Goal: Communication & Community: Answer question/provide support

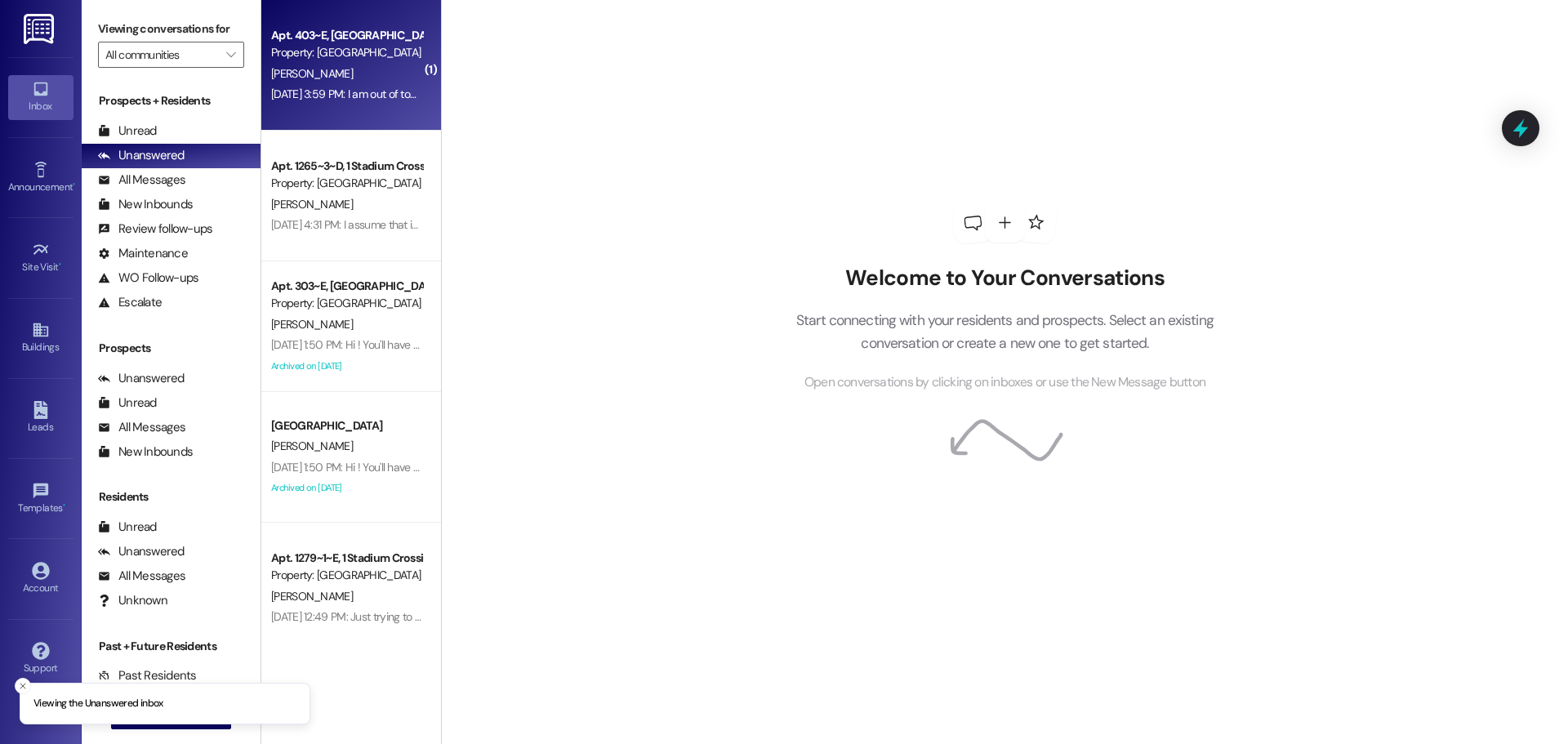
click at [379, 116] on div "Apt. 403~E, [GEOGRAPHIC_DATA] Property: [GEOGRAPHIC_DATA] [PERSON_NAME] [DATE] …" at bounding box center [351, 65] width 180 height 130
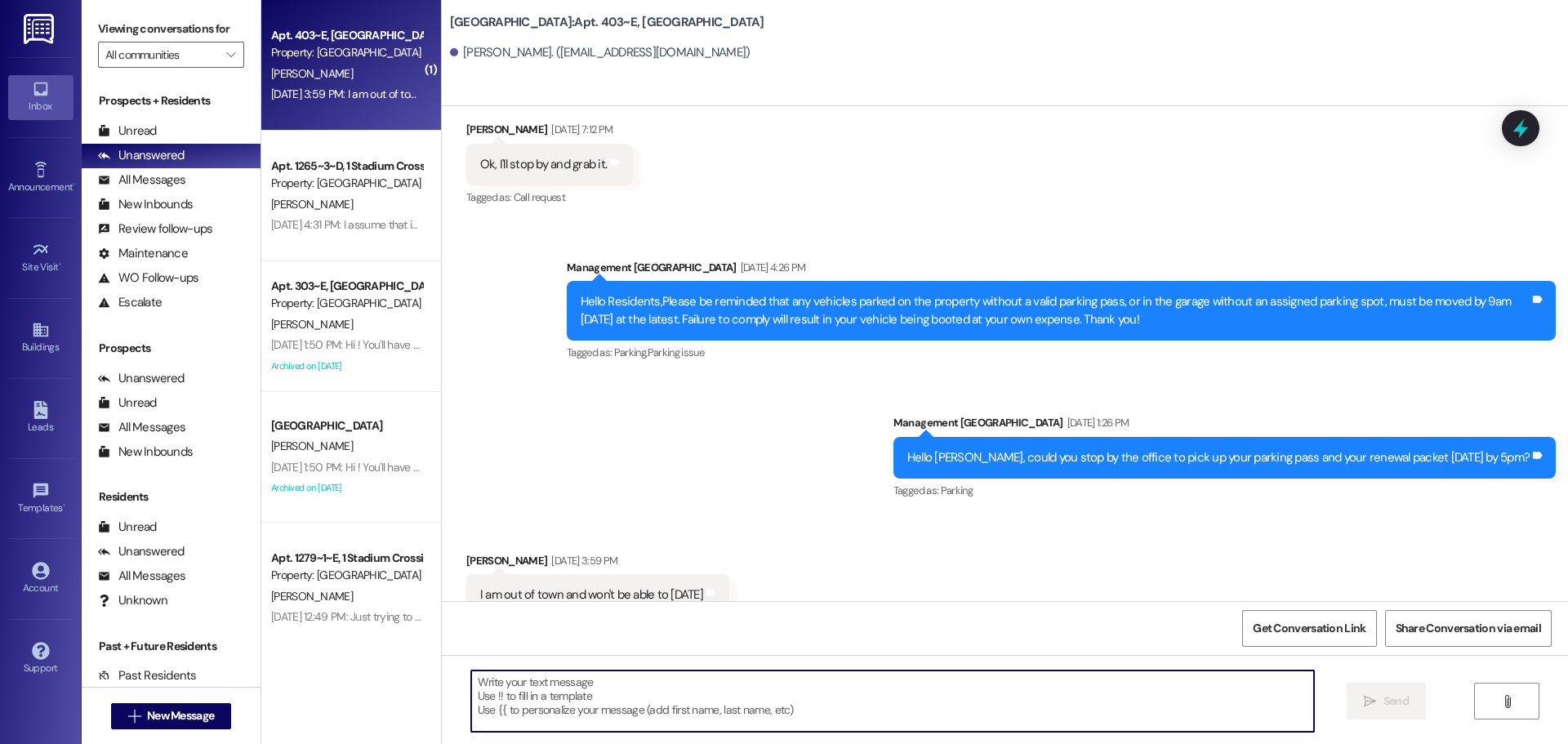
click at [590, 707] on textarea at bounding box center [893, 700] width 843 height 61
type textarea "When is the soonest you can pick up your pass?"
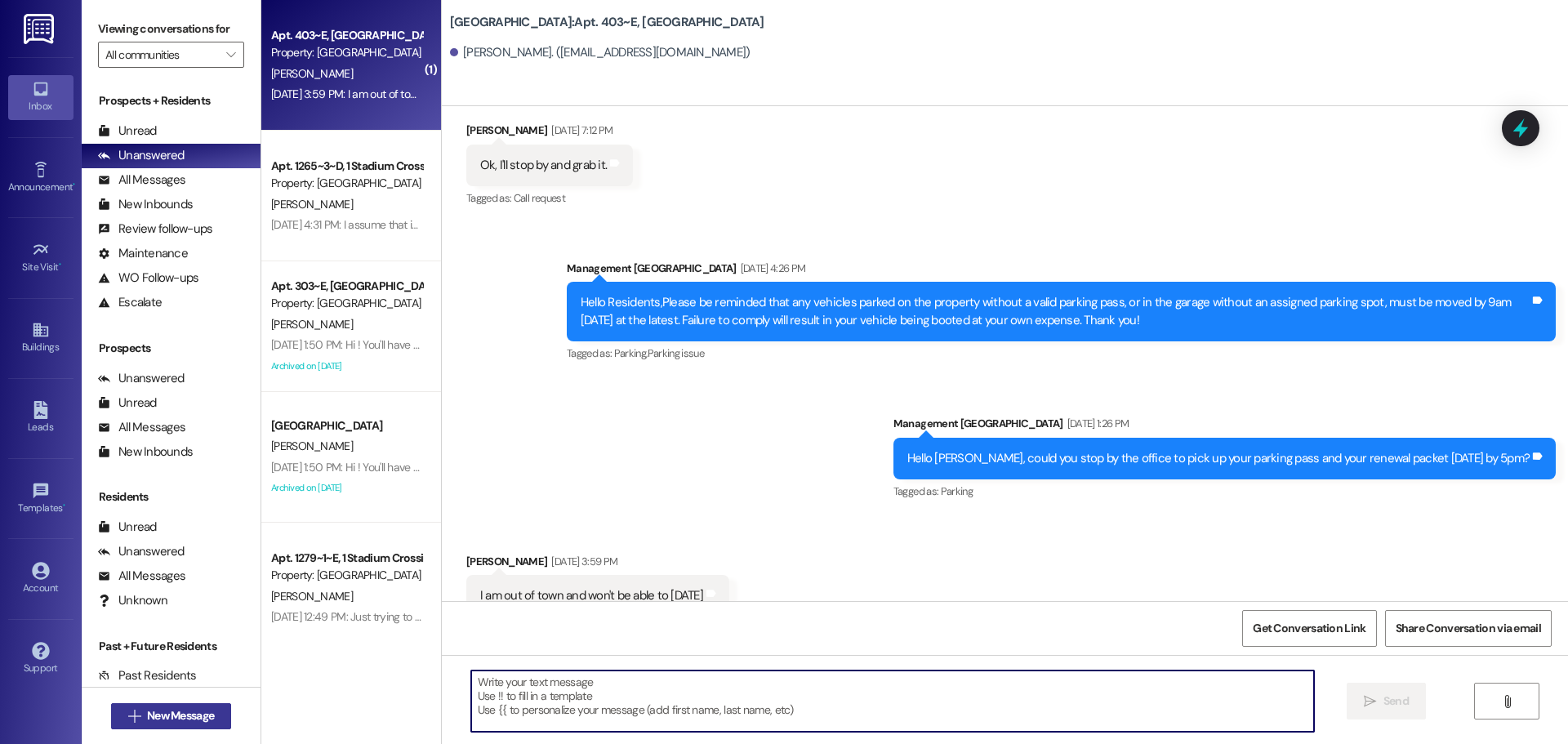
click at [194, 708] on span "New Message" at bounding box center [180, 716] width 67 height 17
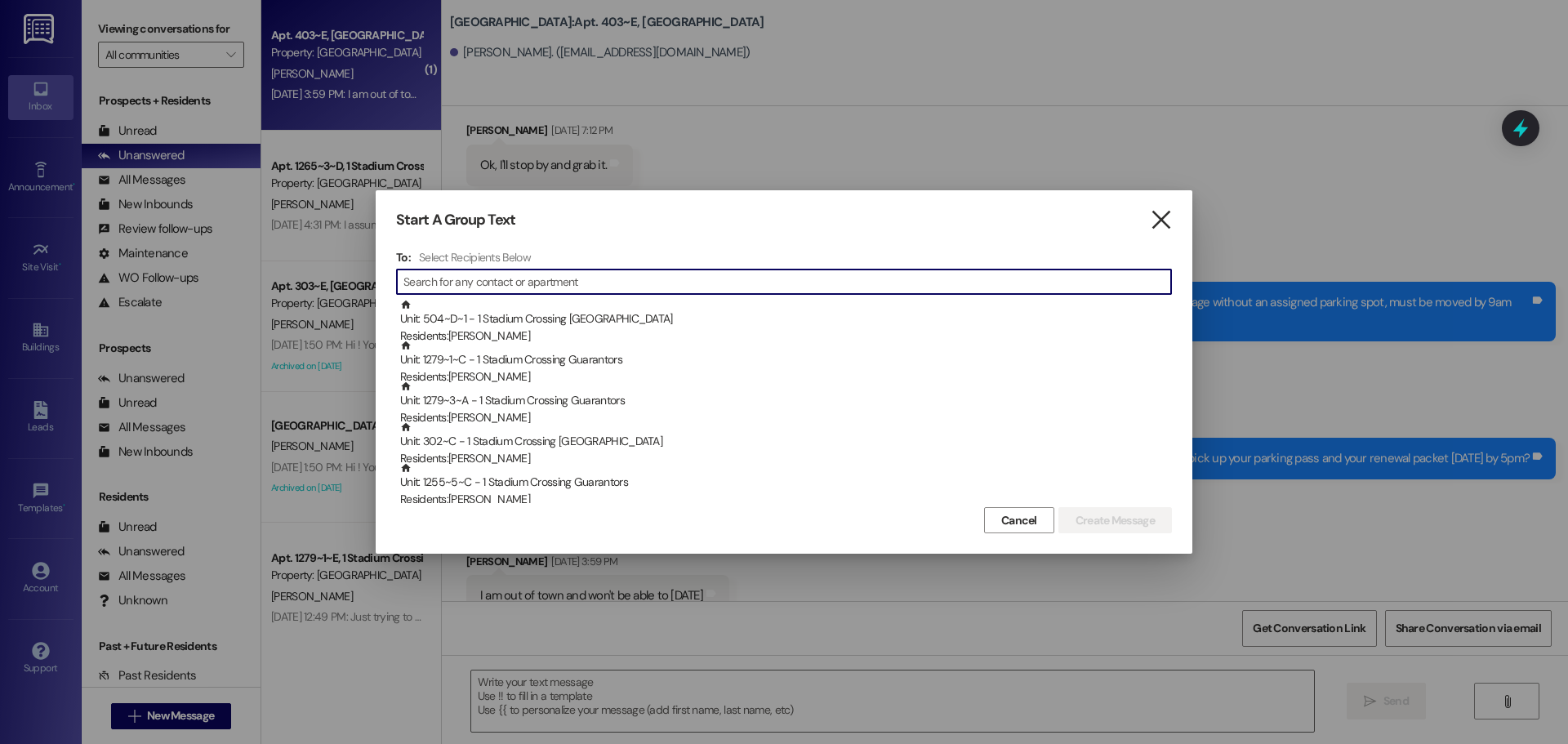
click at [1157, 212] on icon "" at bounding box center [1161, 220] width 22 height 17
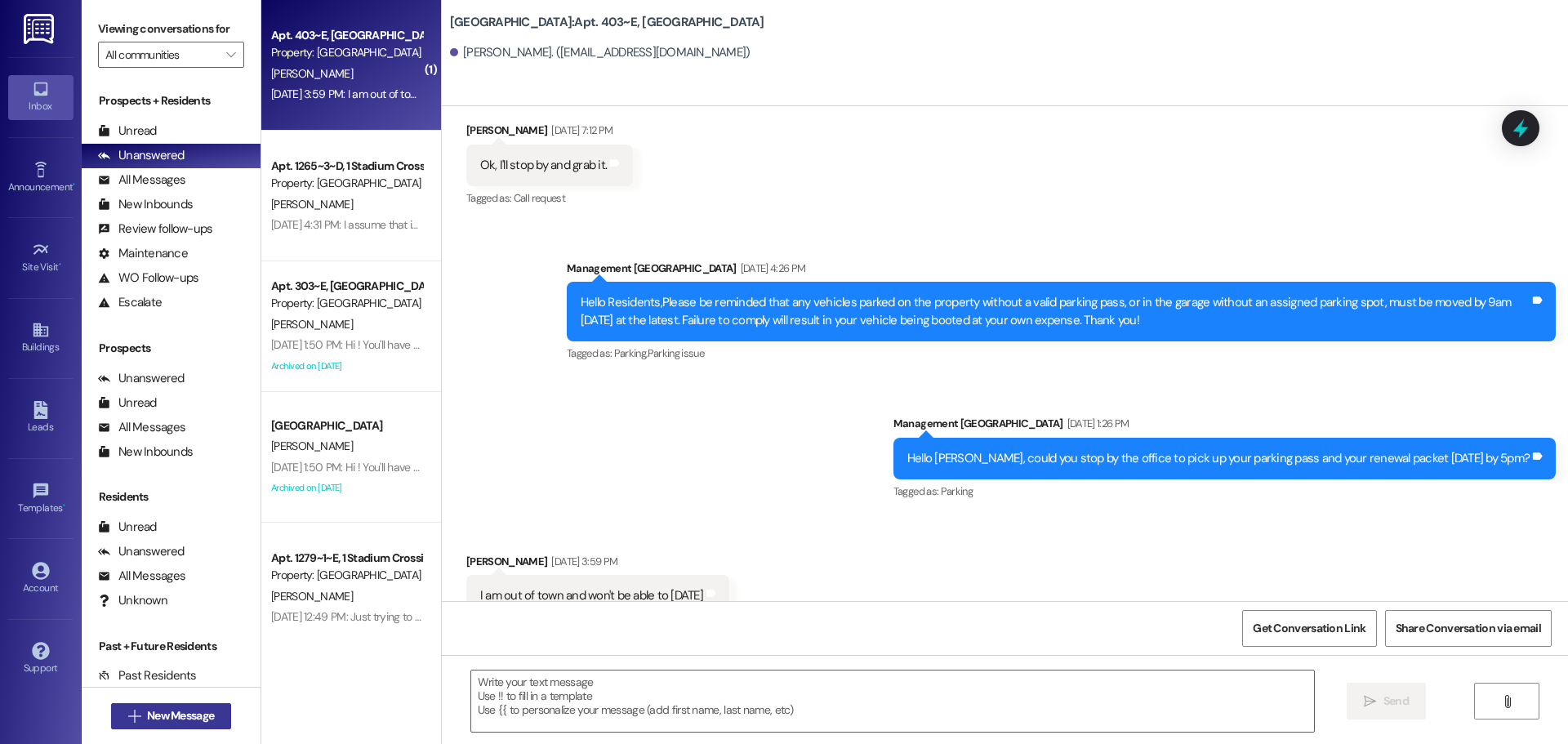
click at [170, 722] on span "New Message" at bounding box center [180, 716] width 67 height 17
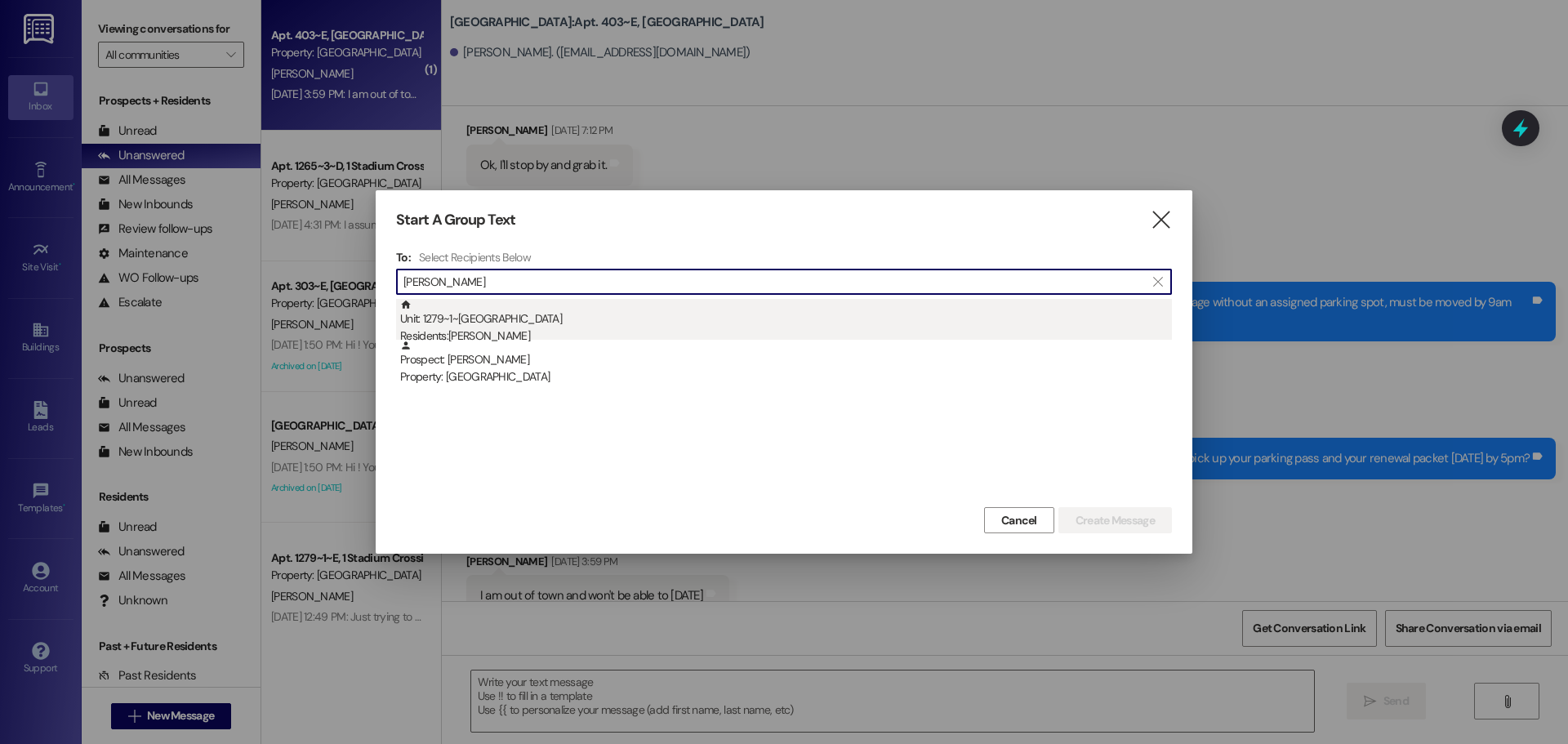
type input "[PERSON_NAME]"
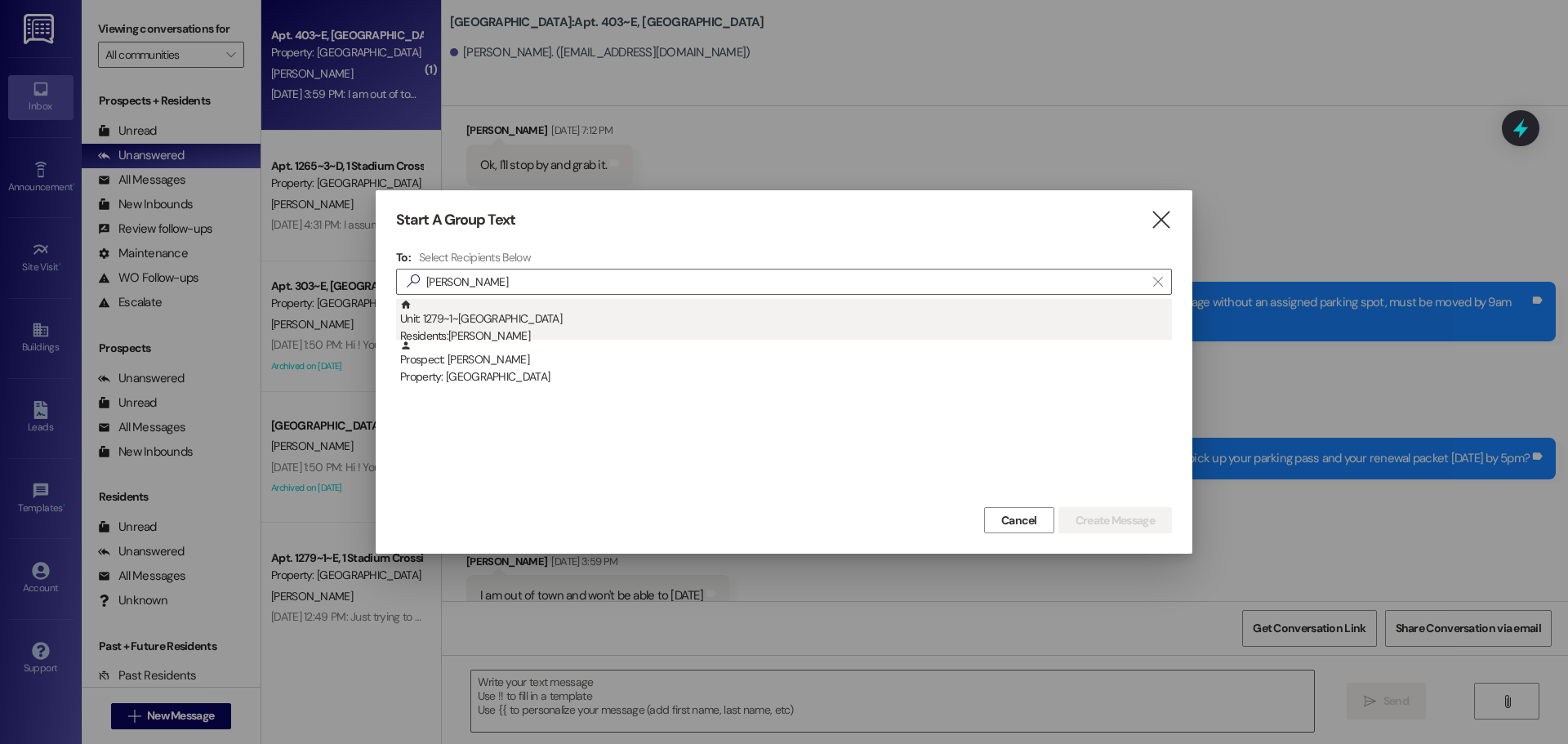
click at [547, 332] on div "Residents: [PERSON_NAME]" at bounding box center [786, 336] width 772 height 17
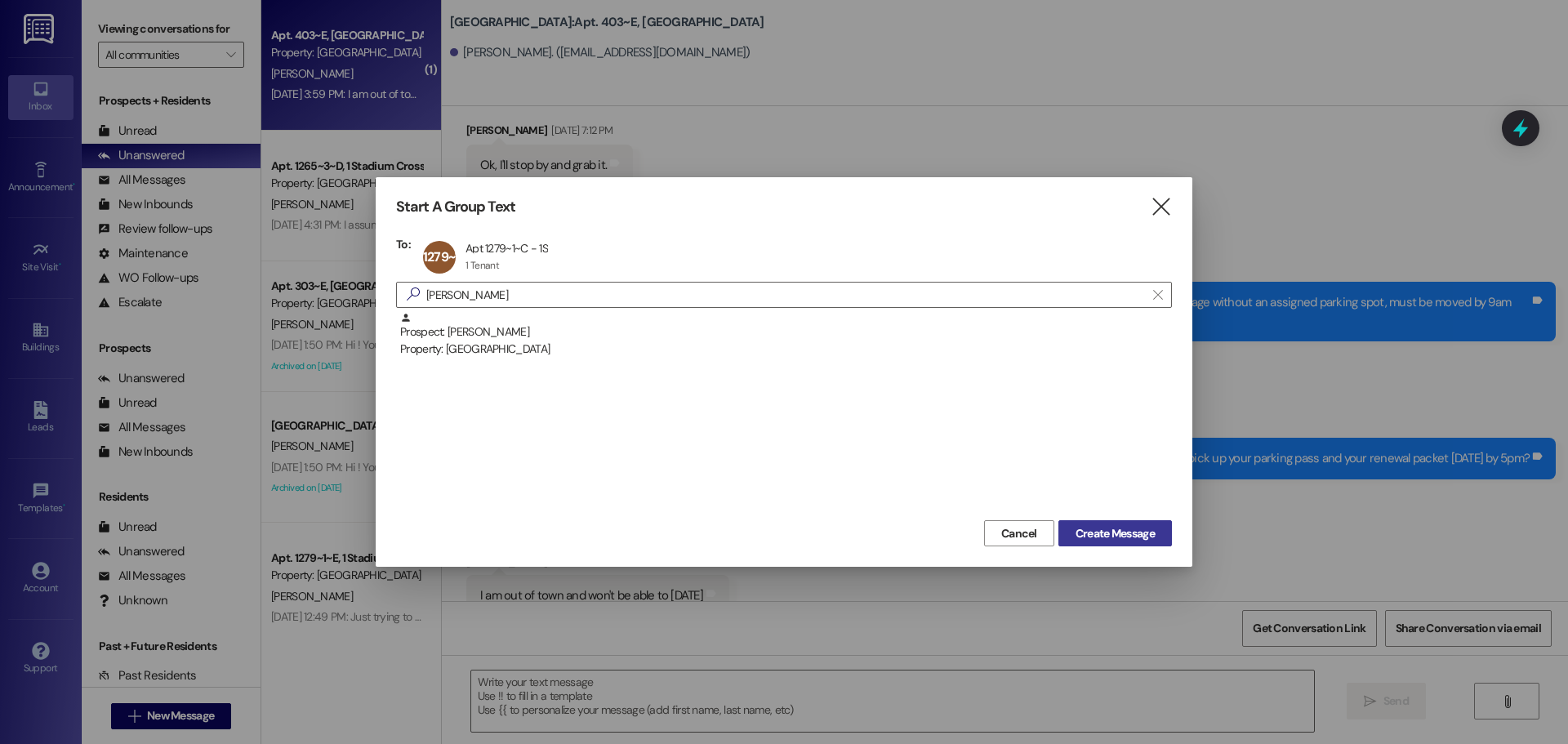
click at [1112, 535] on span "Create Message" at bounding box center [1115, 533] width 79 height 17
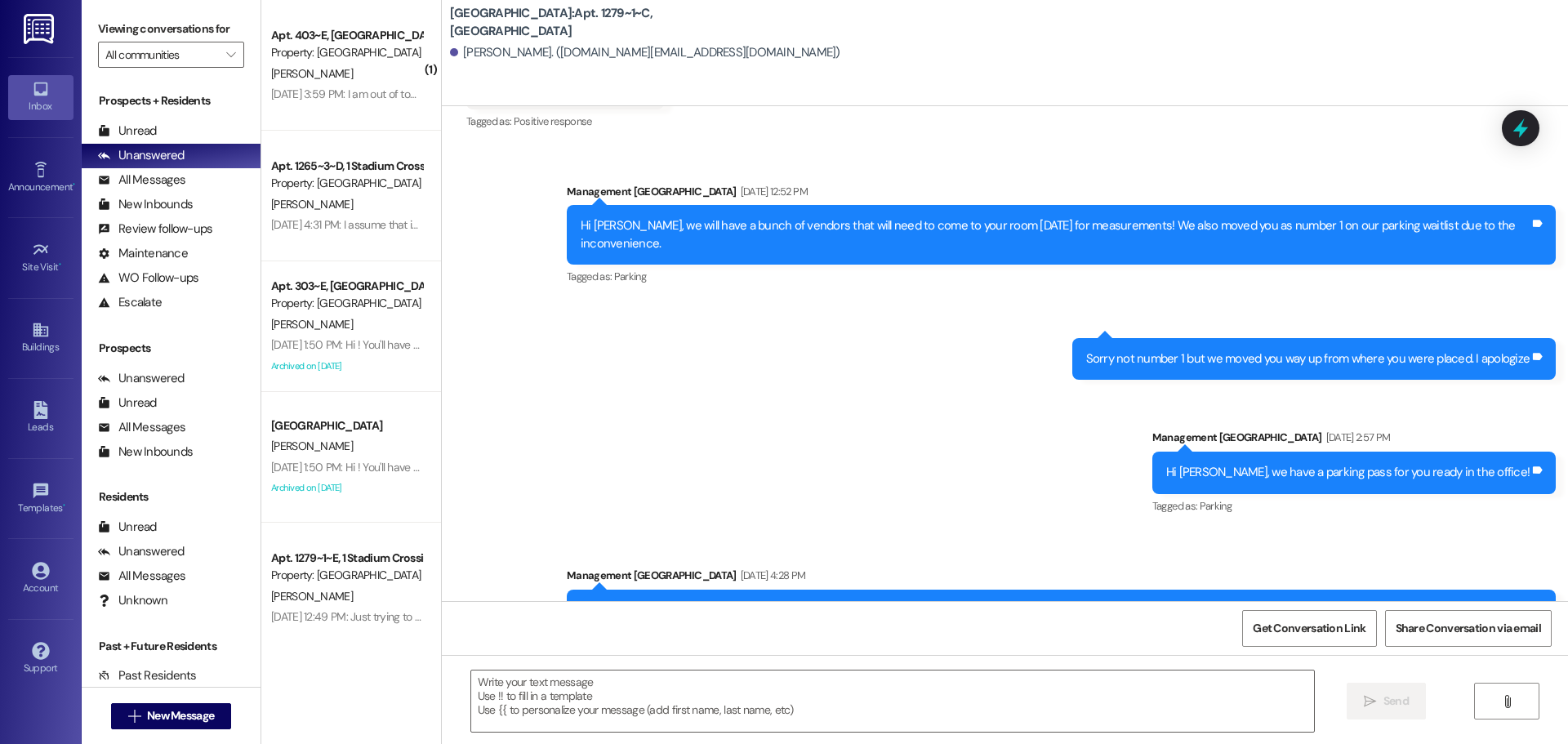
scroll to position [5136, 0]
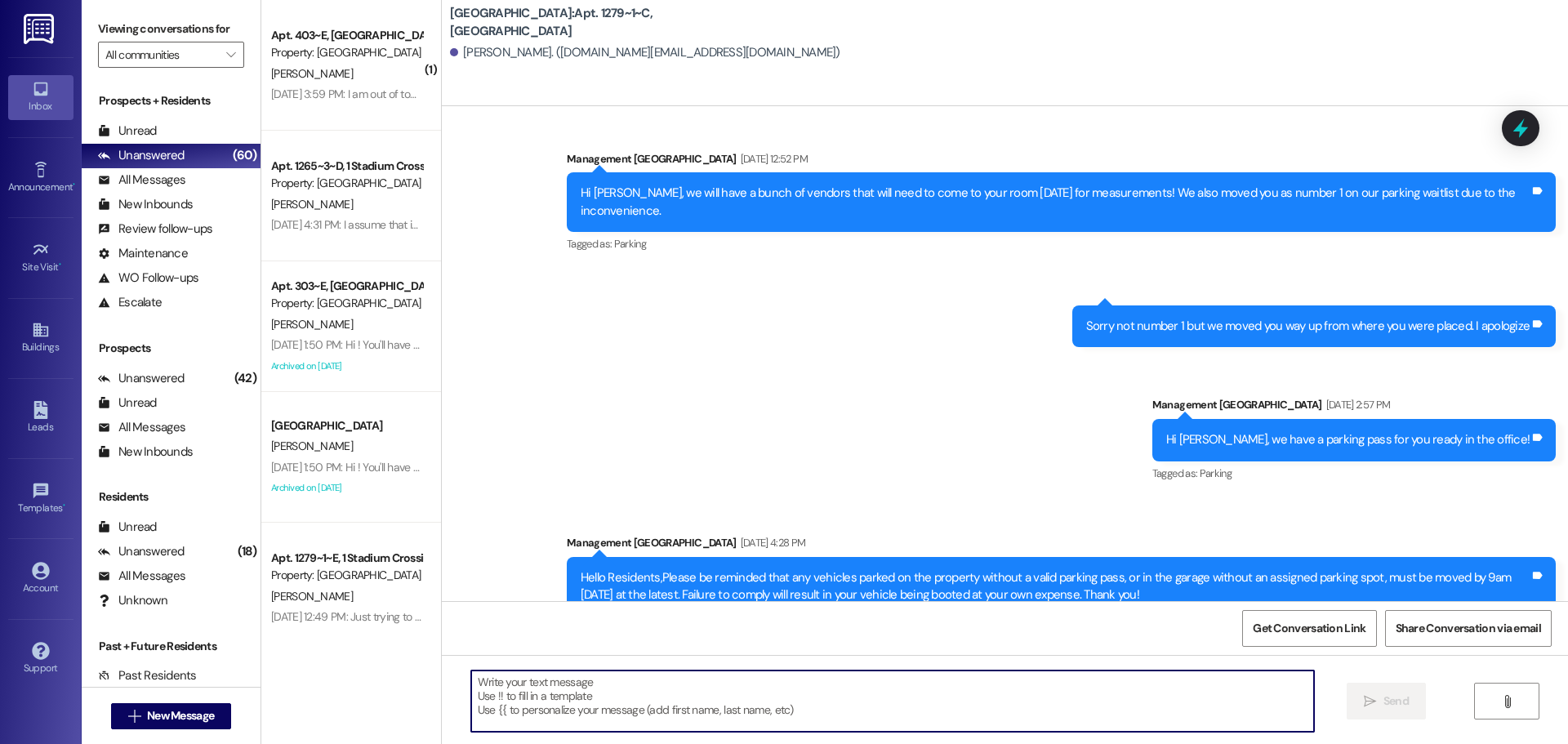
click at [827, 700] on textarea at bounding box center [893, 700] width 843 height 61
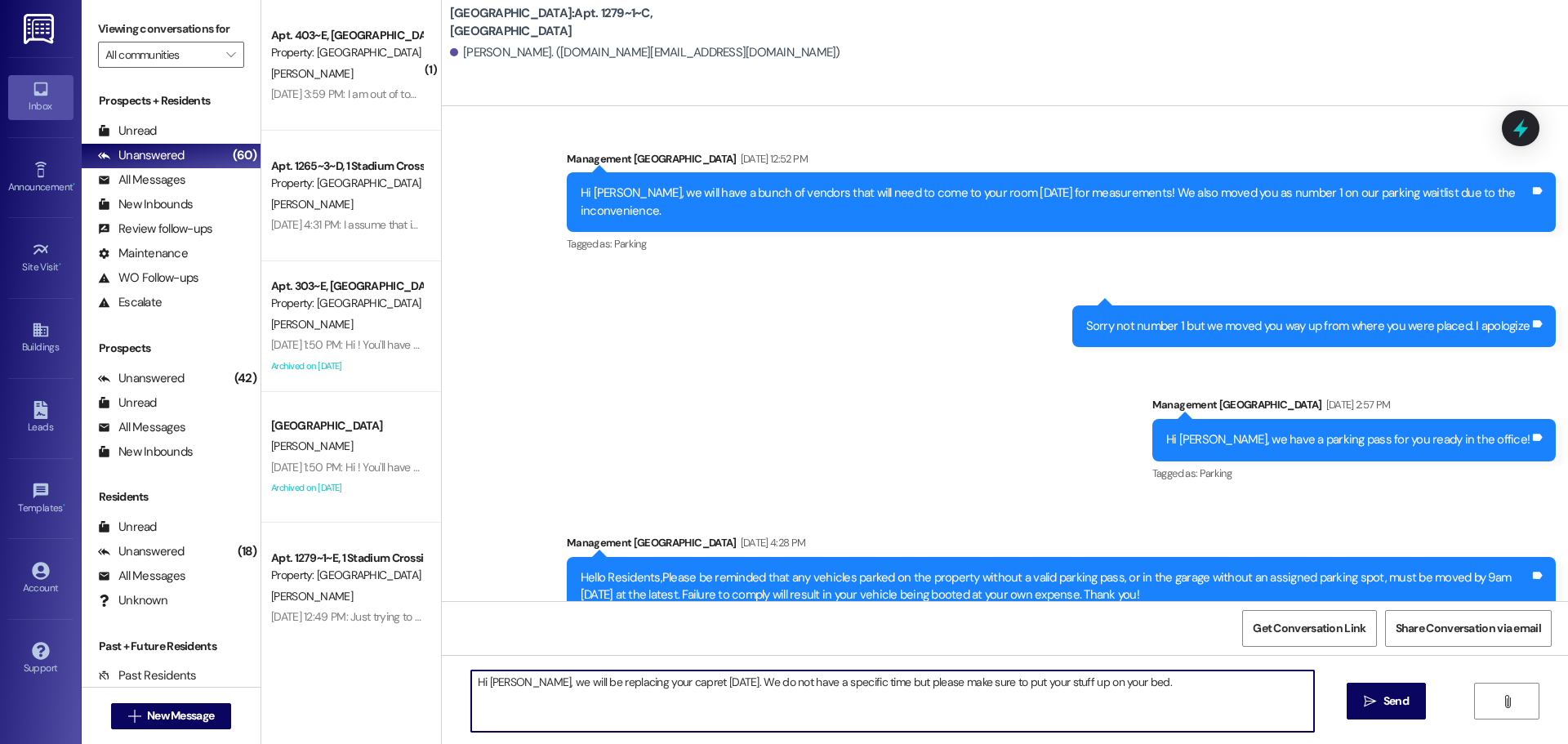
click at [620, 675] on textarea "Hi [PERSON_NAME], we will be replacing your capret [DATE]. We do not have a spe…" at bounding box center [893, 700] width 843 height 61
drag, startPoint x: 832, startPoint y: 684, endPoint x: 1335, endPoint y: 701, distance: 503.3
click at [1335, 701] on div "Hi [PERSON_NAME], we will be replacing your carpet [DATE]. We do not have a spe…" at bounding box center [1004, 716] width 1127 height 122
type textarea "Hi [PERSON_NAME], we will be replacing your carpet [DATE]. We do not have a spe…"
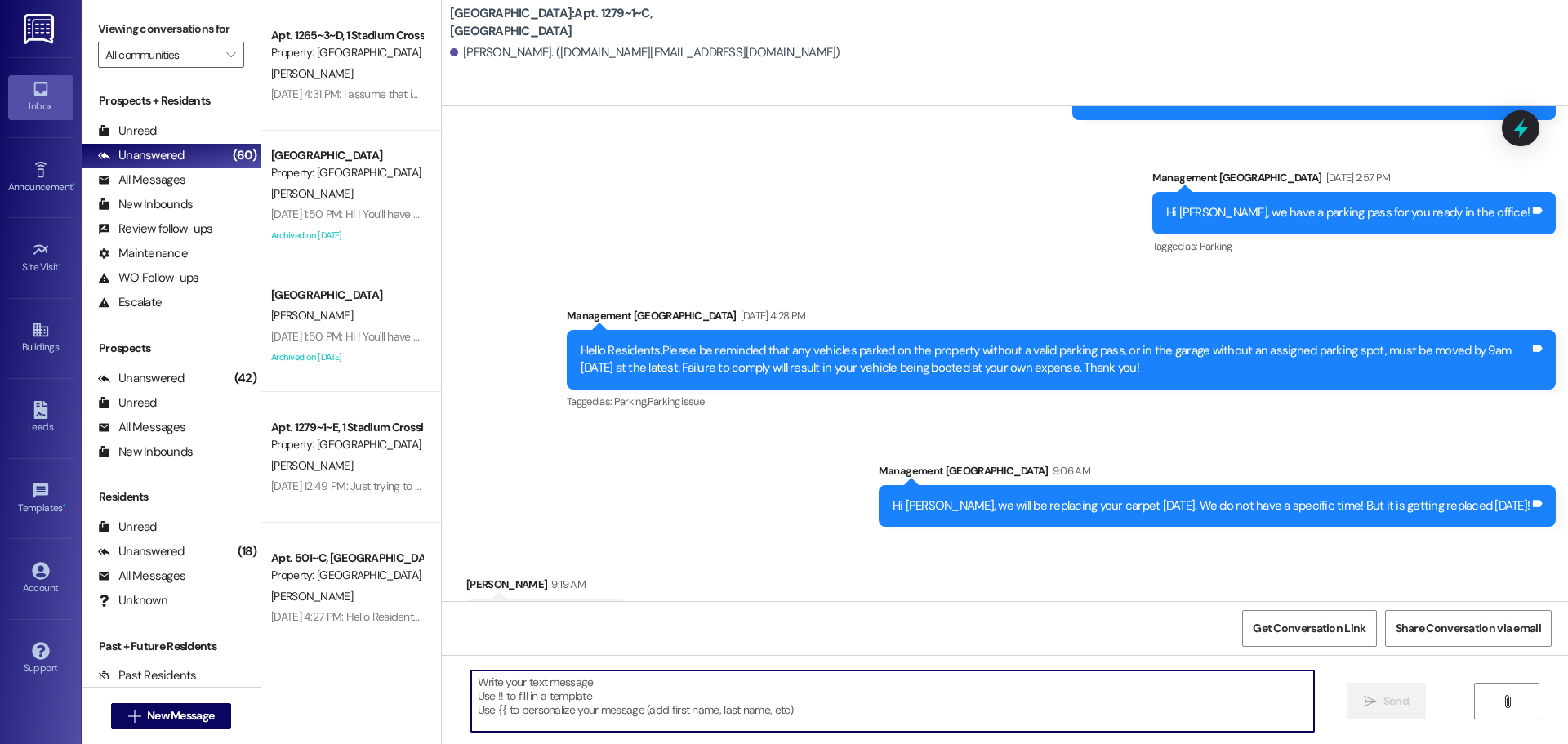
scroll to position [5364, 0]
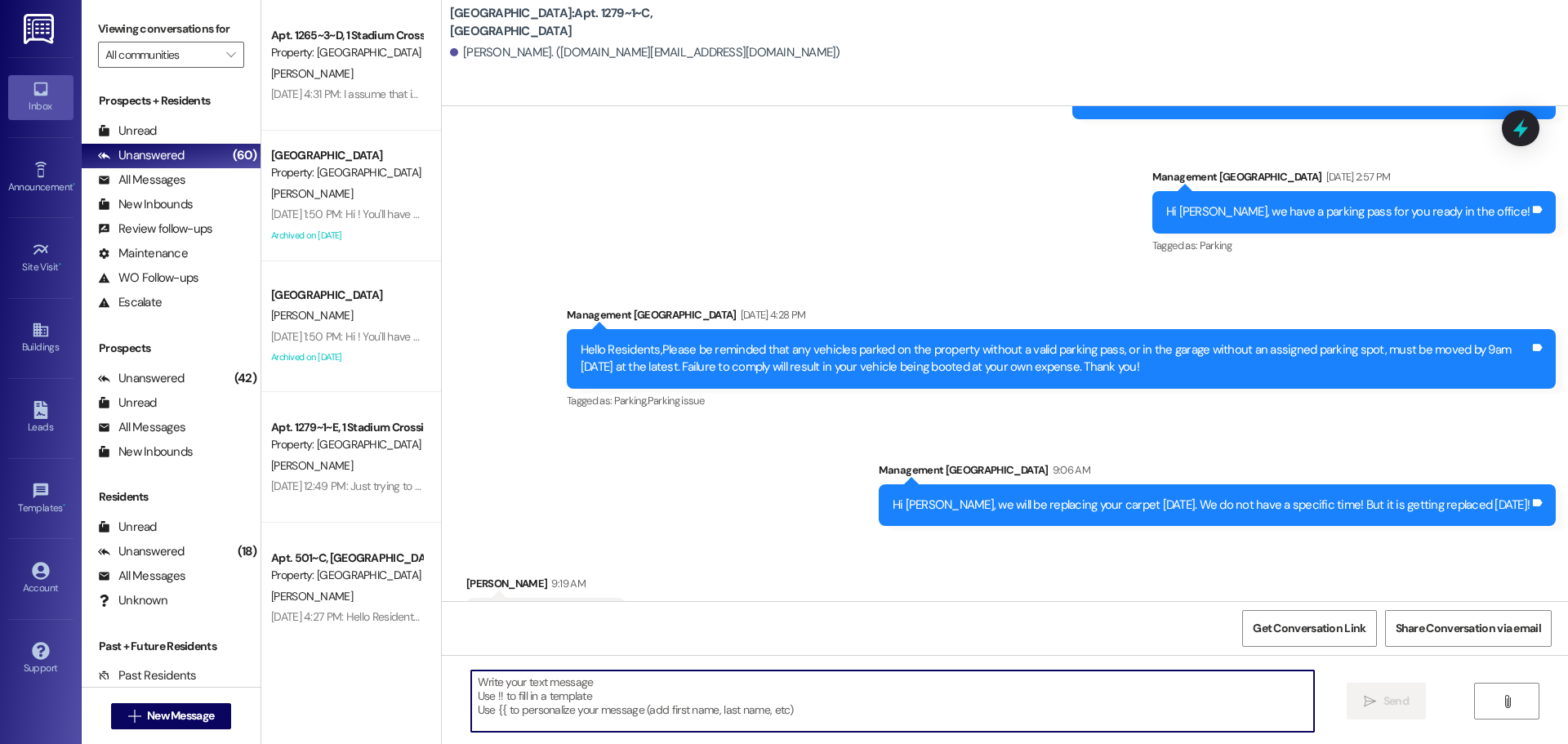
click at [669, 708] on textarea at bounding box center [893, 700] width 843 height 61
type textarea "Of course:)"
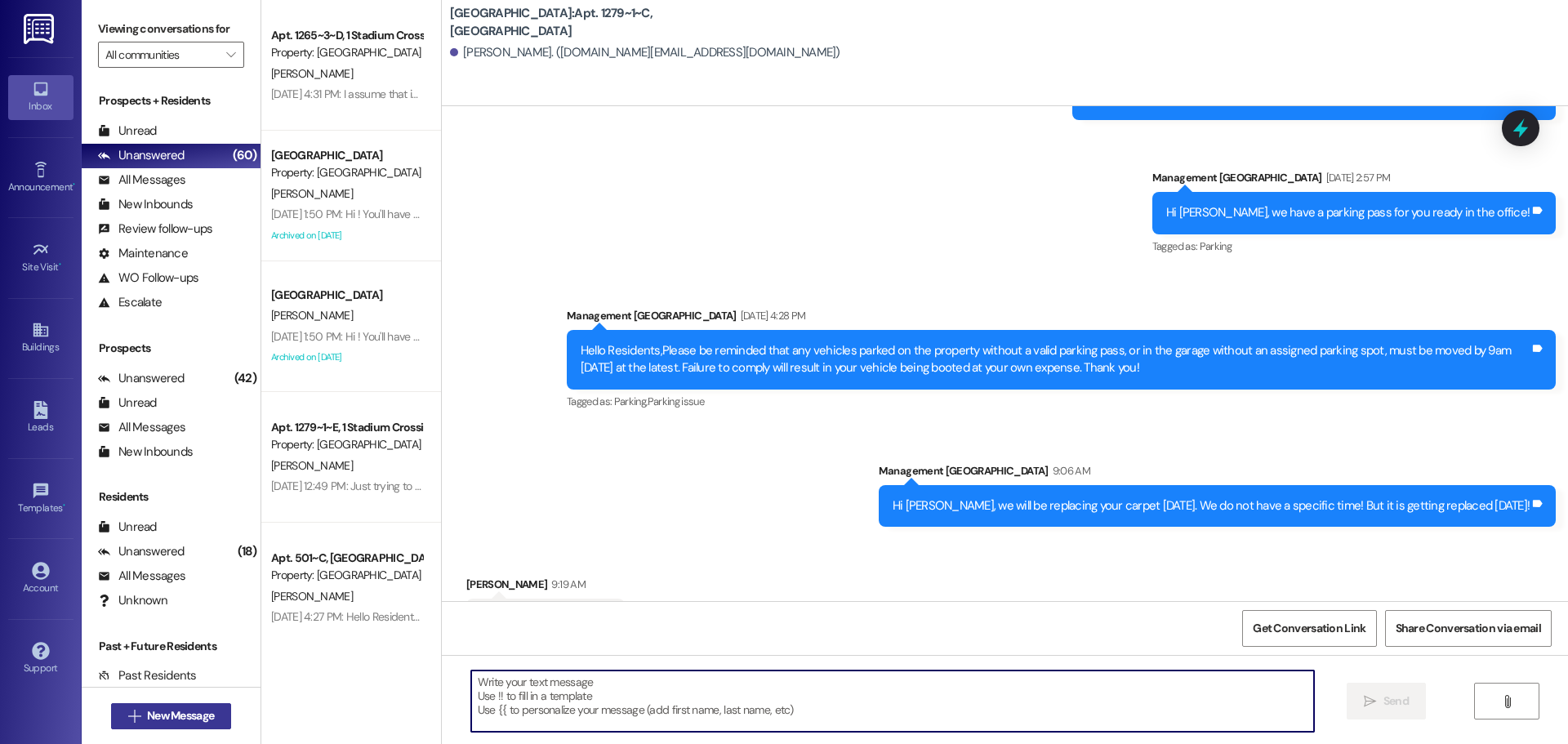
click at [175, 728] on button " New Message" at bounding box center [171, 716] width 121 height 26
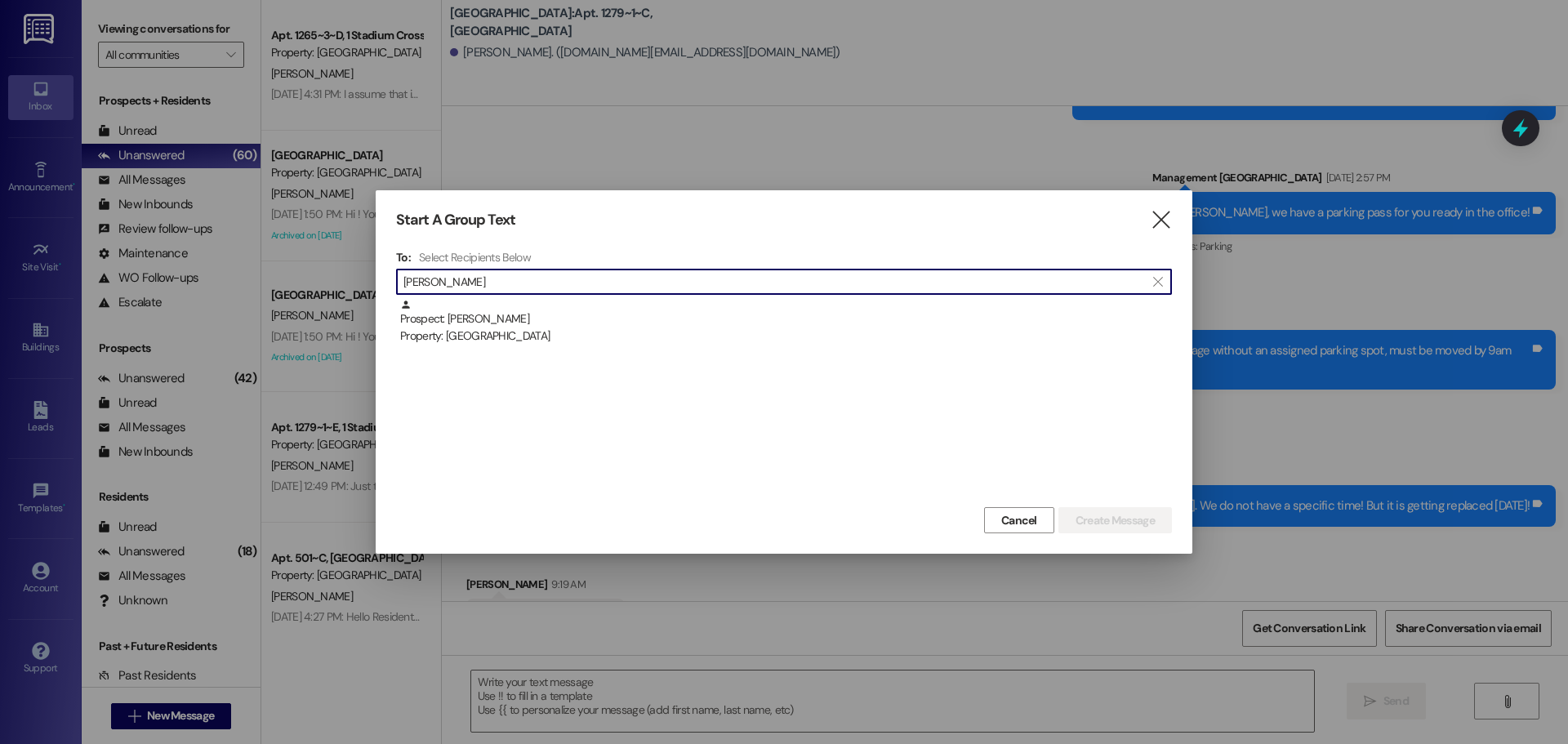
type input "[PERSON_NAME]"
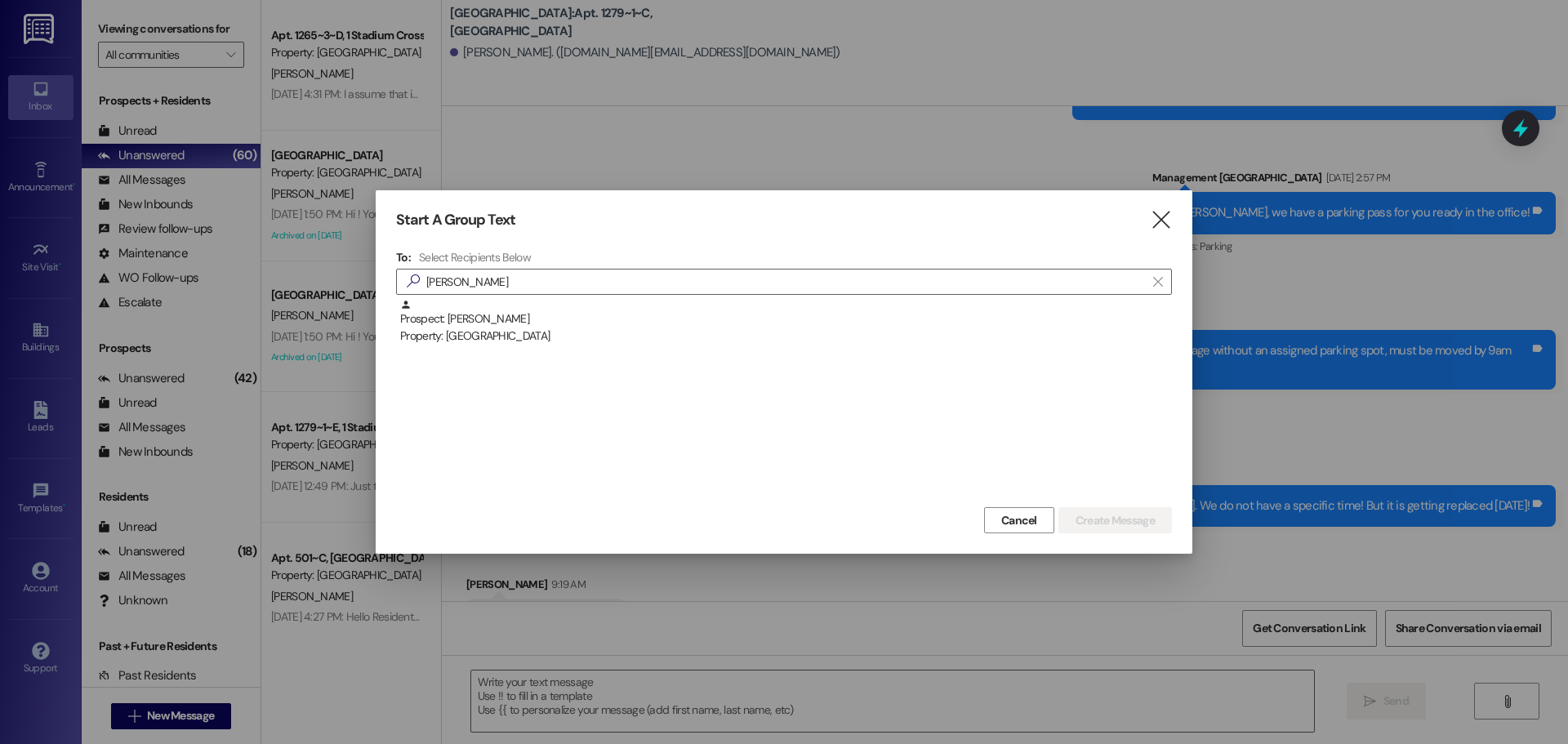
click at [501, 349] on div "Prospect: [PERSON_NAME] Property: [GEOGRAPHIC_DATA]" at bounding box center [784, 401] width 776 height 204
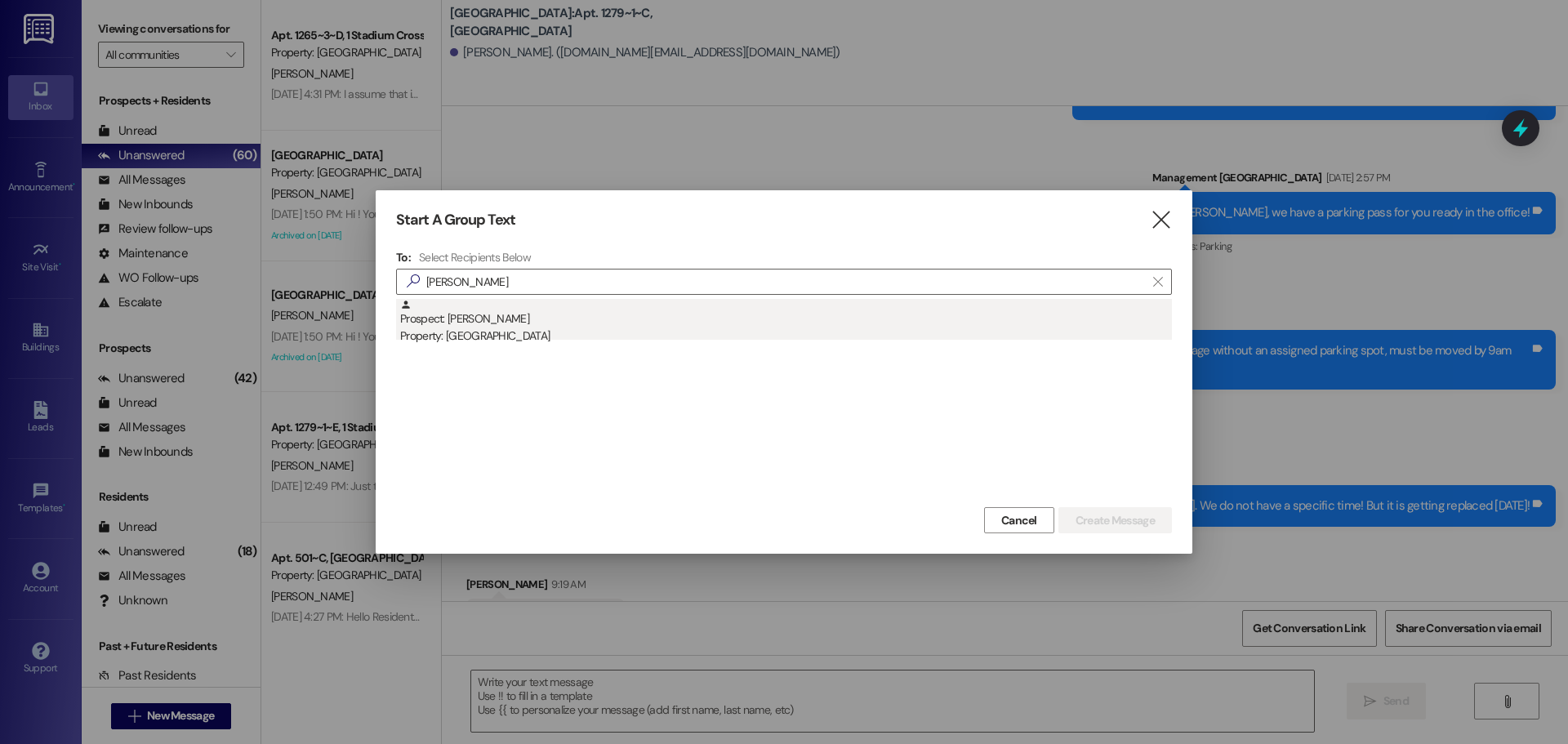
click at [539, 332] on div "Property: [GEOGRAPHIC_DATA]" at bounding box center [786, 336] width 772 height 17
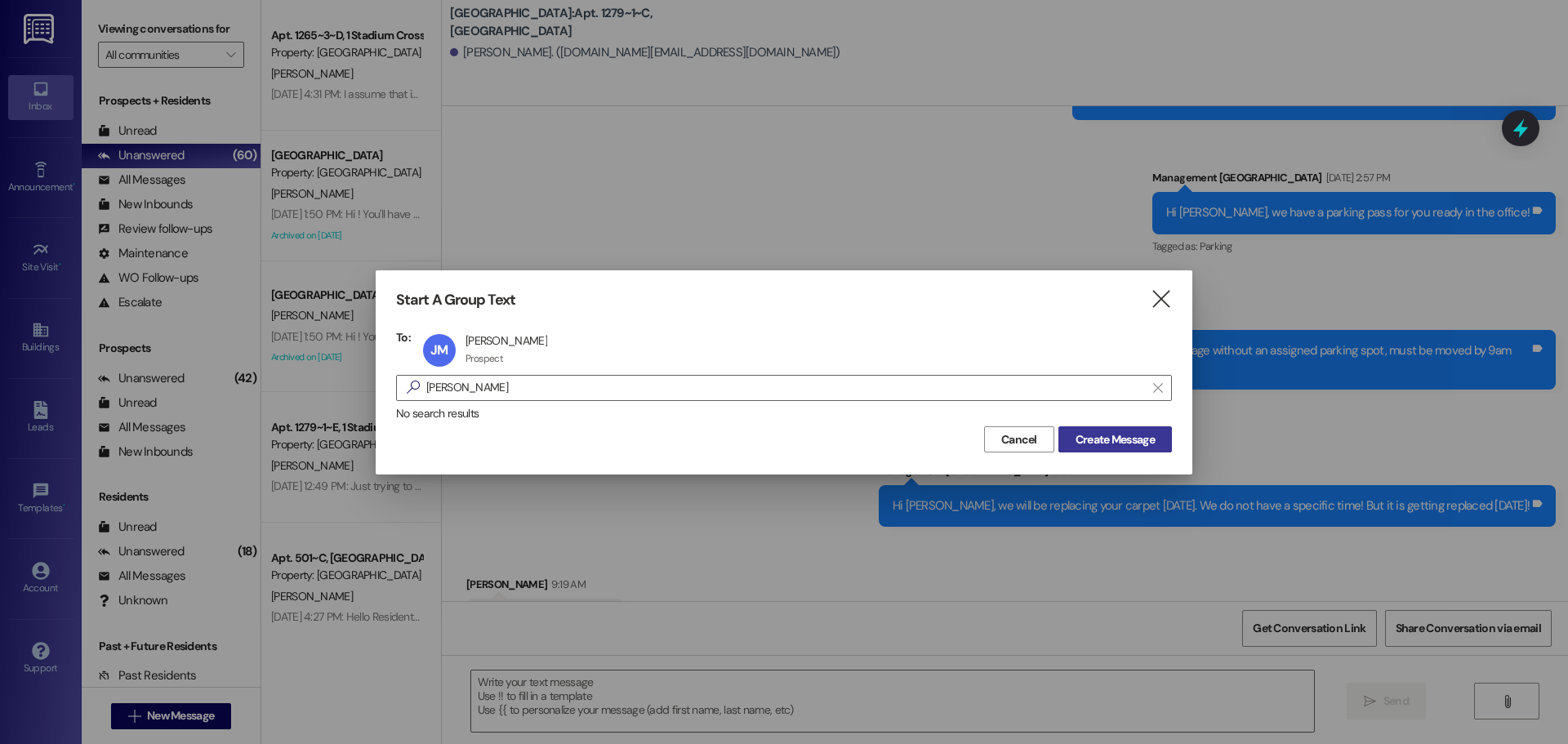
click at [1127, 439] on span "Create Message" at bounding box center [1115, 439] width 79 height 17
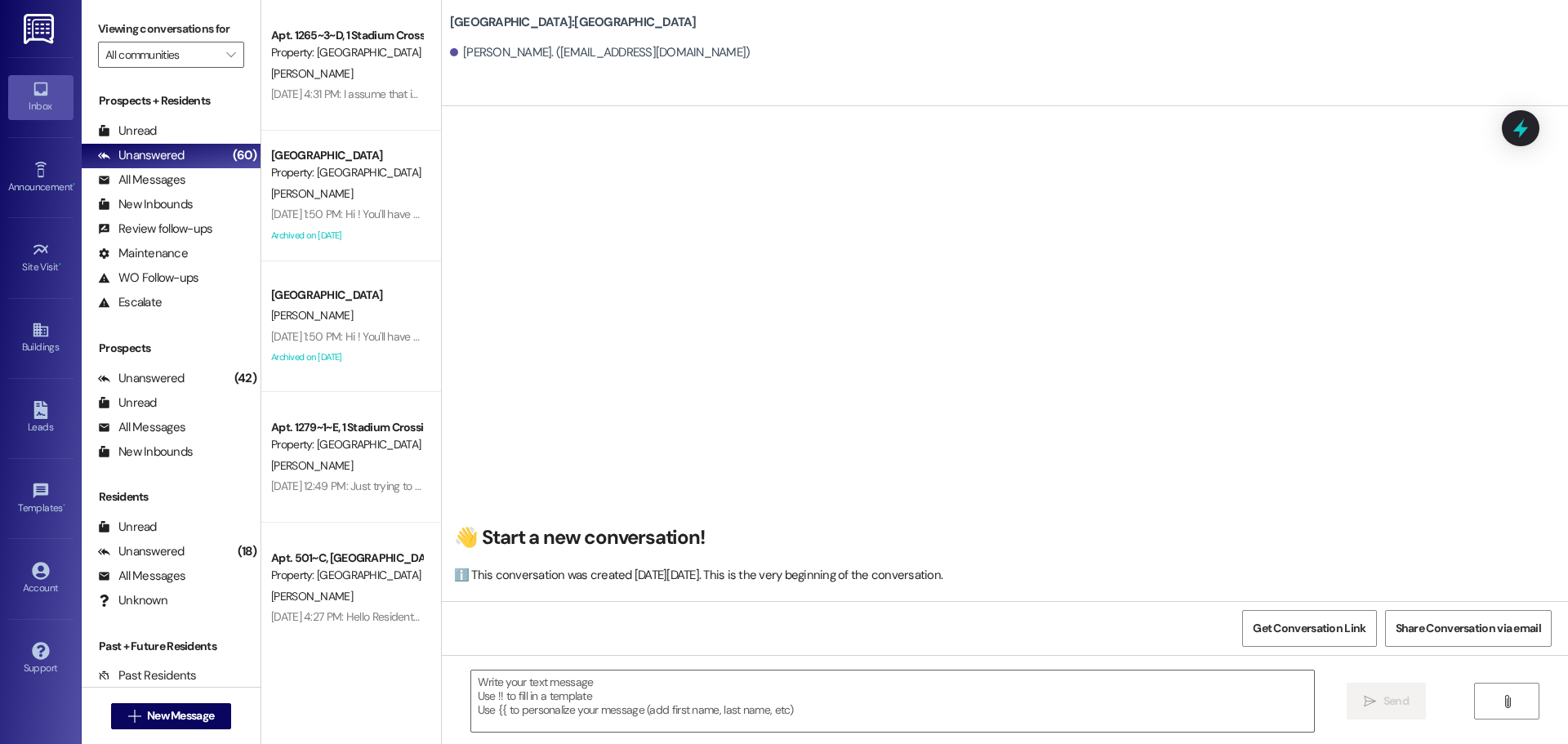
scroll to position [1, 0]
click at [799, 693] on textarea at bounding box center [893, 700] width 843 height 61
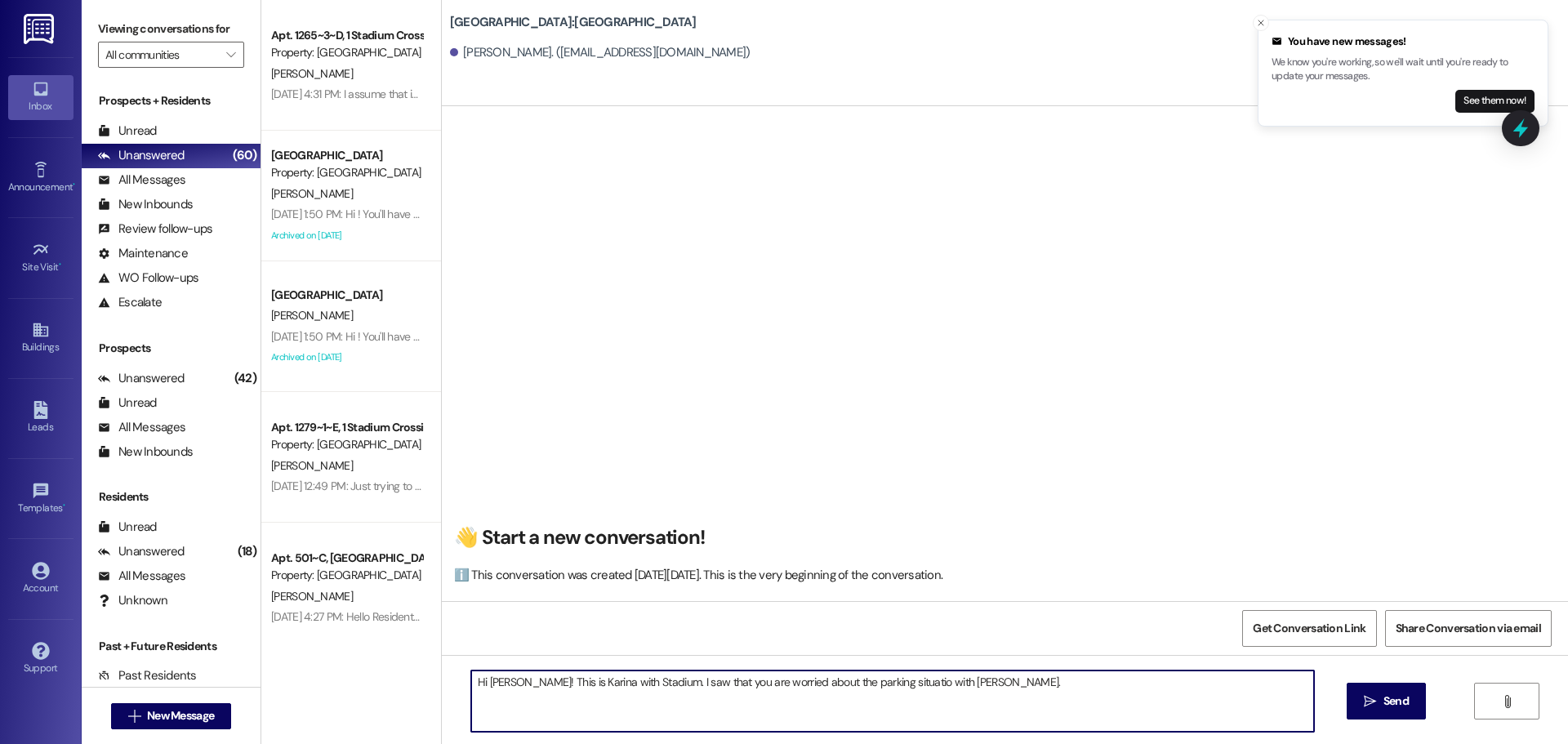
click at [888, 684] on textarea "Hi [PERSON_NAME]! This is Karina with Stadium. I saw that you are worried about…" at bounding box center [893, 700] width 843 height 61
click at [1039, 713] on textarea "Hi [PERSON_NAME]! This is Karina with Stadium. I saw that you are worried about…" at bounding box center [893, 700] width 843 height 61
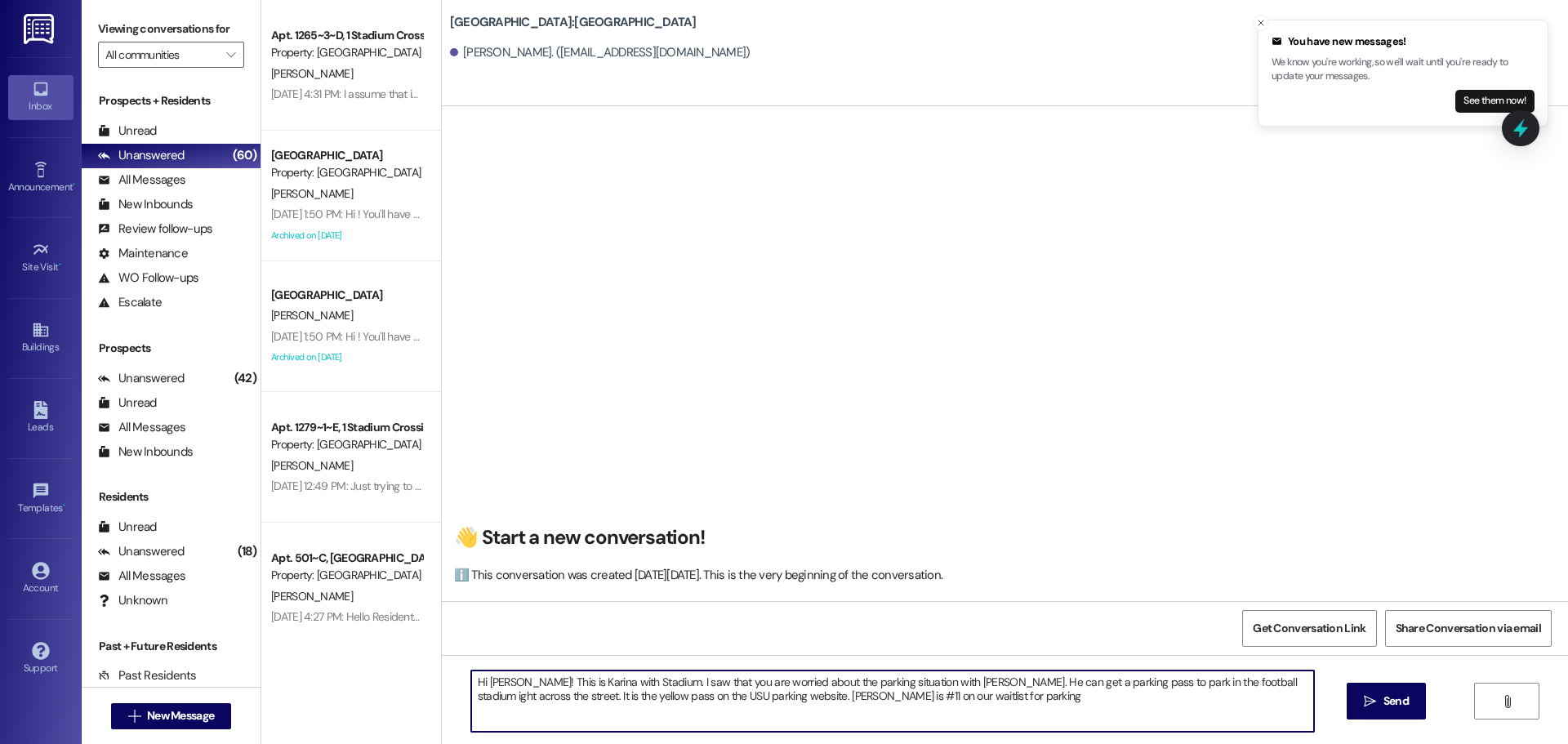
type textarea "Hi [PERSON_NAME]! This is Karina with Stadium. I saw that you are worried about…"
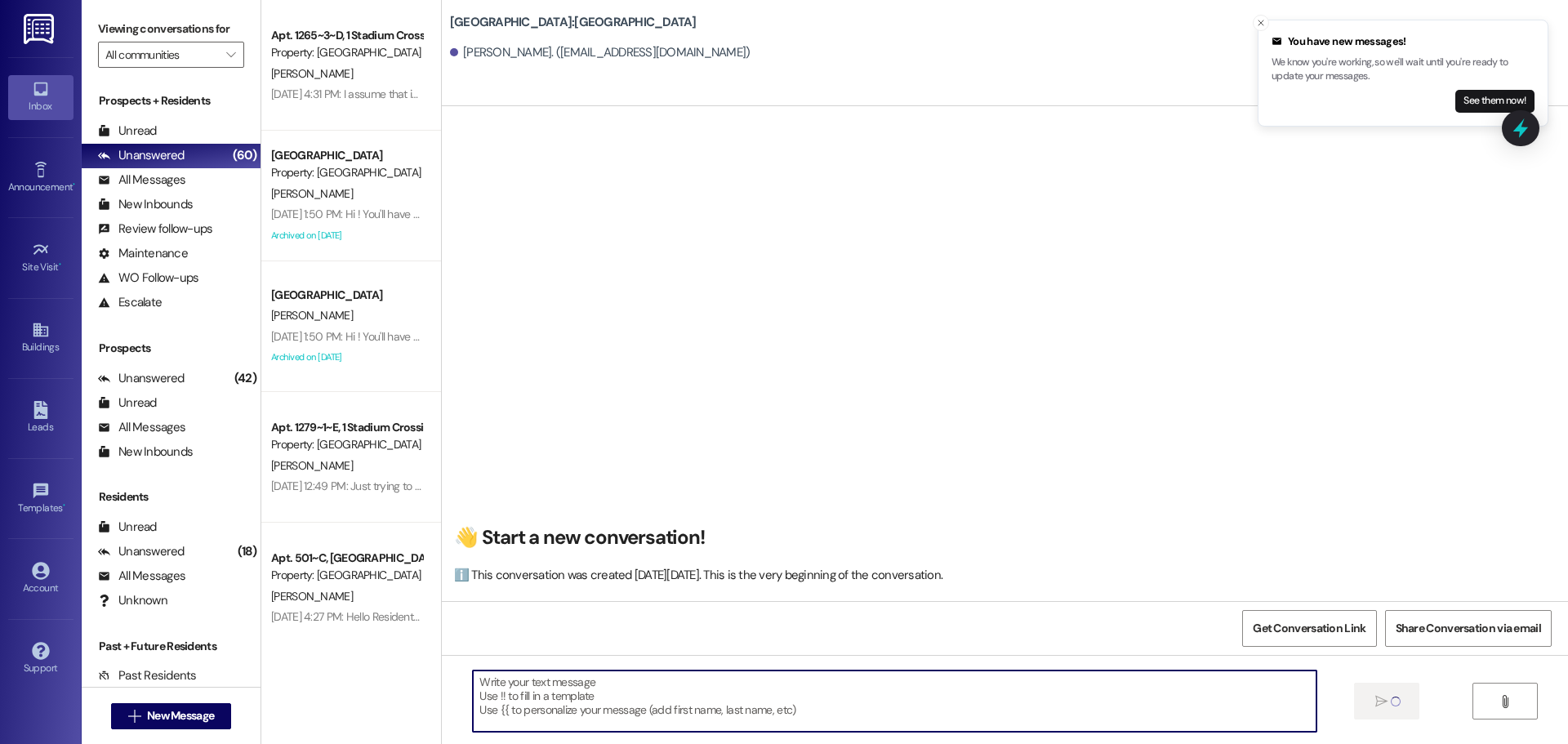
scroll to position [0, 0]
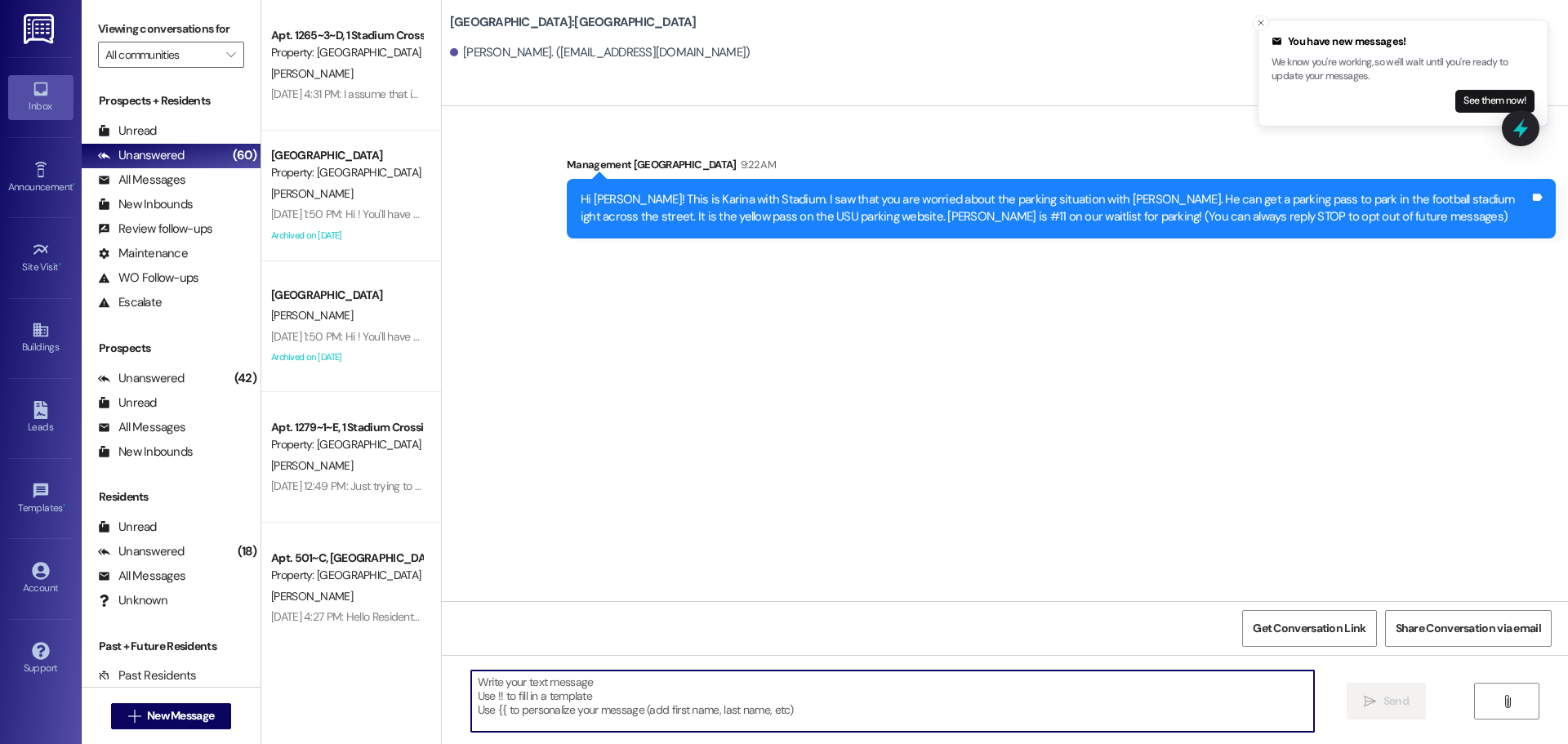
click at [188, 700] on div " New Message" at bounding box center [171, 716] width 121 height 41
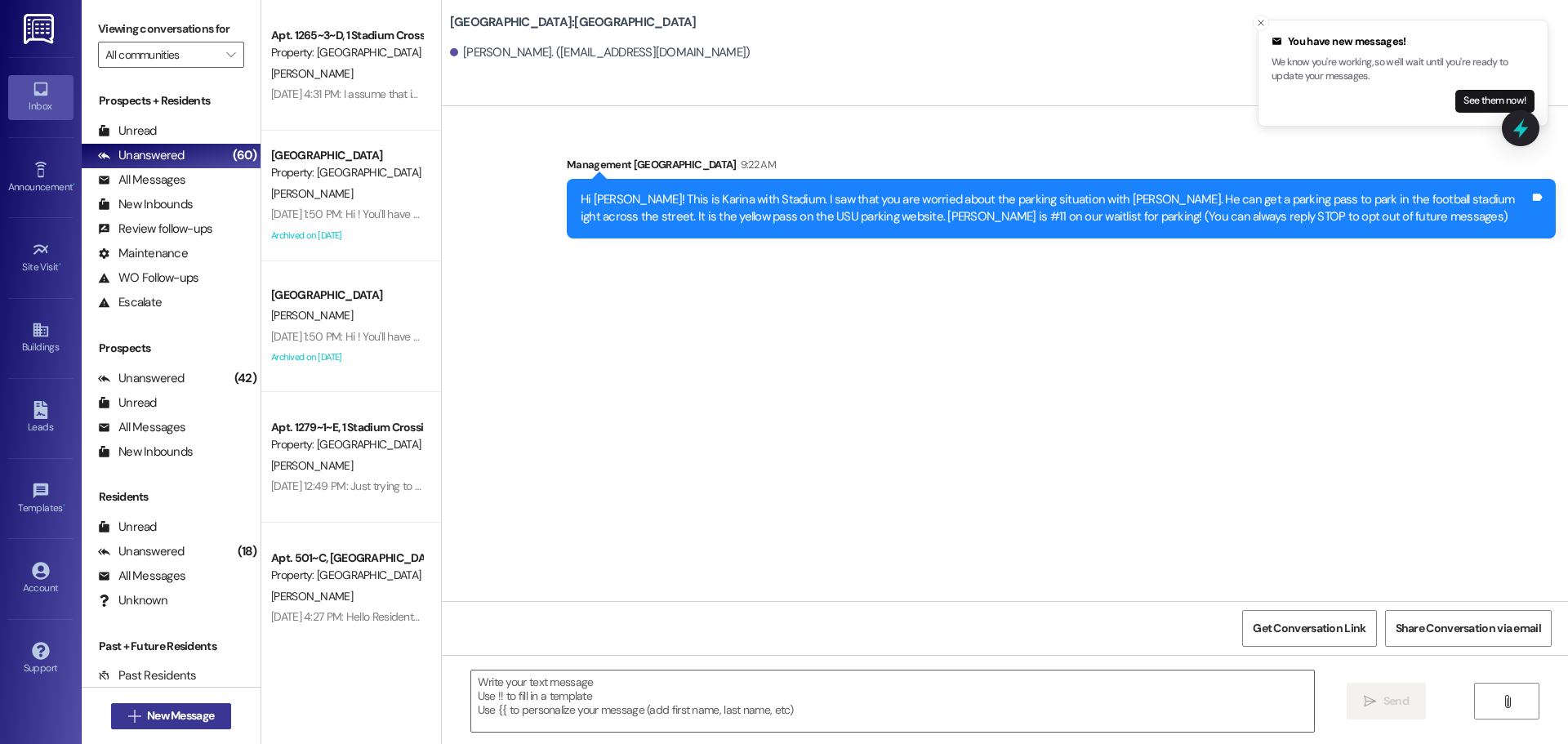
click at [186, 708] on span "New Message" at bounding box center [180, 716] width 67 height 17
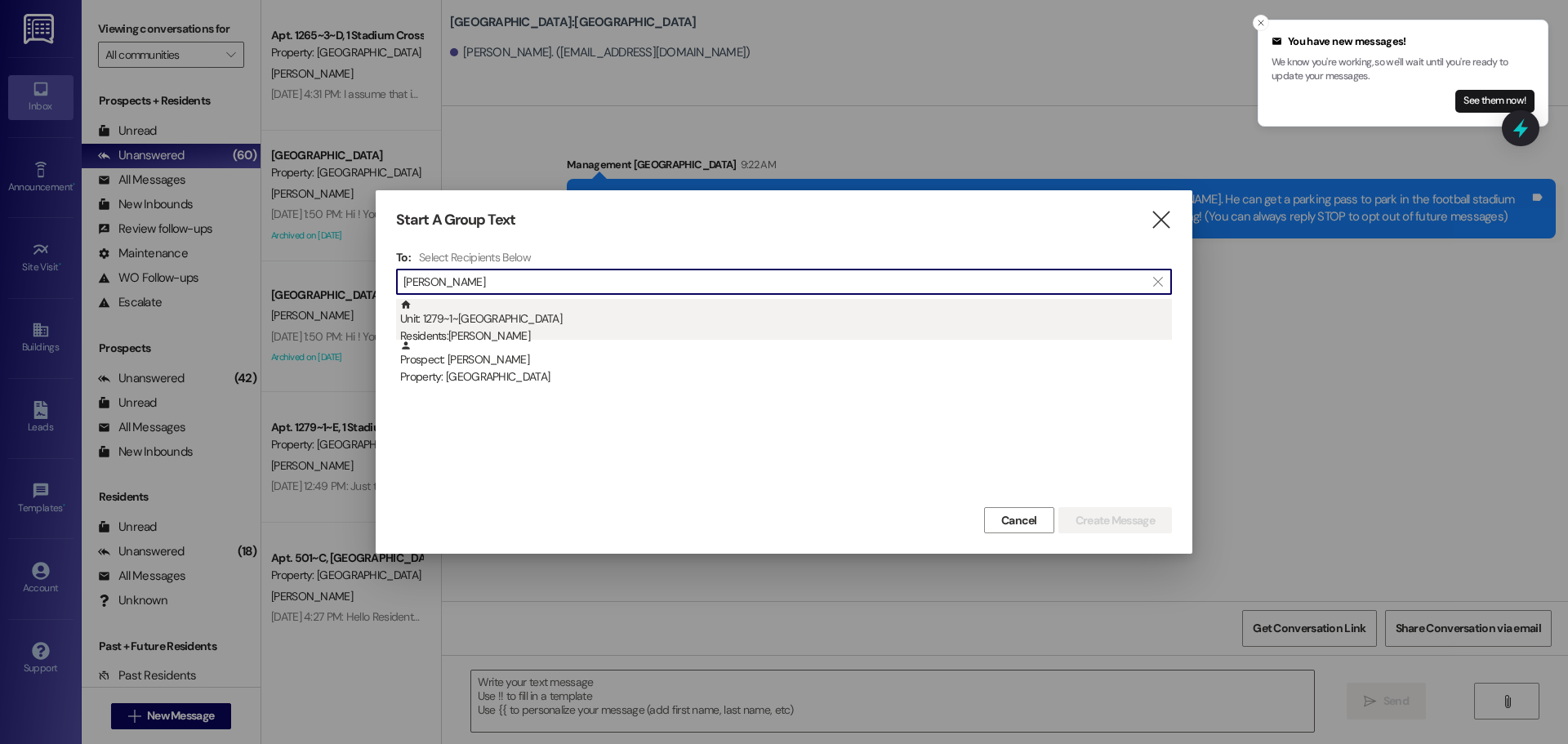
type input "[PERSON_NAME]"
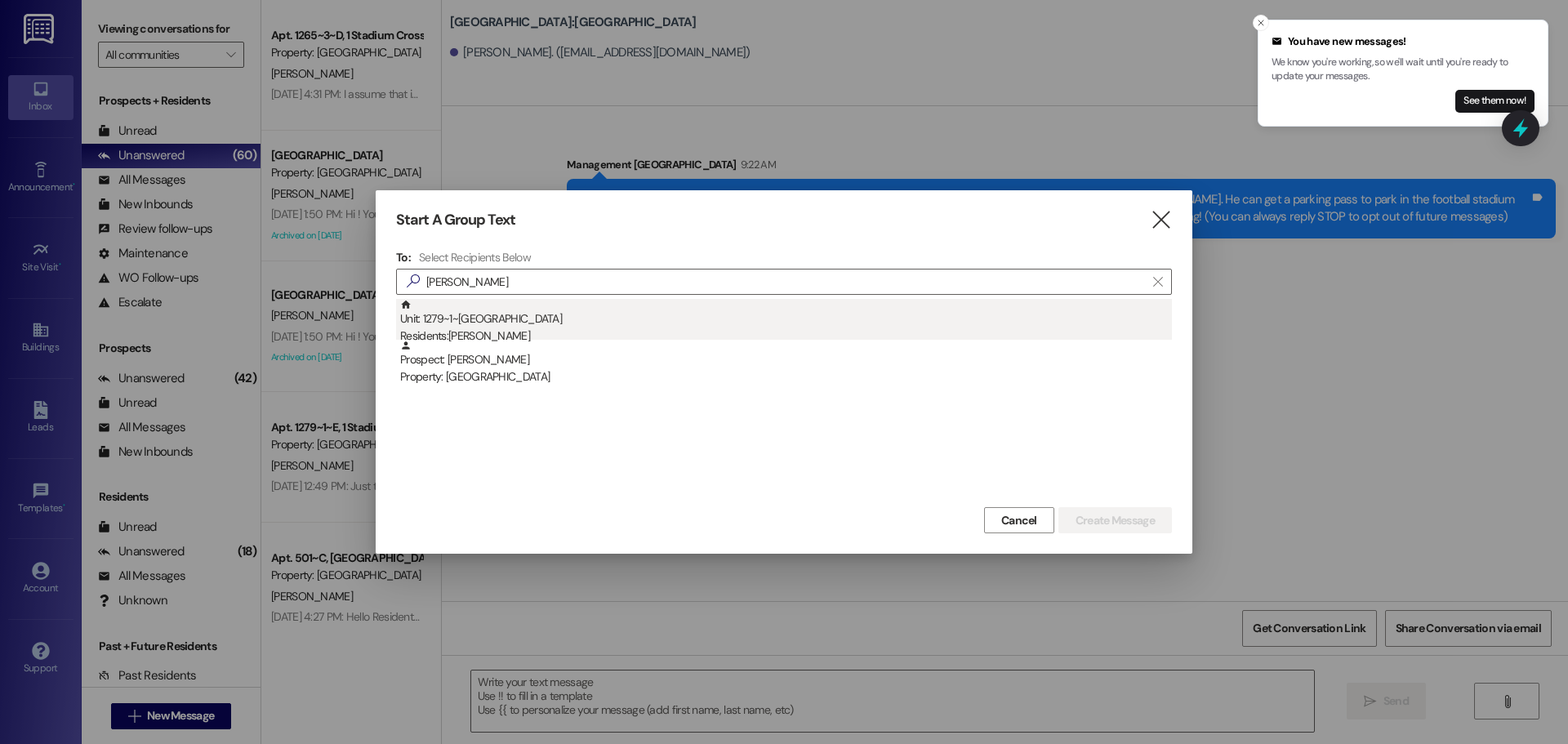
click at [516, 317] on div "Unit: 1279~1~C - 1 Stadium Crossing Residents: [PERSON_NAME]" at bounding box center [786, 322] width 772 height 46
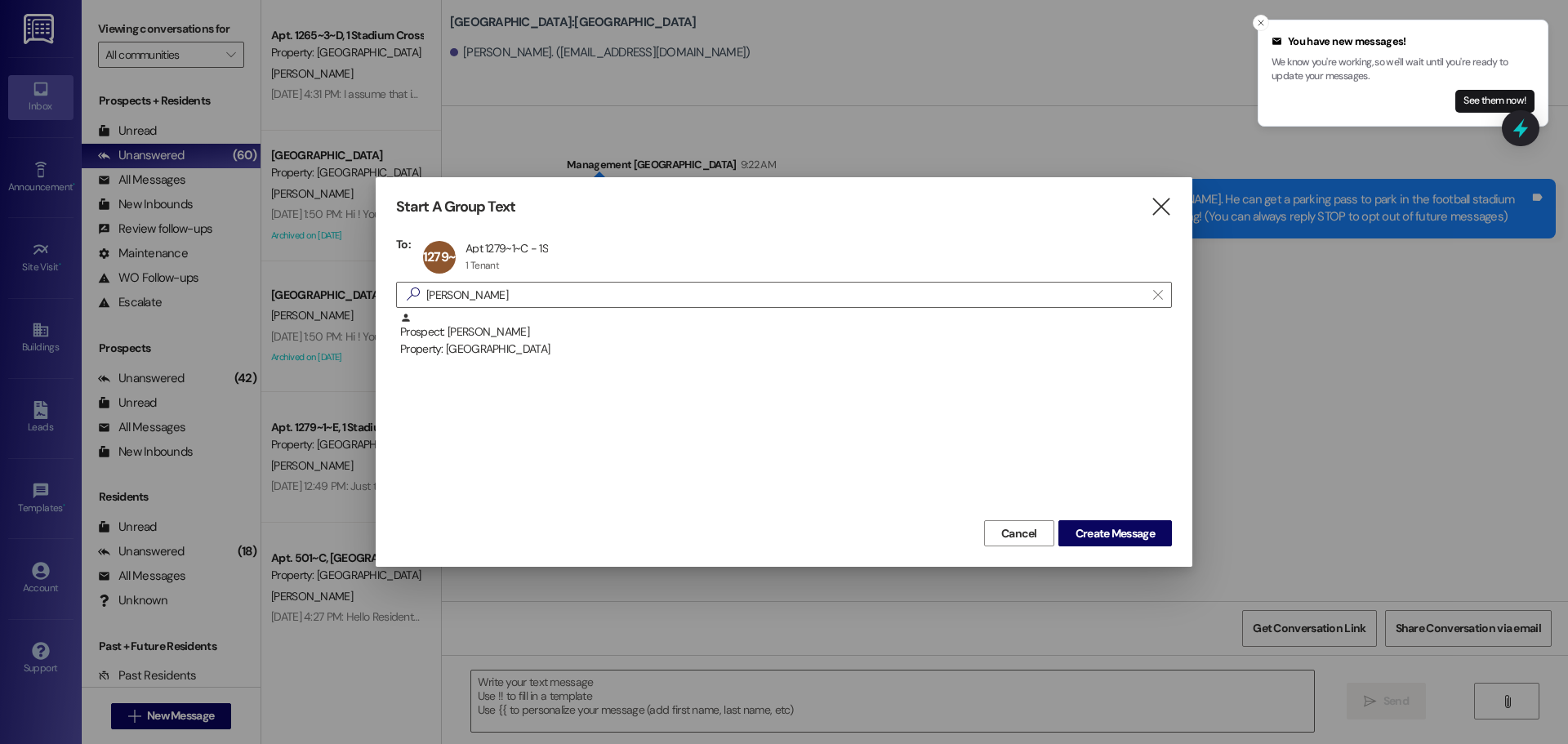
click at [1116, 547] on div "Start A Group Text  To: 1279~1~C Apt 1279~1~C - 1S Apt 1279~1~C - 1S 1 Tenant …" at bounding box center [784, 371] width 817 height 389
click at [1125, 535] on span "Create Message" at bounding box center [1115, 533] width 79 height 17
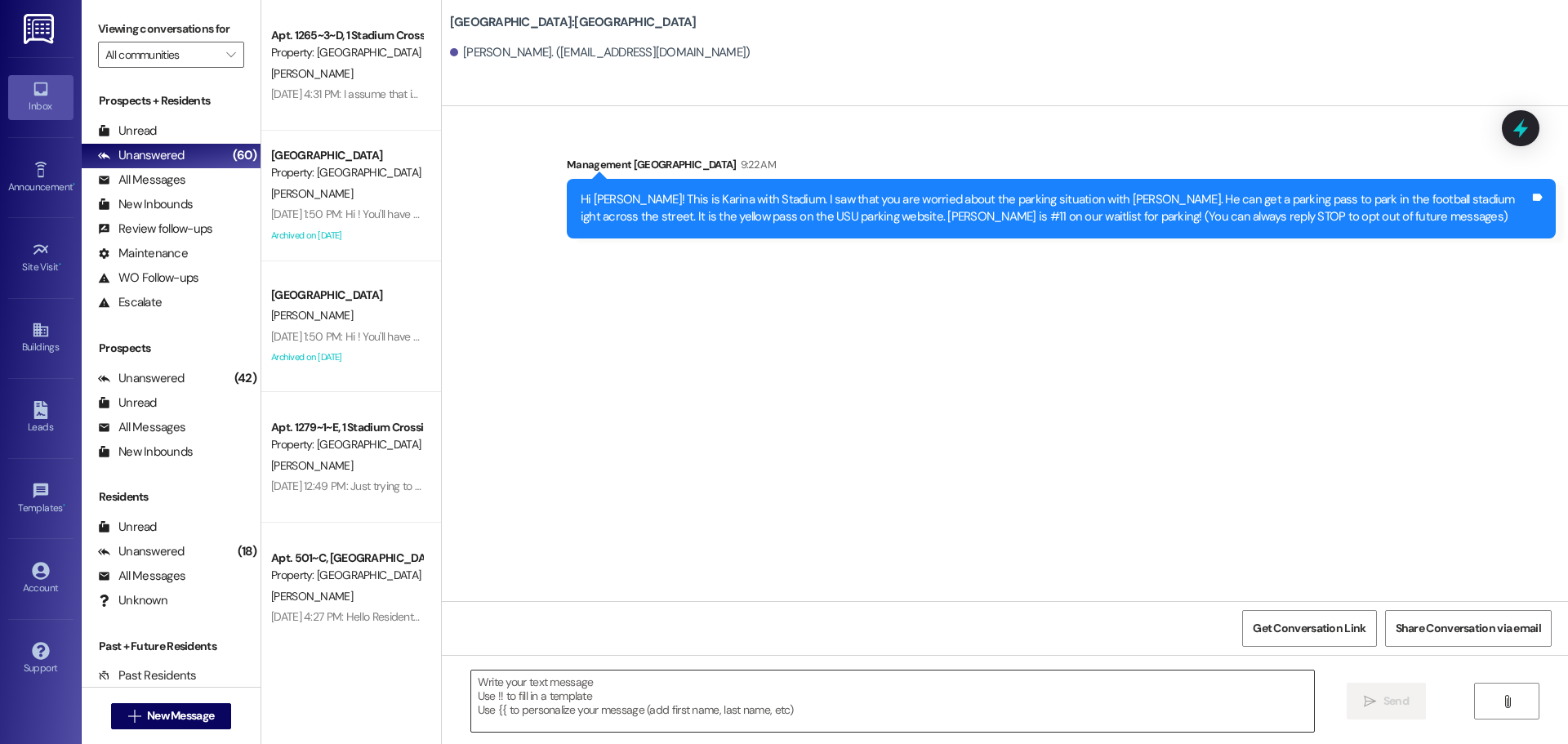
click at [1044, 715] on textarea at bounding box center [893, 700] width 843 height 61
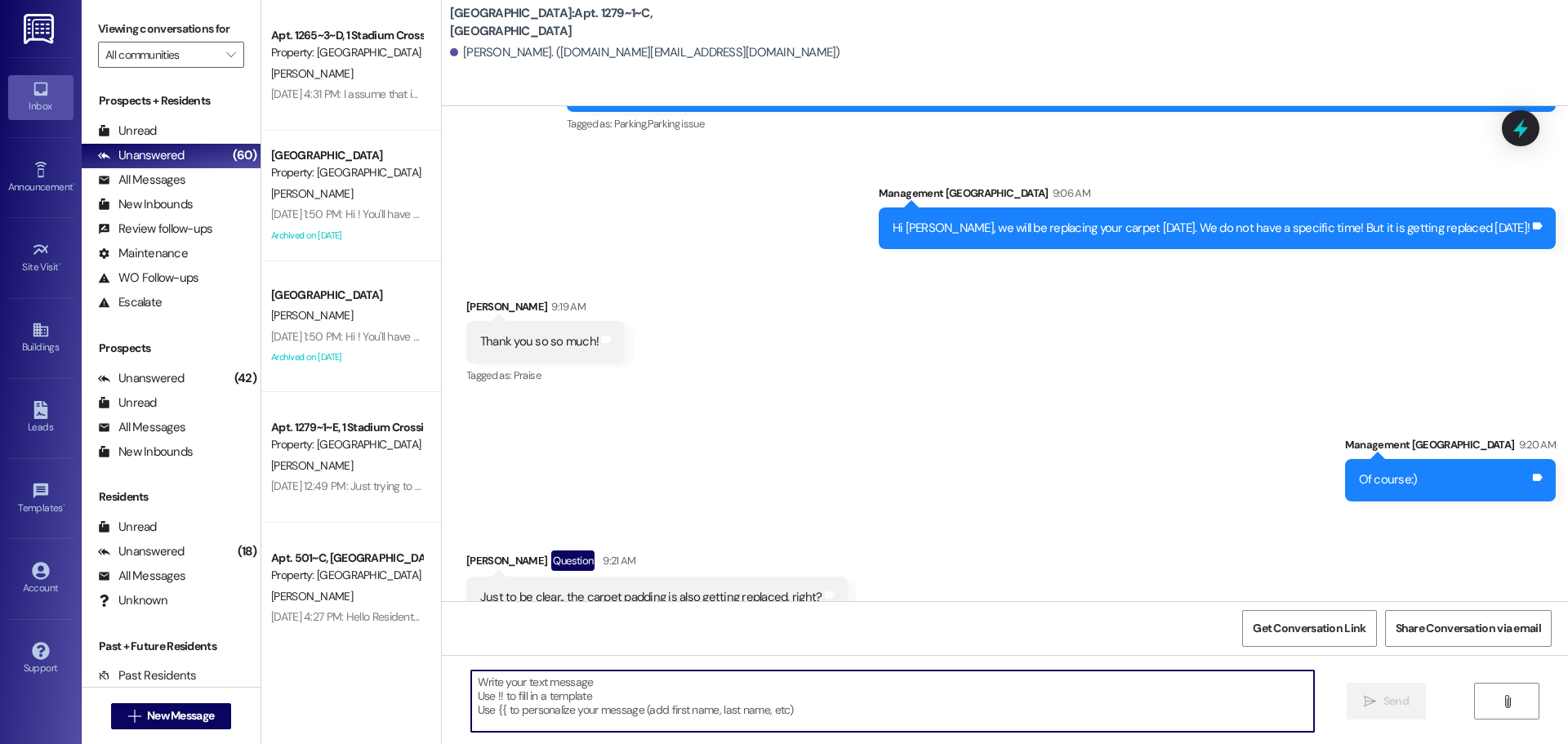
scroll to position [5641, 0]
type textarea "y"
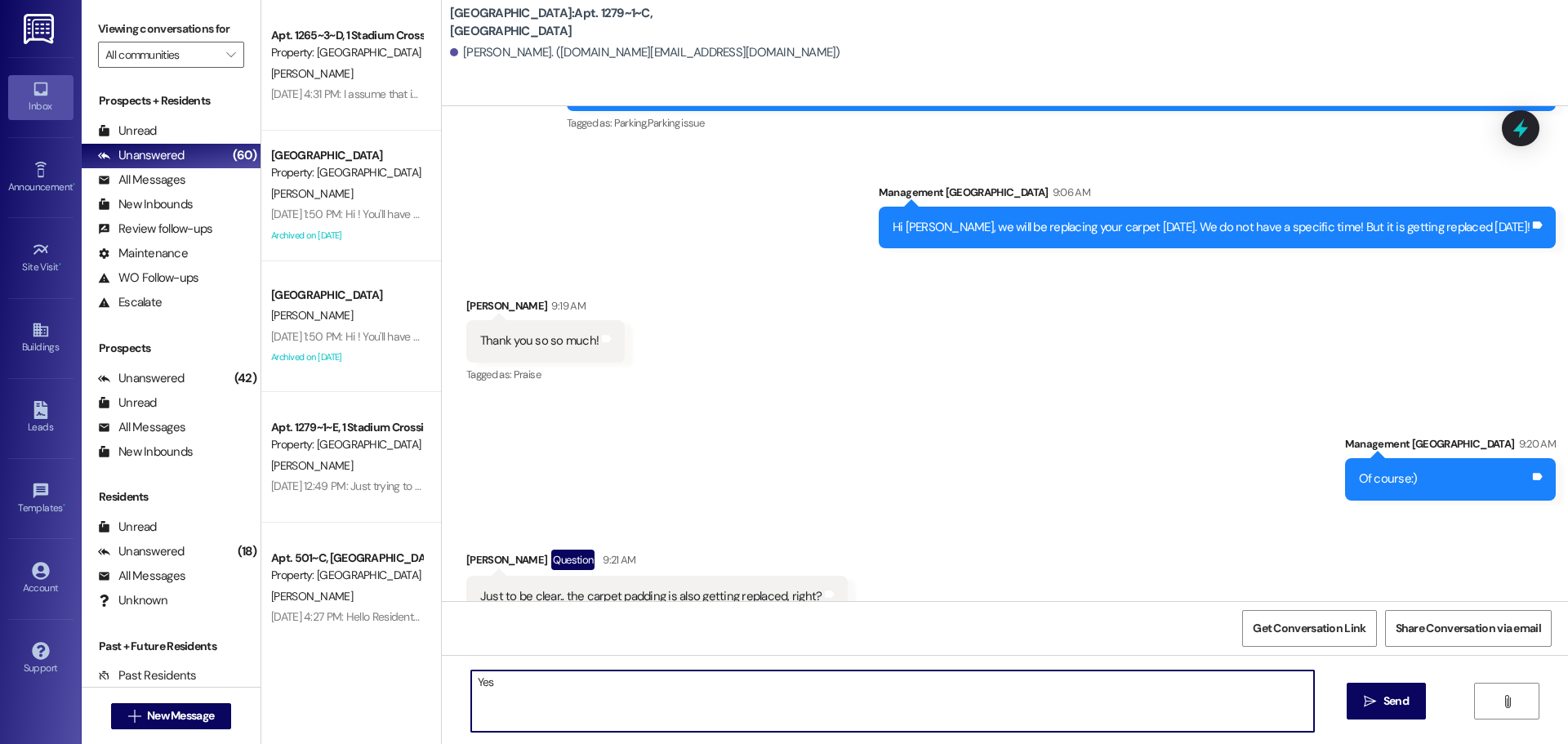
type textarea "Yes!"
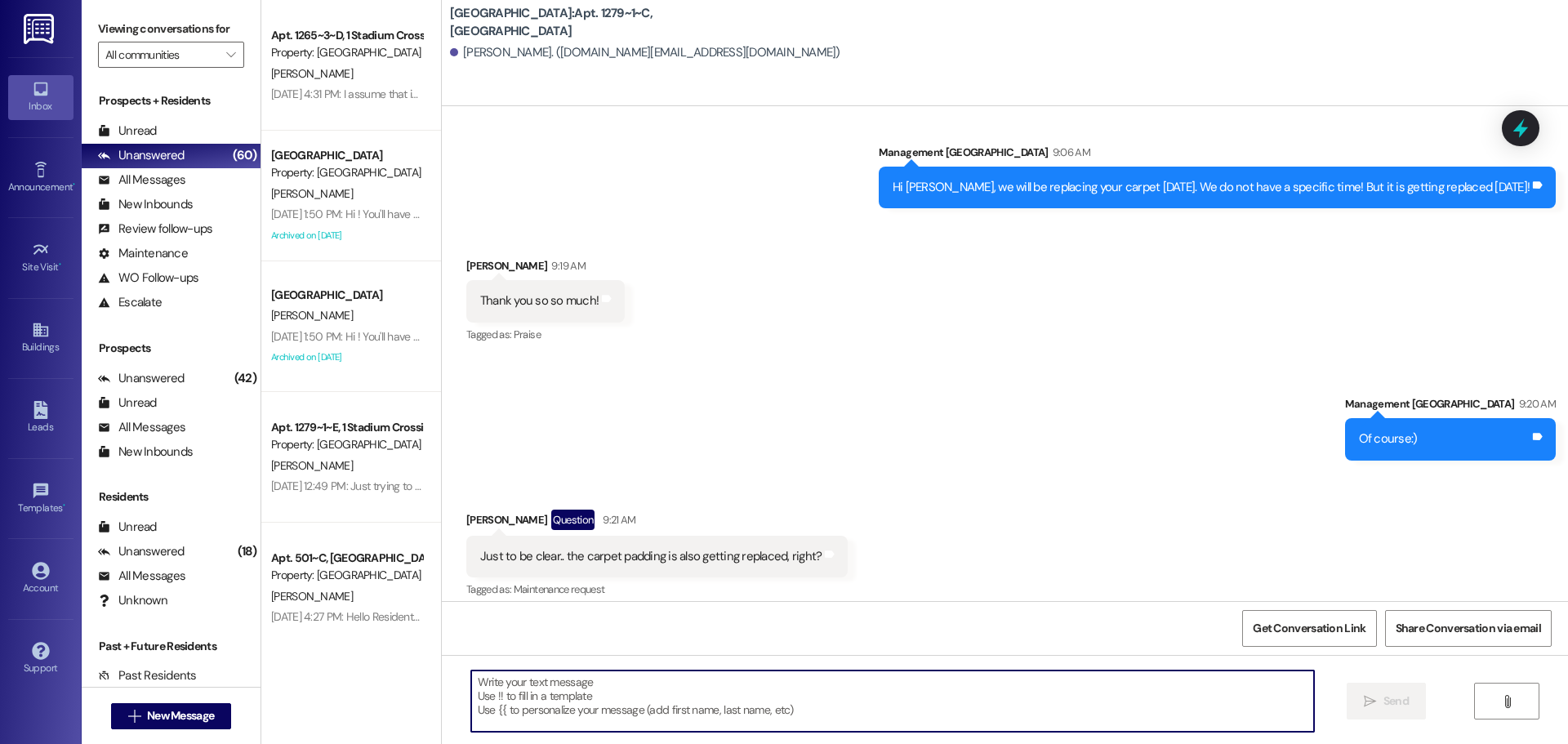
scroll to position [5756, 0]
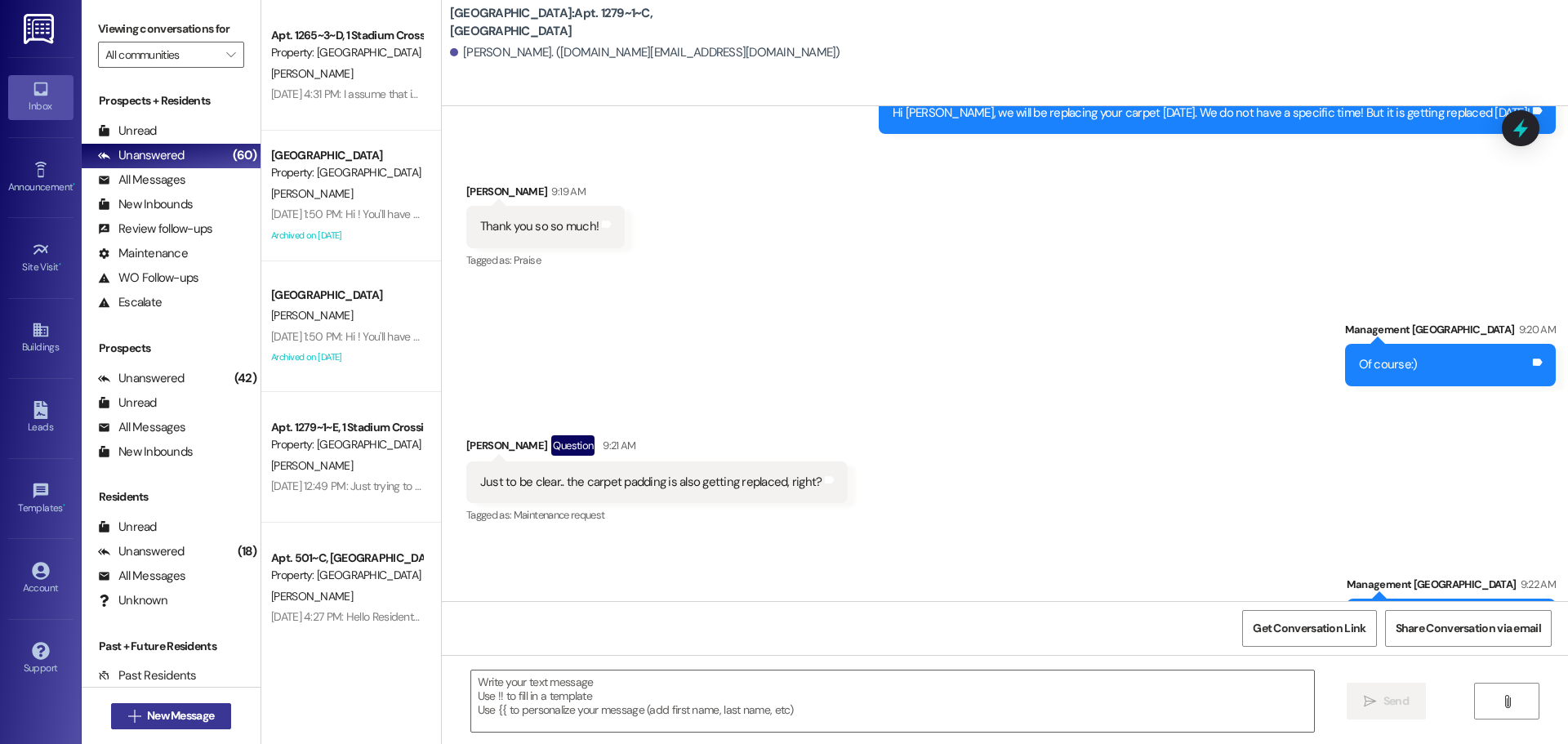
click at [185, 724] on button " New Message" at bounding box center [171, 716] width 121 height 26
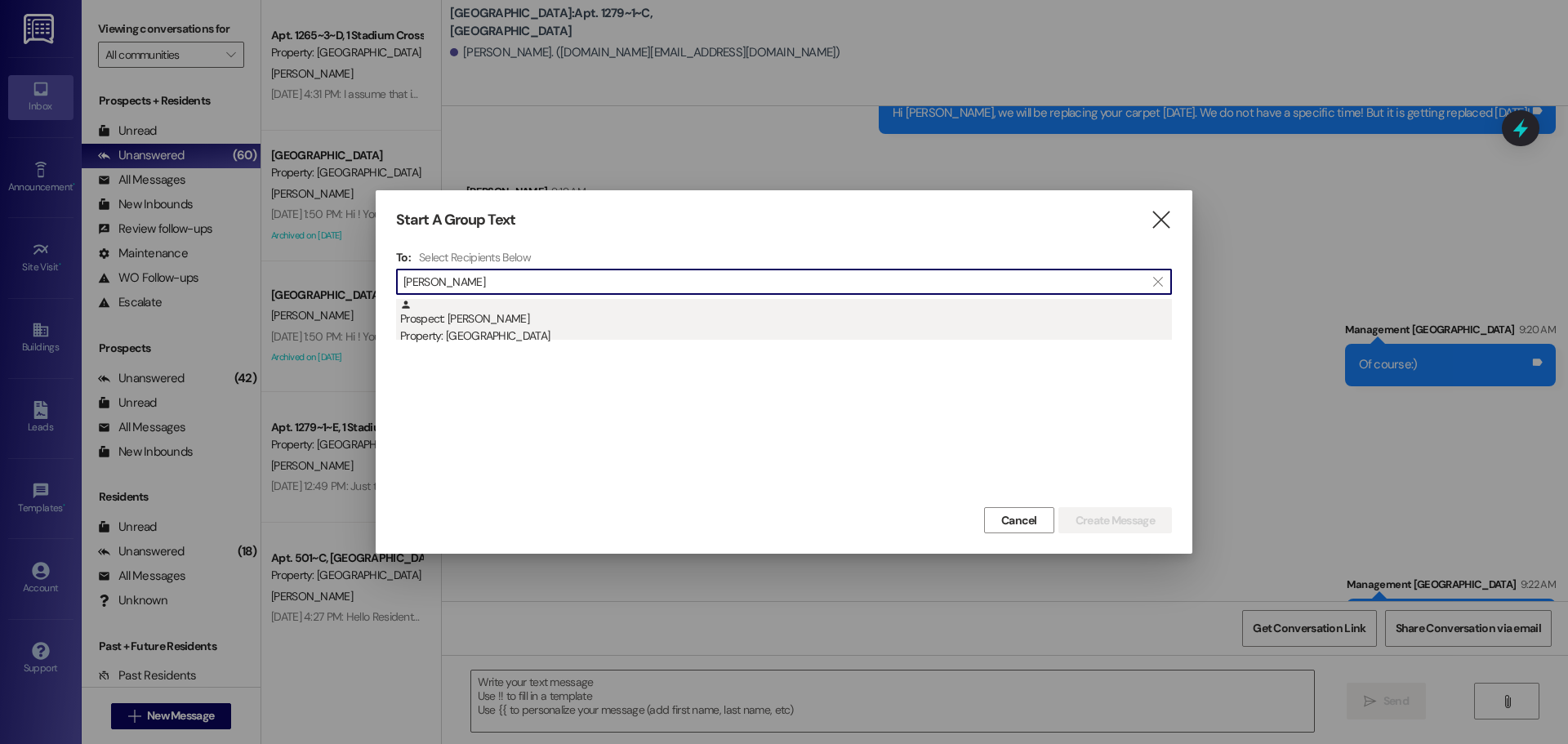
type input "[PERSON_NAME]"
click at [547, 326] on div "Prospect: [PERSON_NAME] Property: [GEOGRAPHIC_DATA]" at bounding box center [786, 322] width 772 height 46
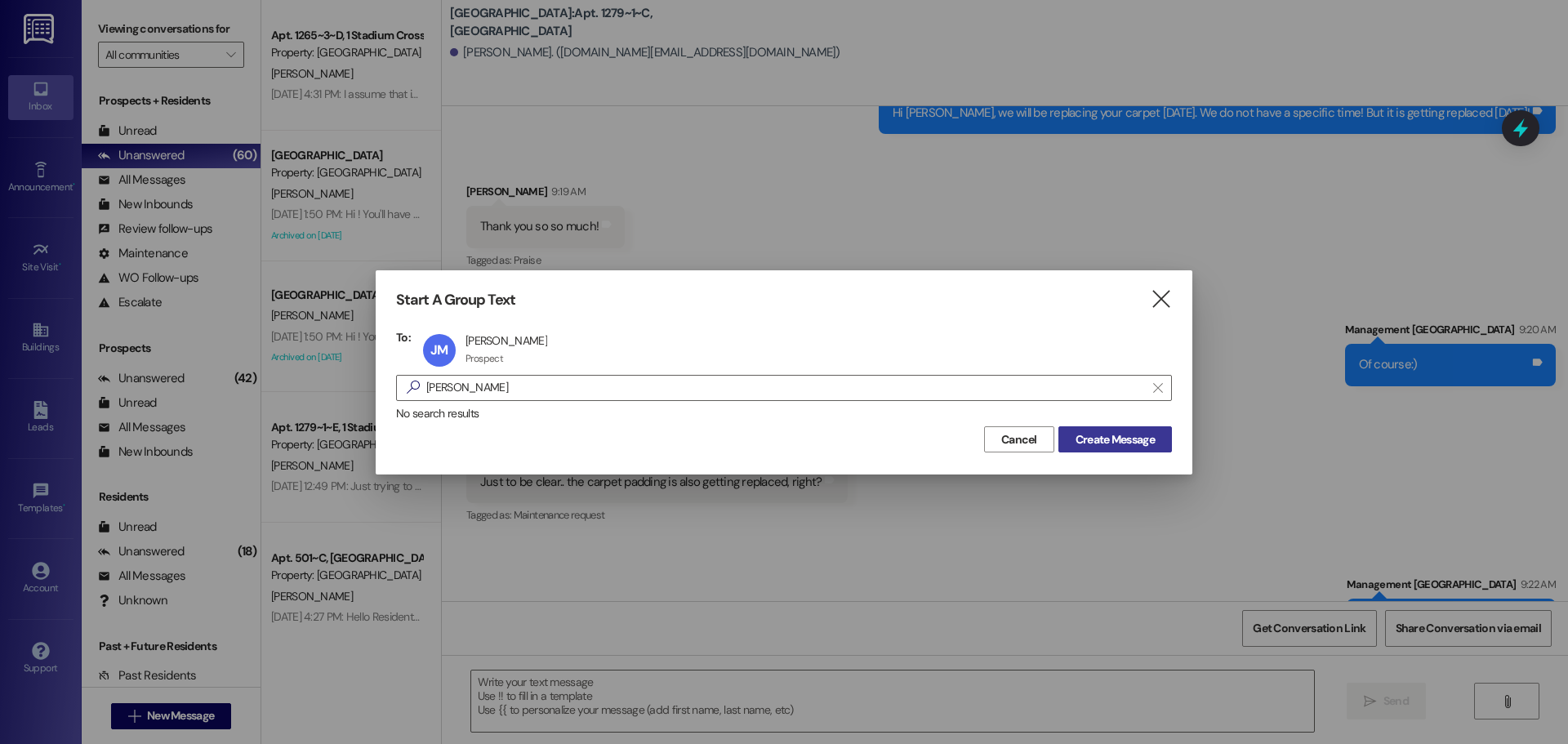
click at [1153, 439] on span "Create Message" at bounding box center [1115, 439] width 79 height 17
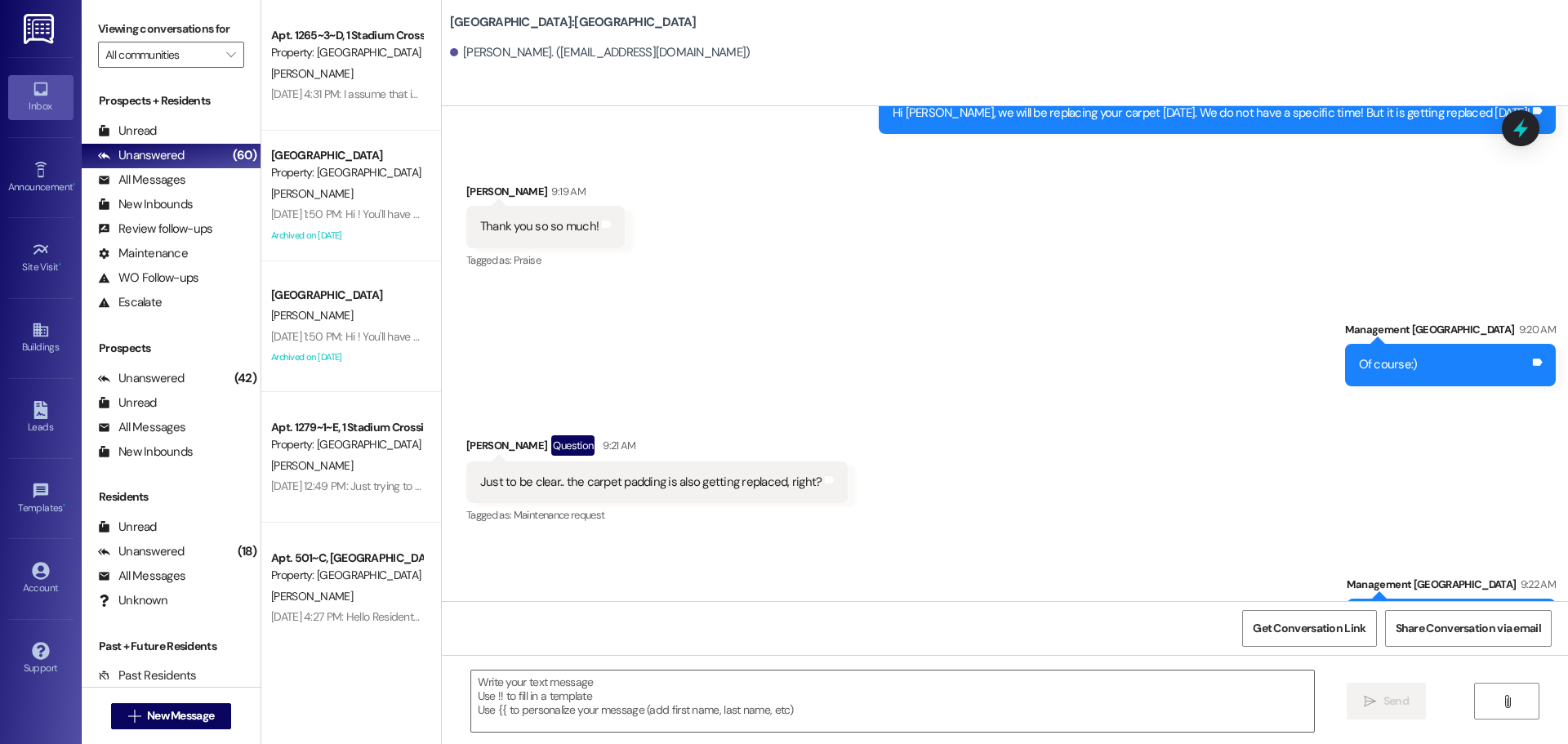
scroll to position [0, 0]
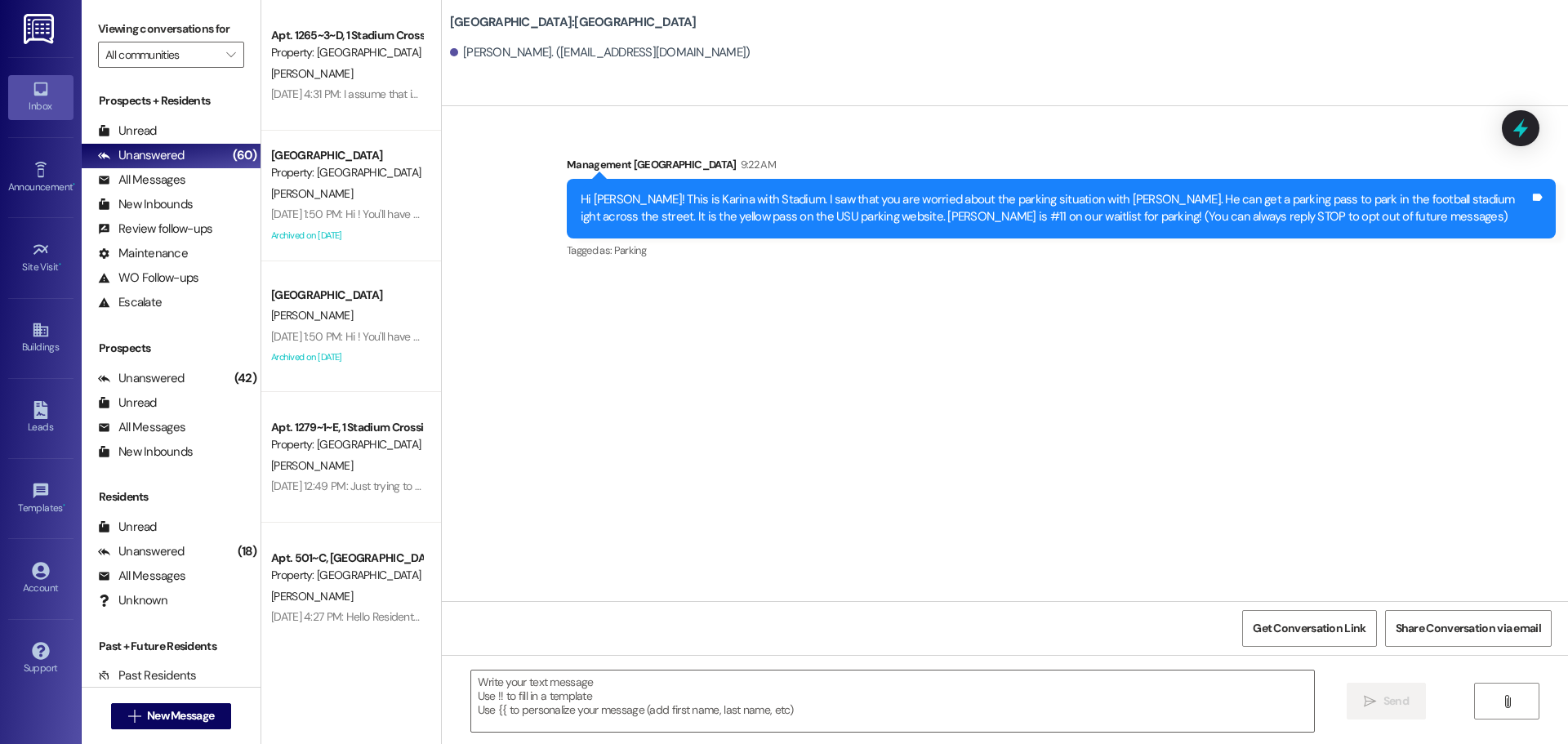
click at [759, 210] on div "Hi [PERSON_NAME]! This is Karina with Stadium. I saw that you are worried about…" at bounding box center [1055, 209] width 950 height 36
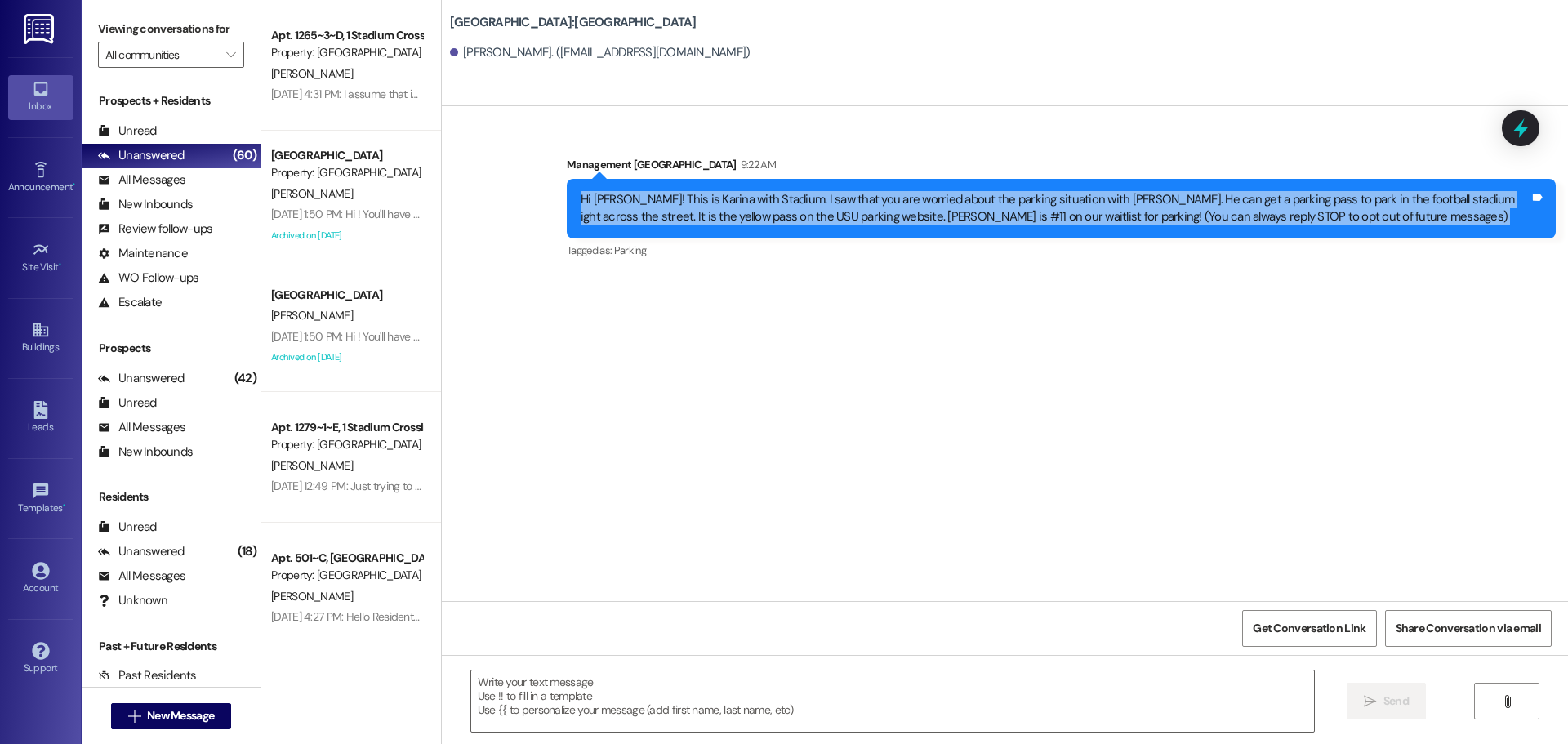
click at [759, 210] on div "Hi [PERSON_NAME]! This is Karina with Stadium. I saw that you are worried about…" at bounding box center [1055, 209] width 950 height 36
copy div "Hi [PERSON_NAME]! This is Karina with Stadium. I saw that you are worried about…"
click at [192, 714] on span "New Message" at bounding box center [180, 716] width 67 height 17
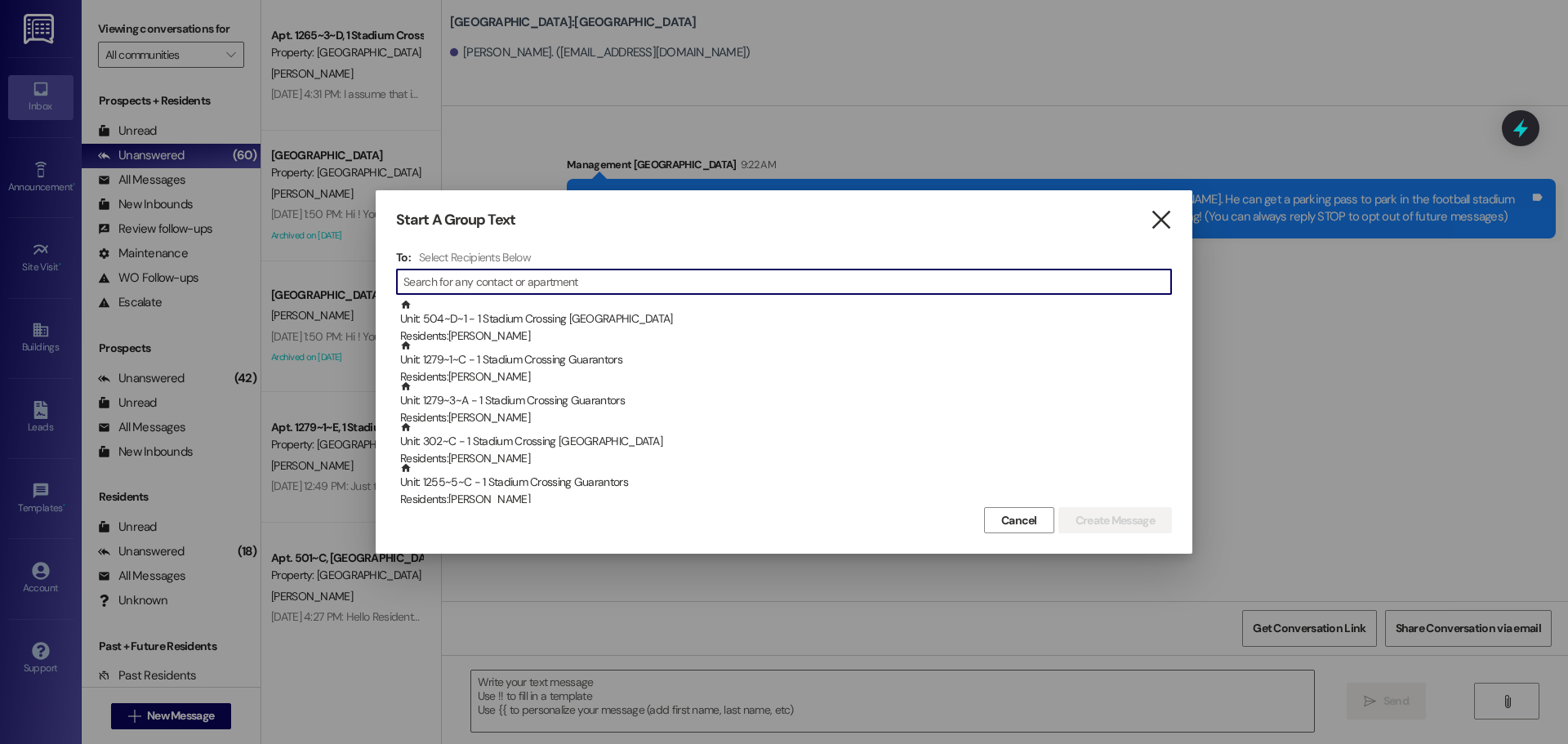
click at [1150, 222] on icon "" at bounding box center [1161, 220] width 22 height 17
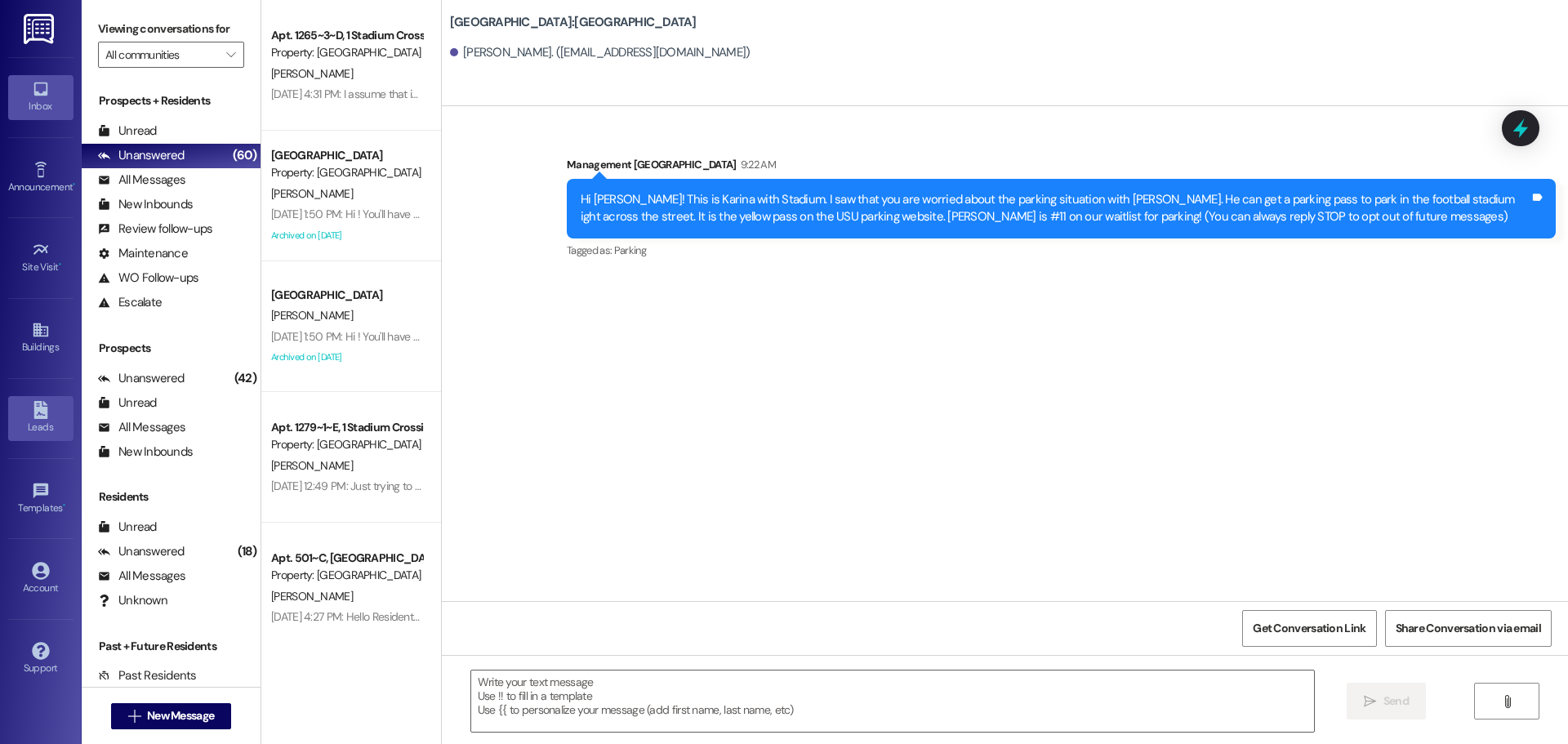
click at [42, 410] on icon at bounding box center [40, 410] width 14 height 18
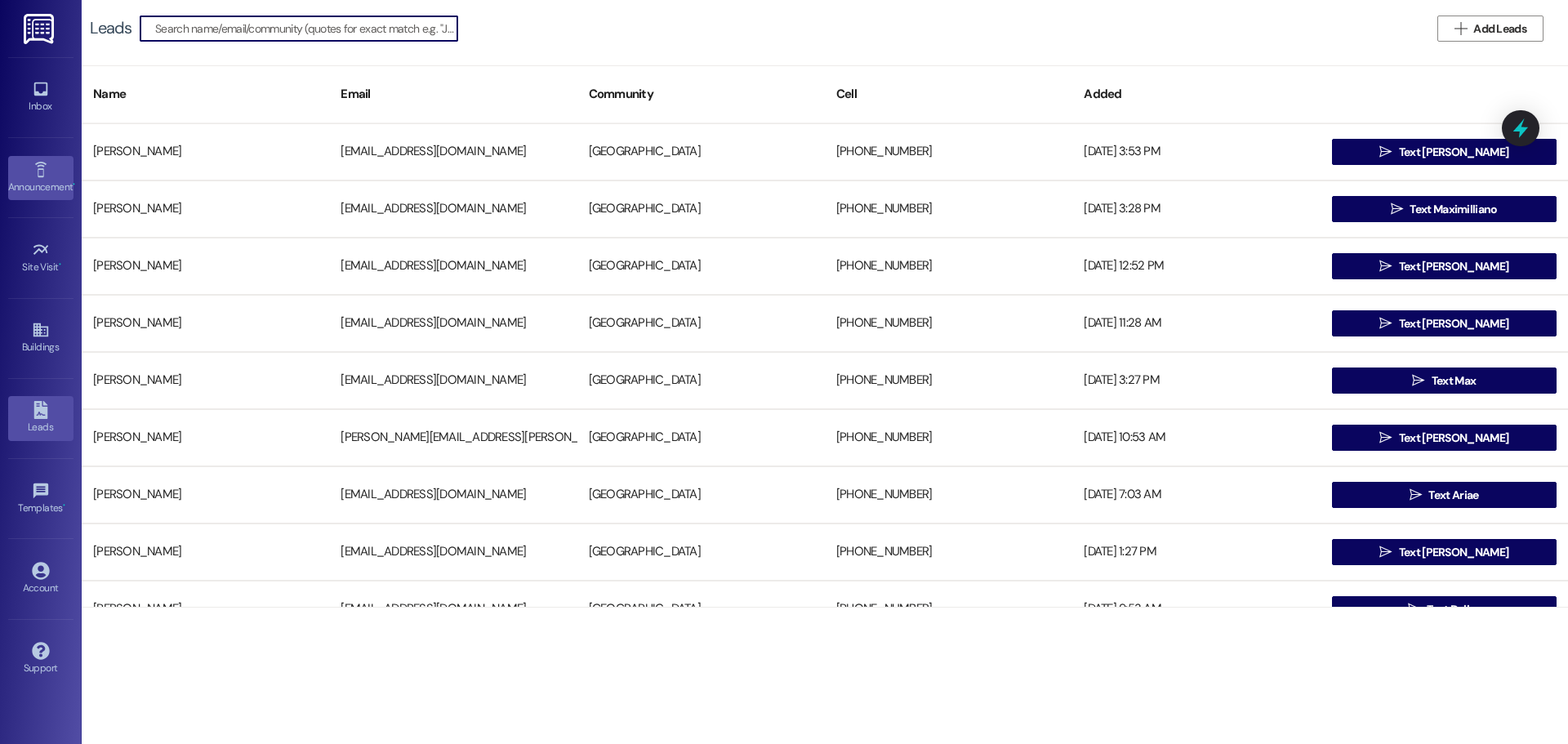
click at [45, 185] on div "Announcement •" at bounding box center [41, 187] width 82 height 16
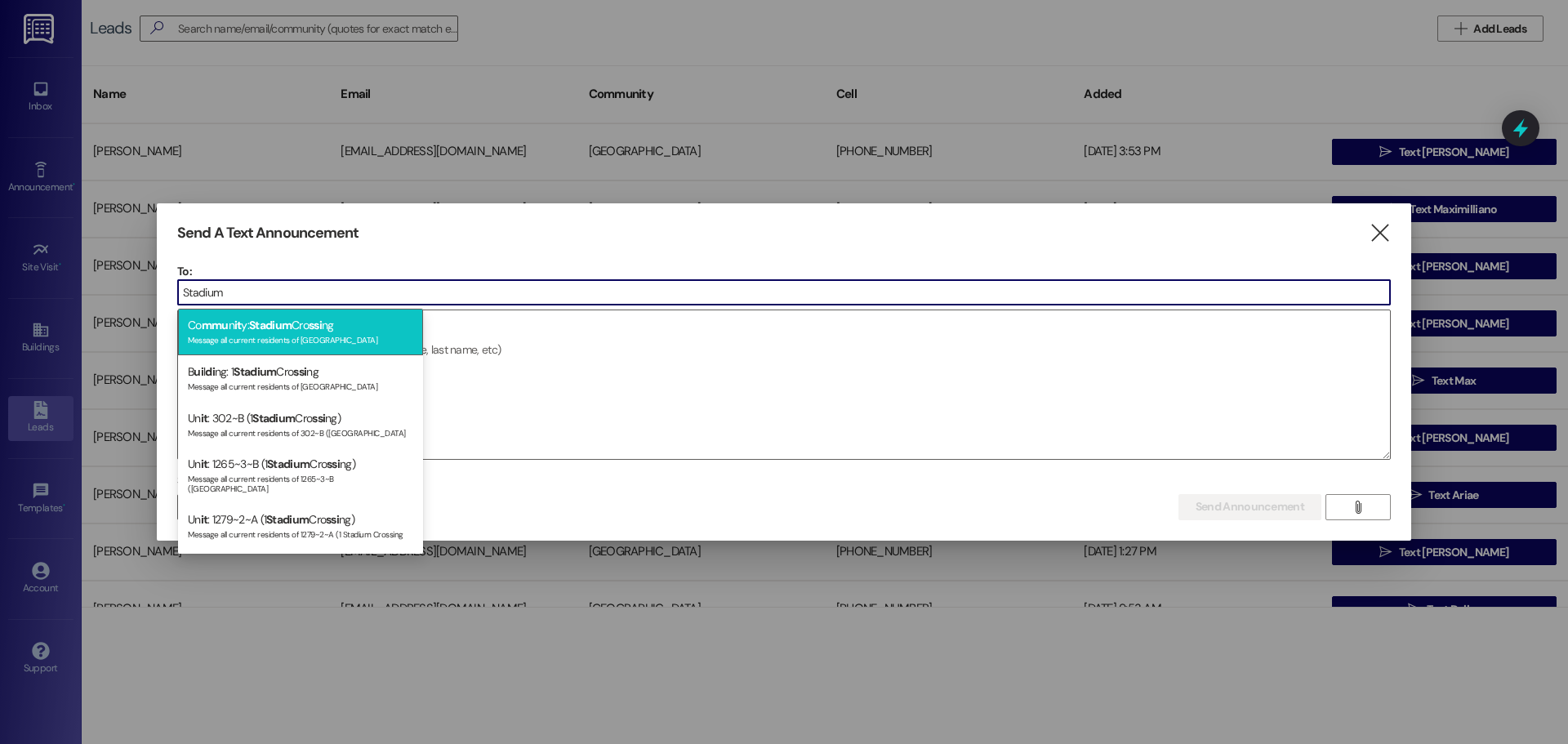
type input "Stadium"
click at [309, 332] on div "Co mmu n it y: Stadium Cro ssi ng Message all current residents of [GEOGRAPHIC_…" at bounding box center [300, 332] width 245 height 46
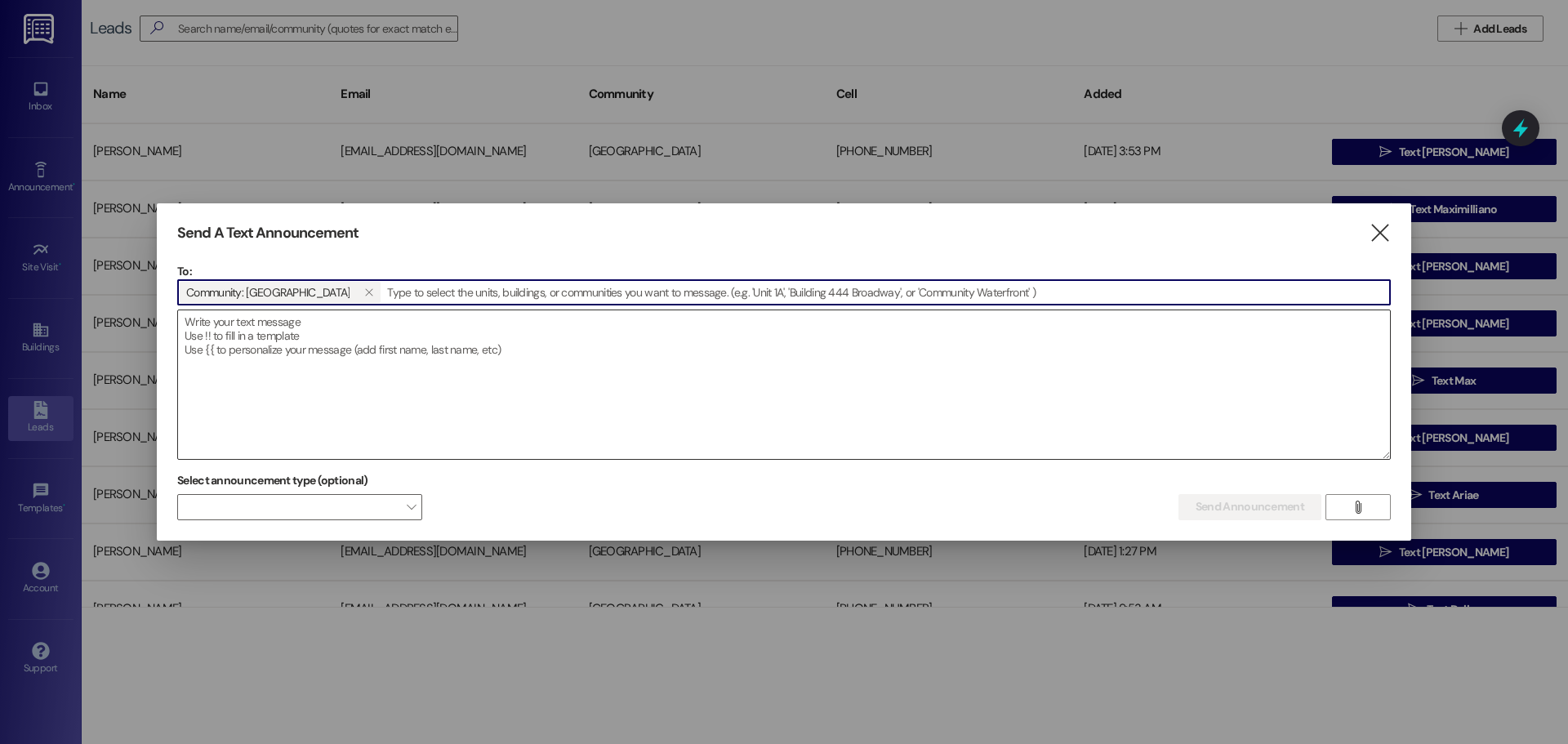
click at [343, 356] on textarea at bounding box center [784, 384] width 1212 height 149
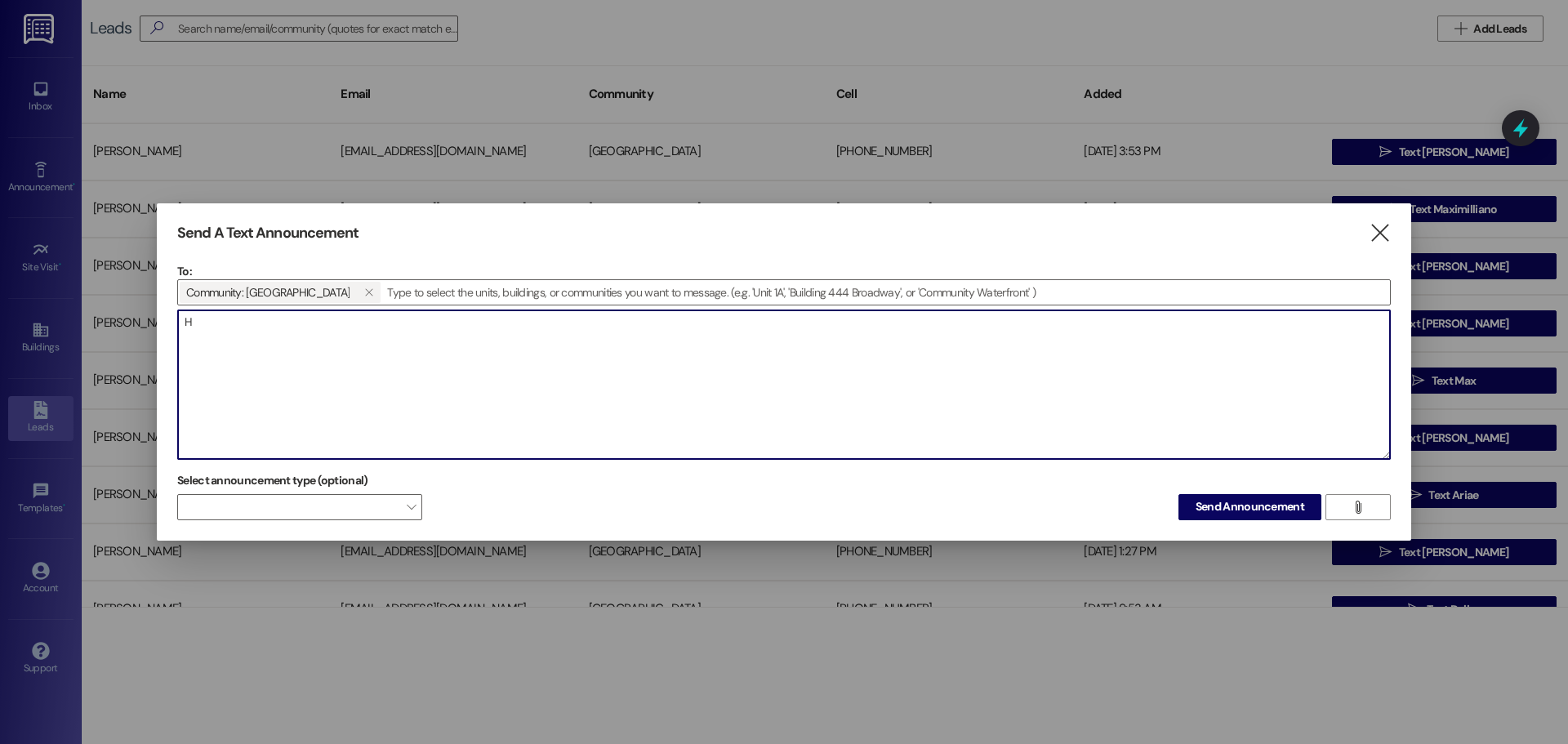
type textarea "H"
click at [538, 378] on textarea "IMPORTANT!! We will be doing fire Inspection [DATE] starting from 11am!" at bounding box center [784, 384] width 1212 height 149
drag, startPoint x: 528, startPoint y: 337, endPoint x: 516, endPoint y: 374, distance: 38.9
click at [516, 374] on textarea "IMPORTANT!! We will be doing fire Inspection [DATE] starting from 11am!" at bounding box center [784, 384] width 1212 height 149
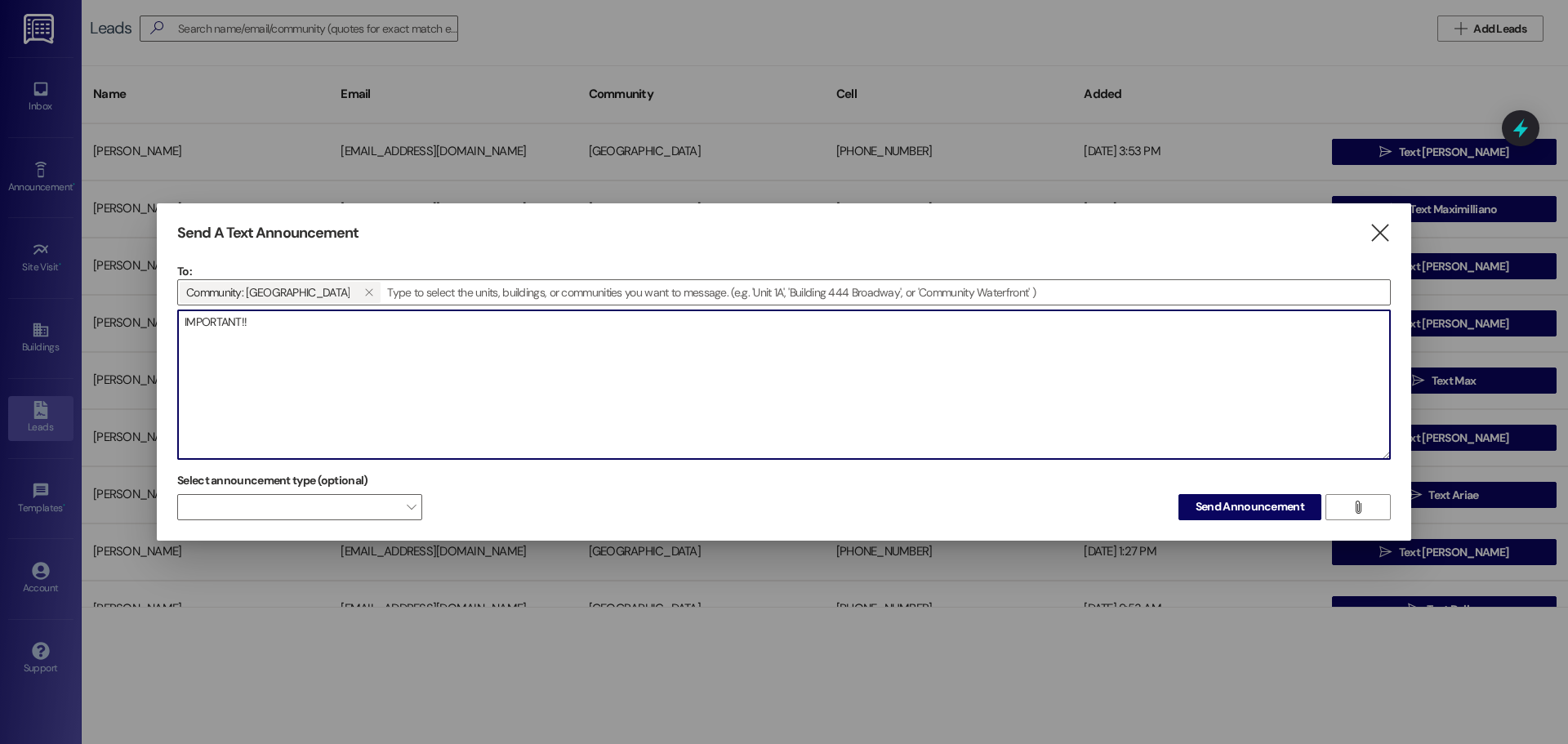
paste textarea "This is a notice of future entry. We will be testing the fire alarm and securit…"
click at [185, 364] on textarea "IMPORTANT!! This is a notice of future entry. We will be testing the fire alarm…" at bounding box center [784, 384] width 1212 height 149
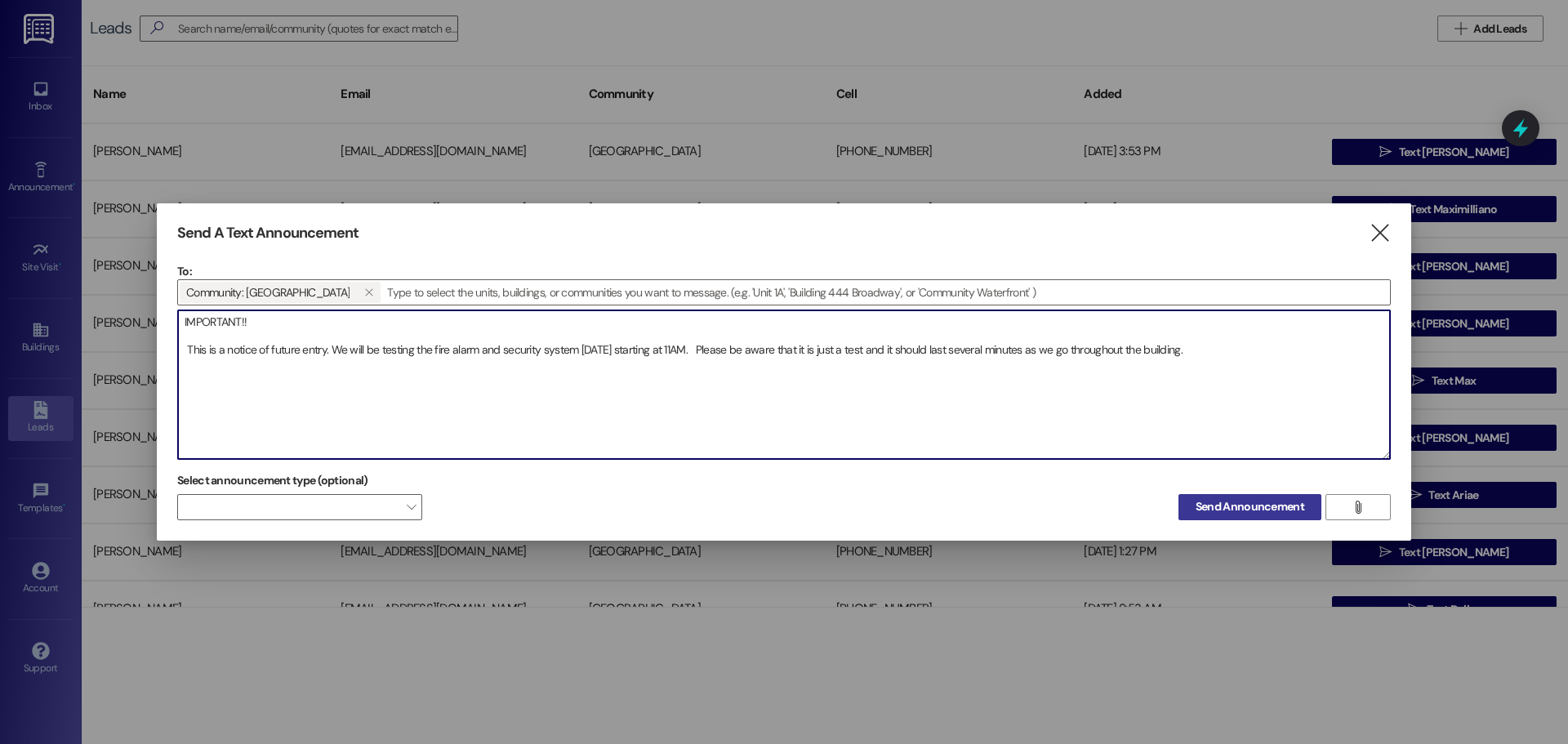
type textarea "IMPORTANT!! This is a notice of future entry. We will be testing the fire alarm…"
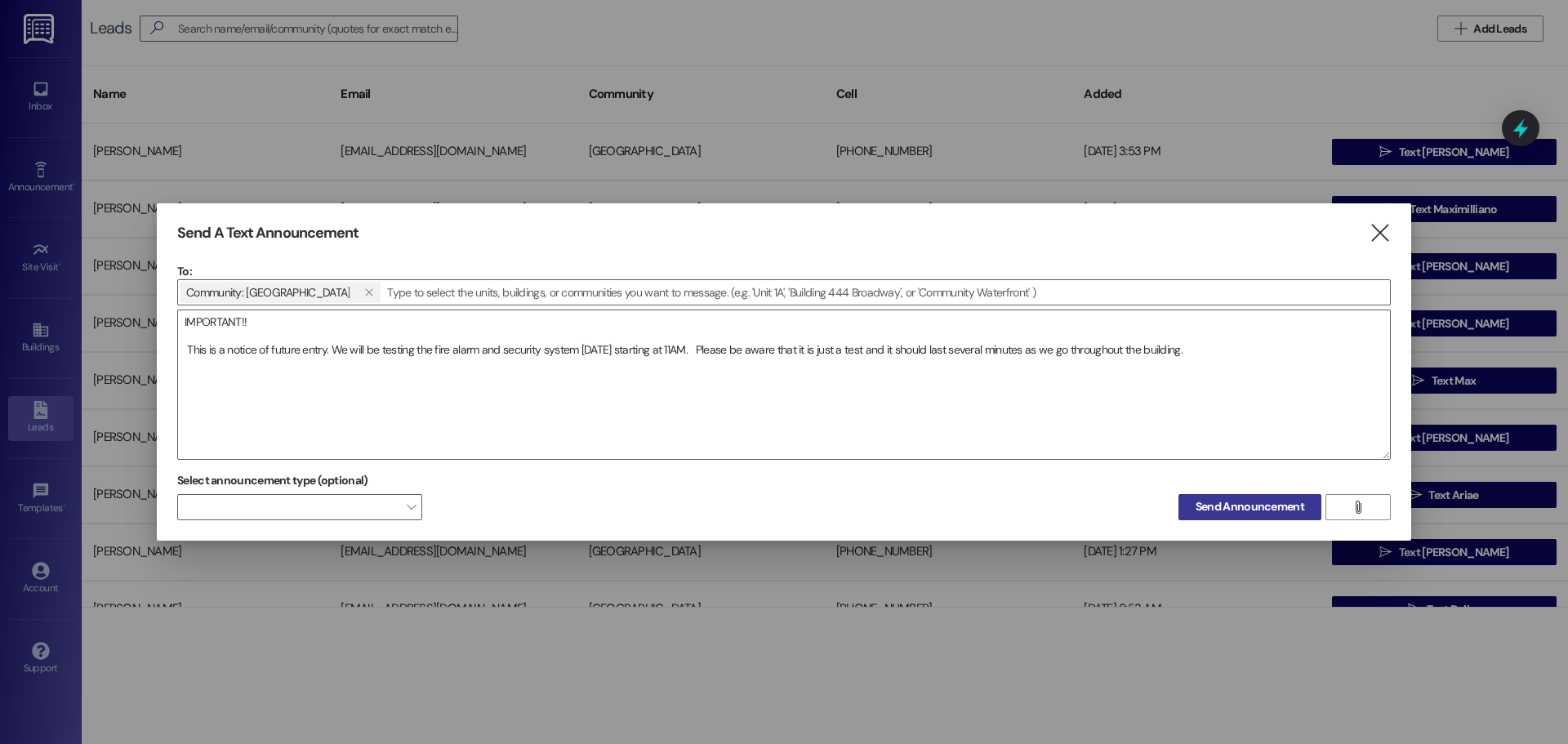
click at [1232, 501] on span "Send Announcement" at bounding box center [1250, 506] width 109 height 17
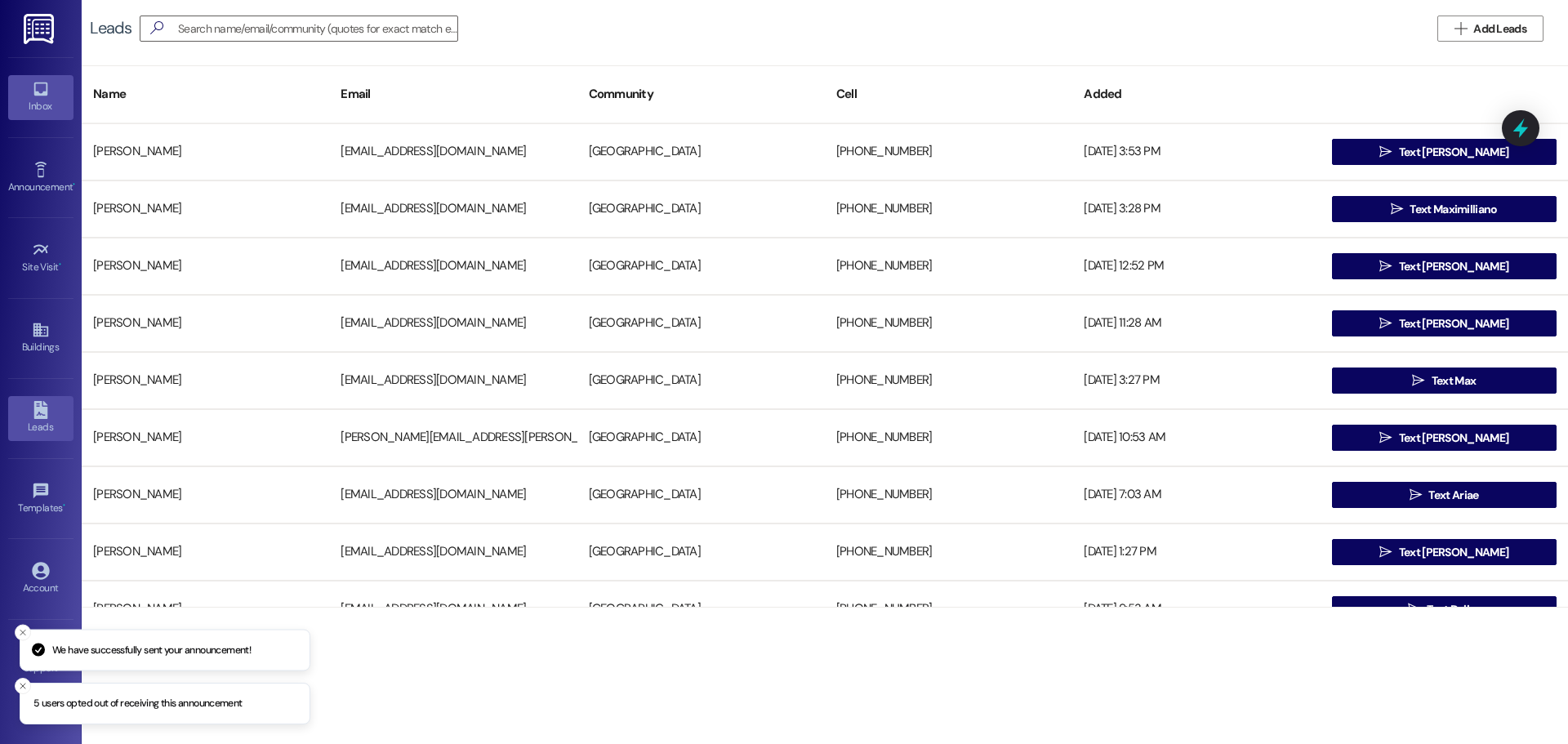
click at [22, 90] on link "Inbox" at bounding box center [41, 97] width 66 height 44
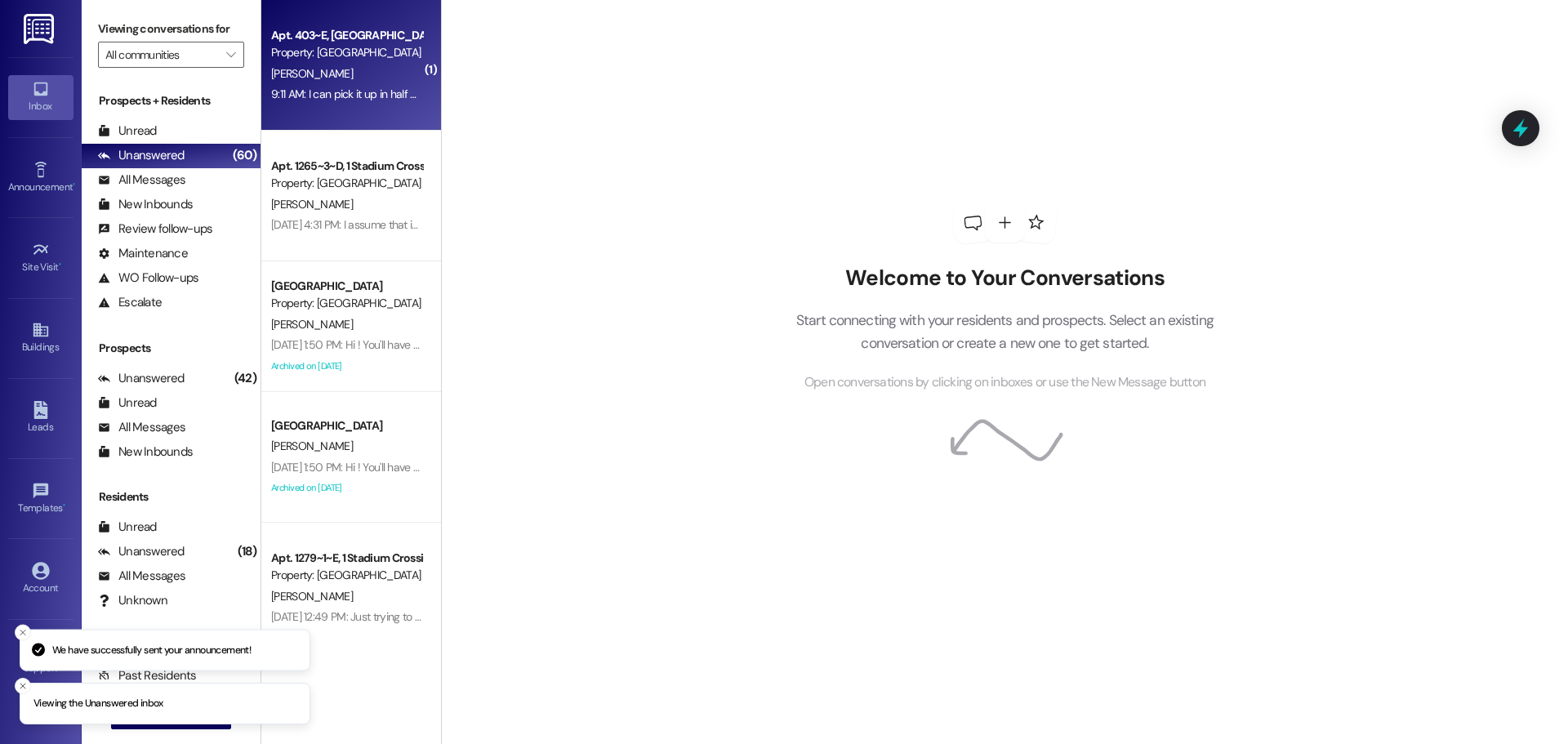
click at [316, 64] on div "[PERSON_NAME]" at bounding box center [347, 74] width 154 height 20
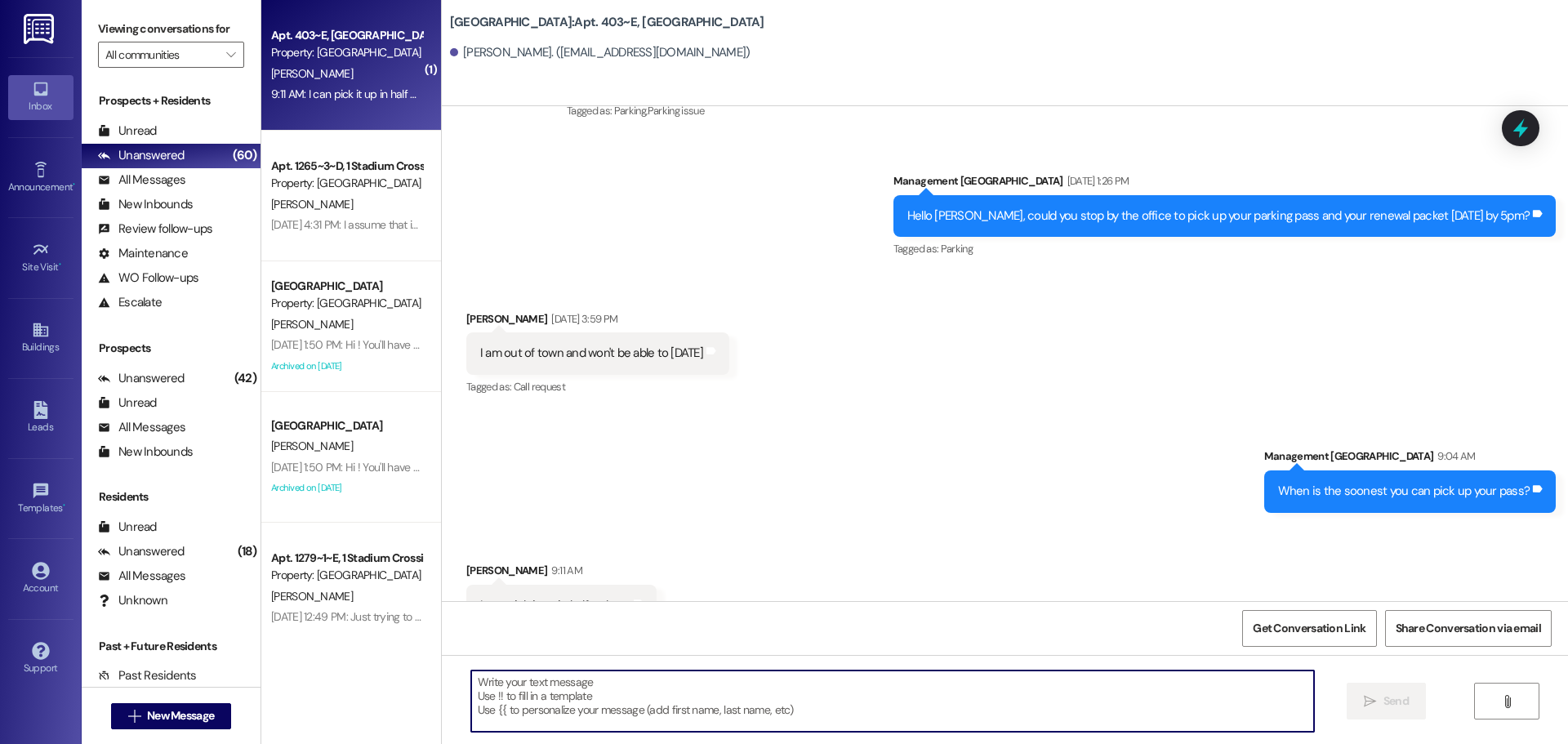
scroll to position [8143, 0]
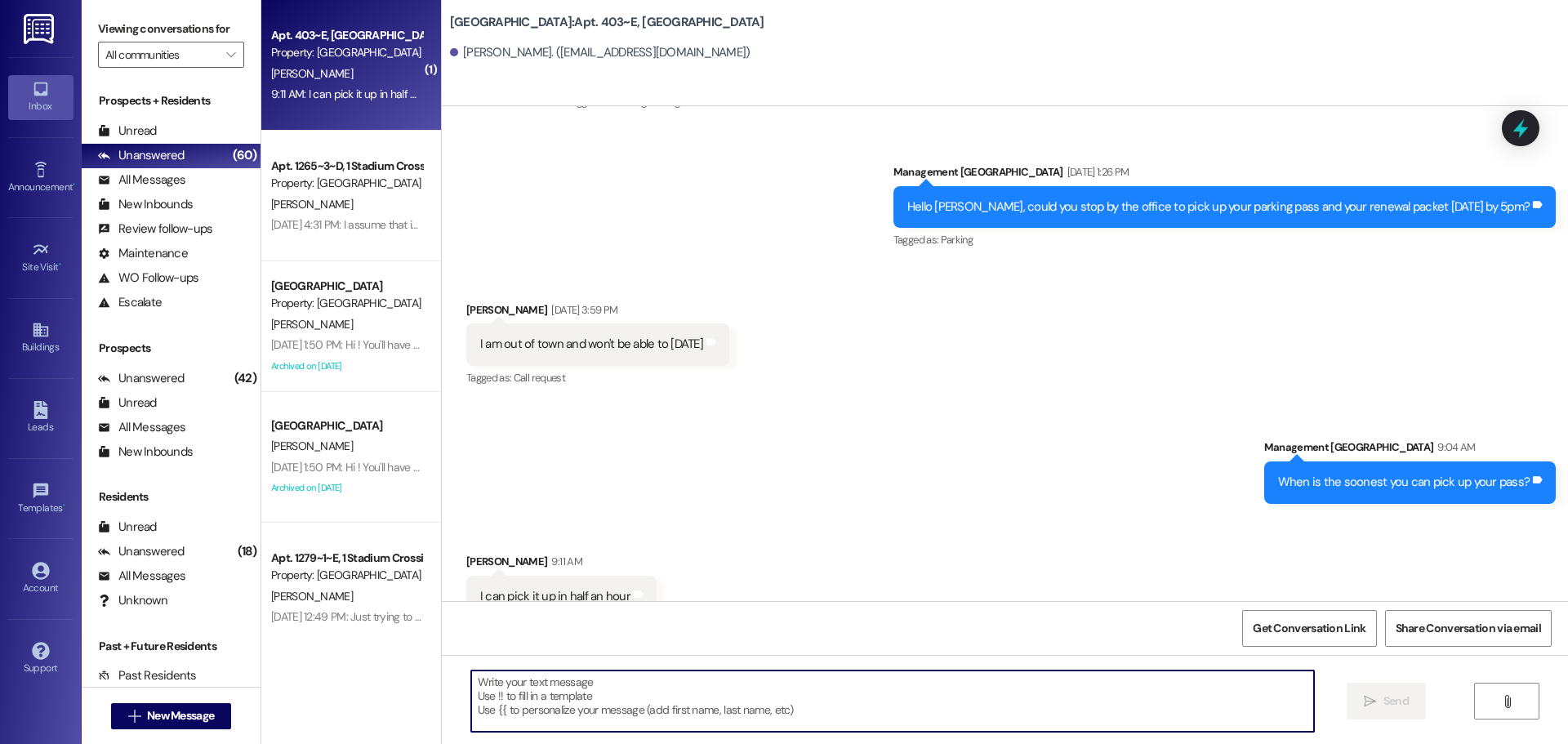
click at [728, 696] on textarea at bounding box center [893, 700] width 843 height 61
type textarea "Sounds good"
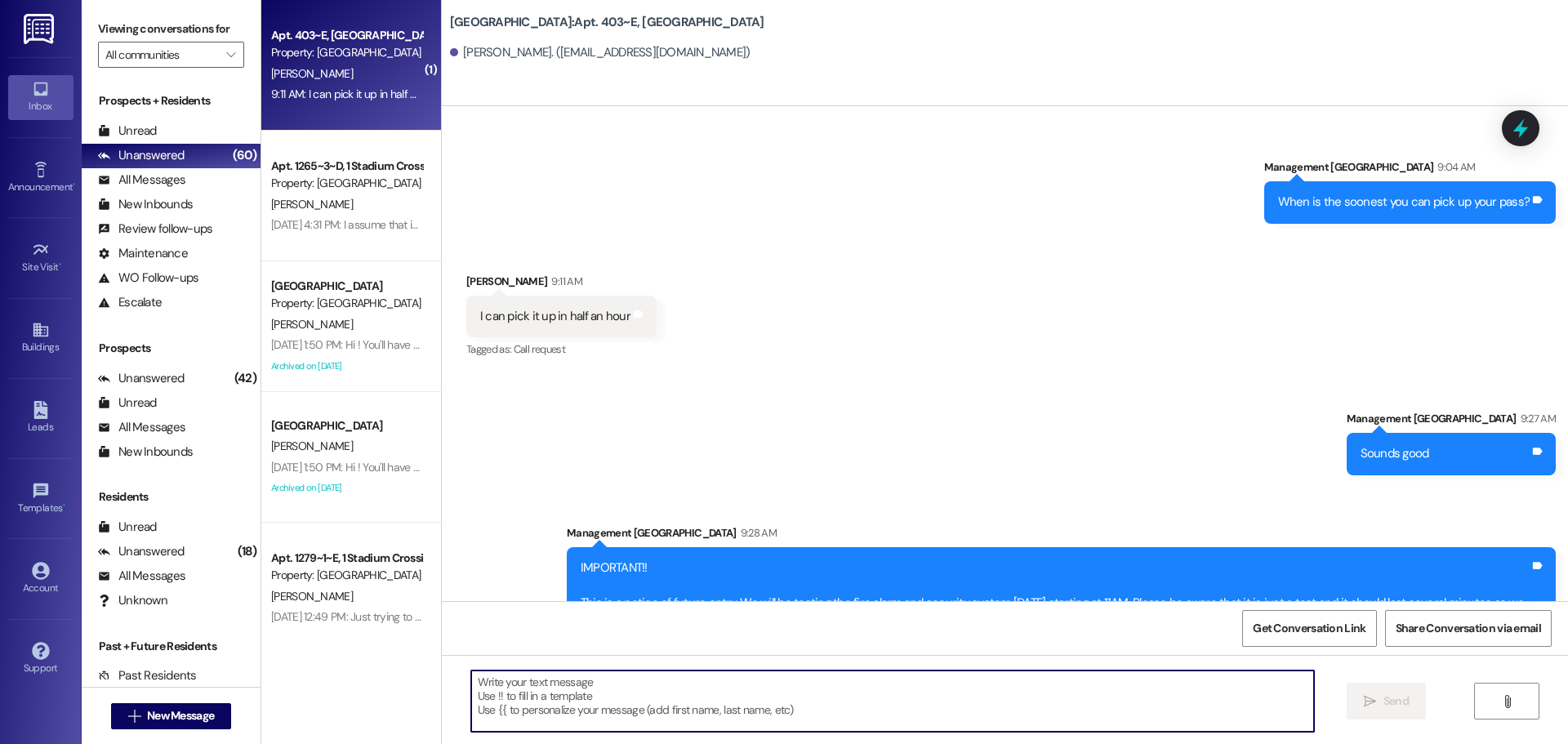
scroll to position [8424, 0]
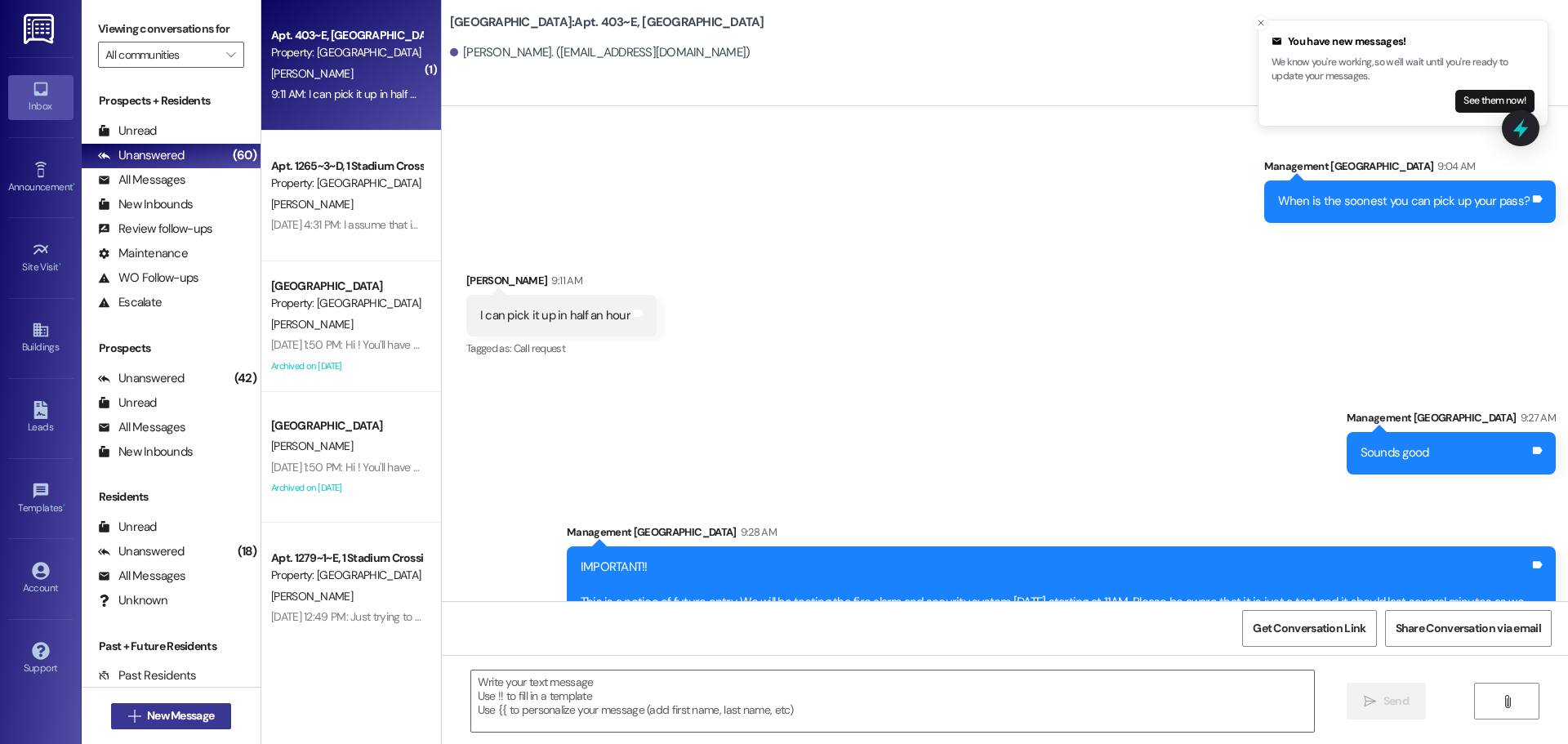
click at [152, 703] on button " New Message" at bounding box center [171, 716] width 121 height 26
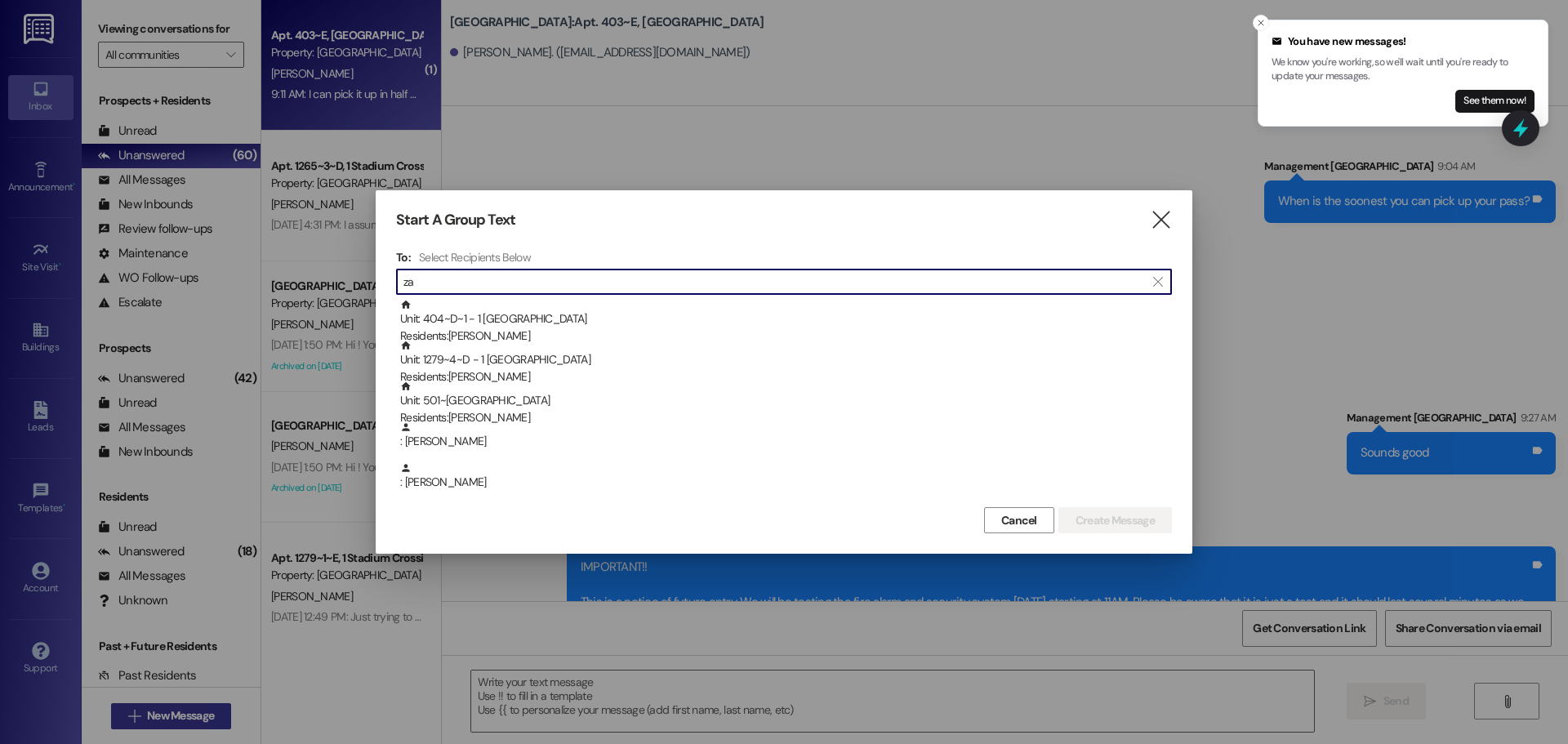
type input "z"
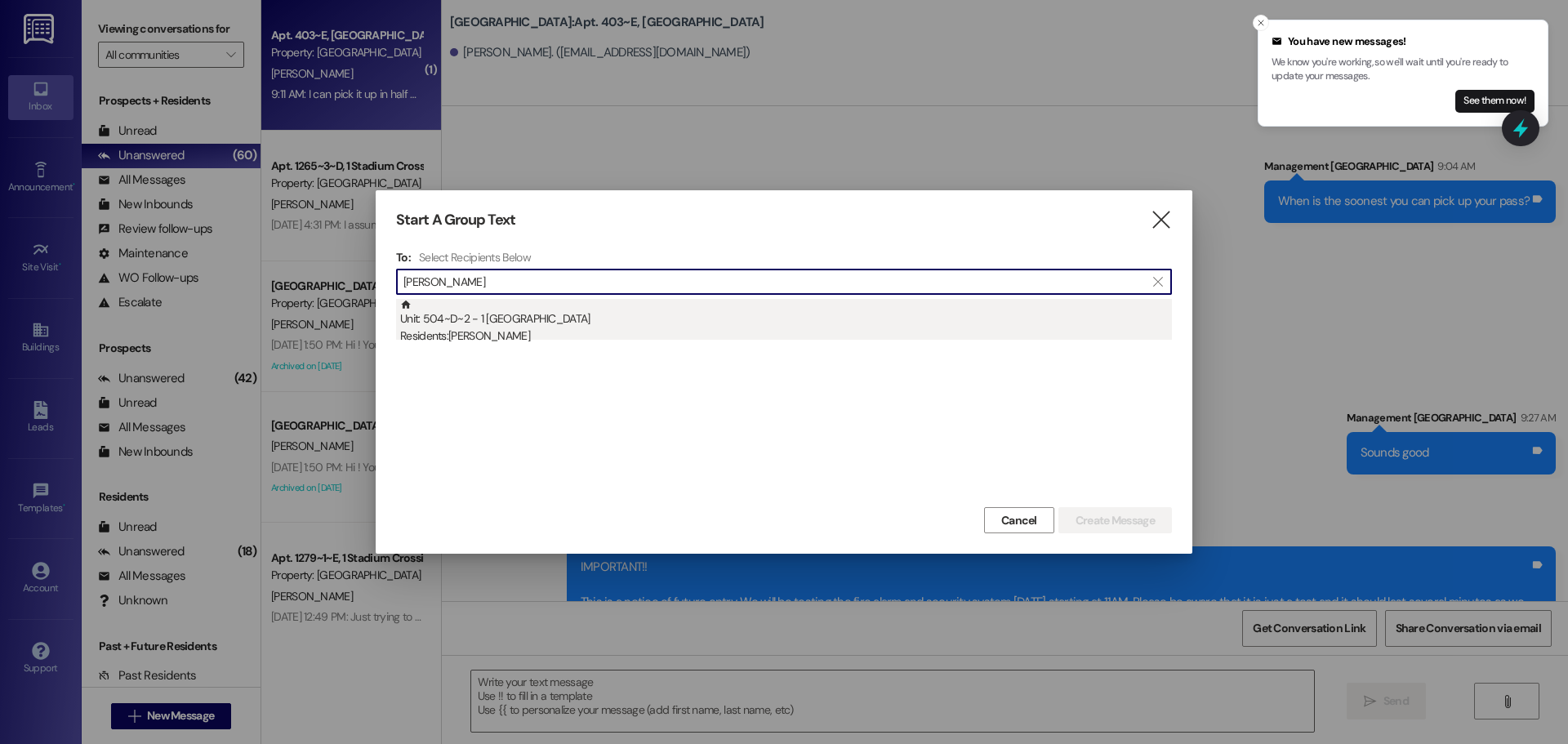
type input "[PERSON_NAME]"
click at [515, 322] on div "Unit: 504~D~2 - 1 Stadium Crossing Residents: [PERSON_NAME]" at bounding box center [786, 322] width 772 height 46
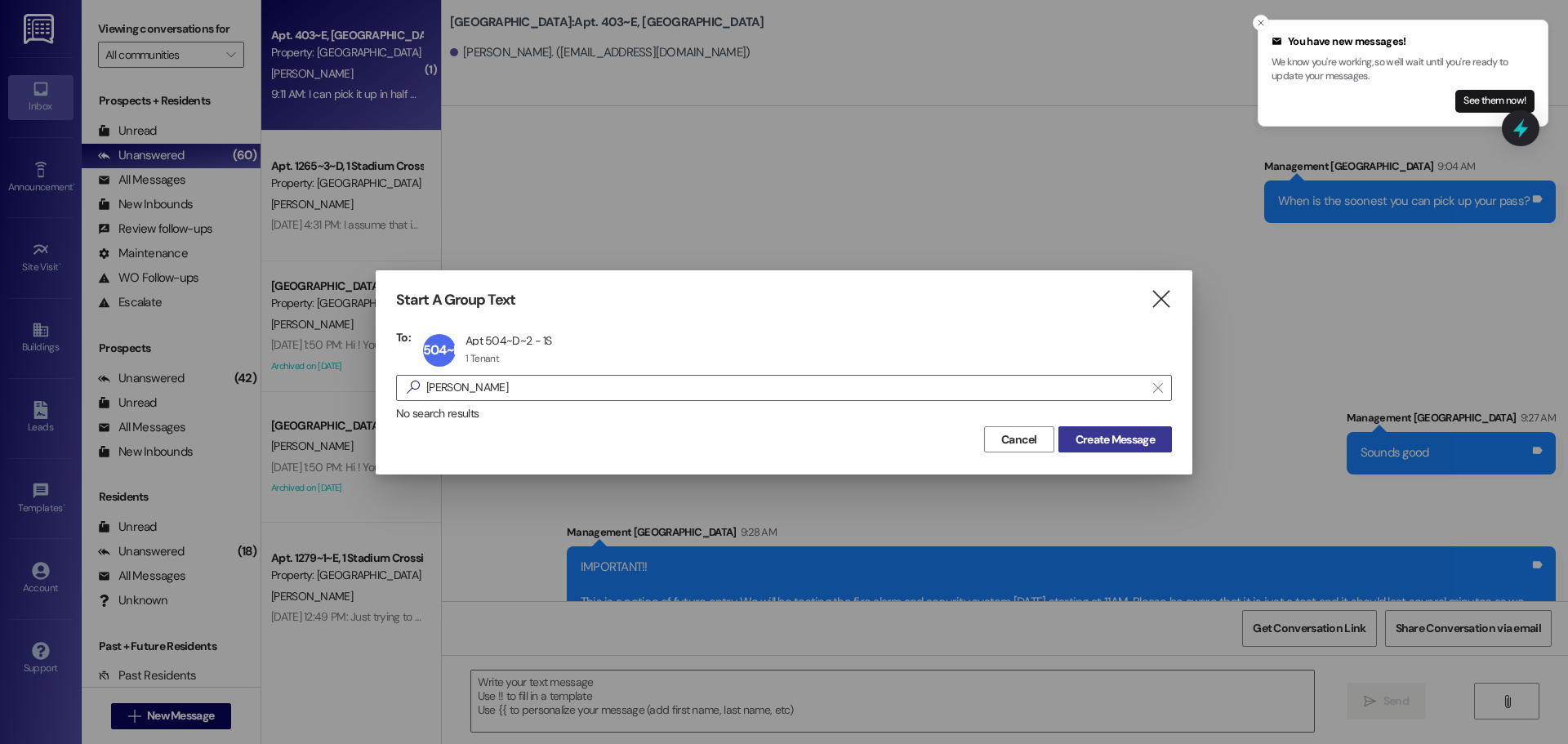
click at [1132, 449] on button "Create Message" at bounding box center [1116, 439] width 113 height 26
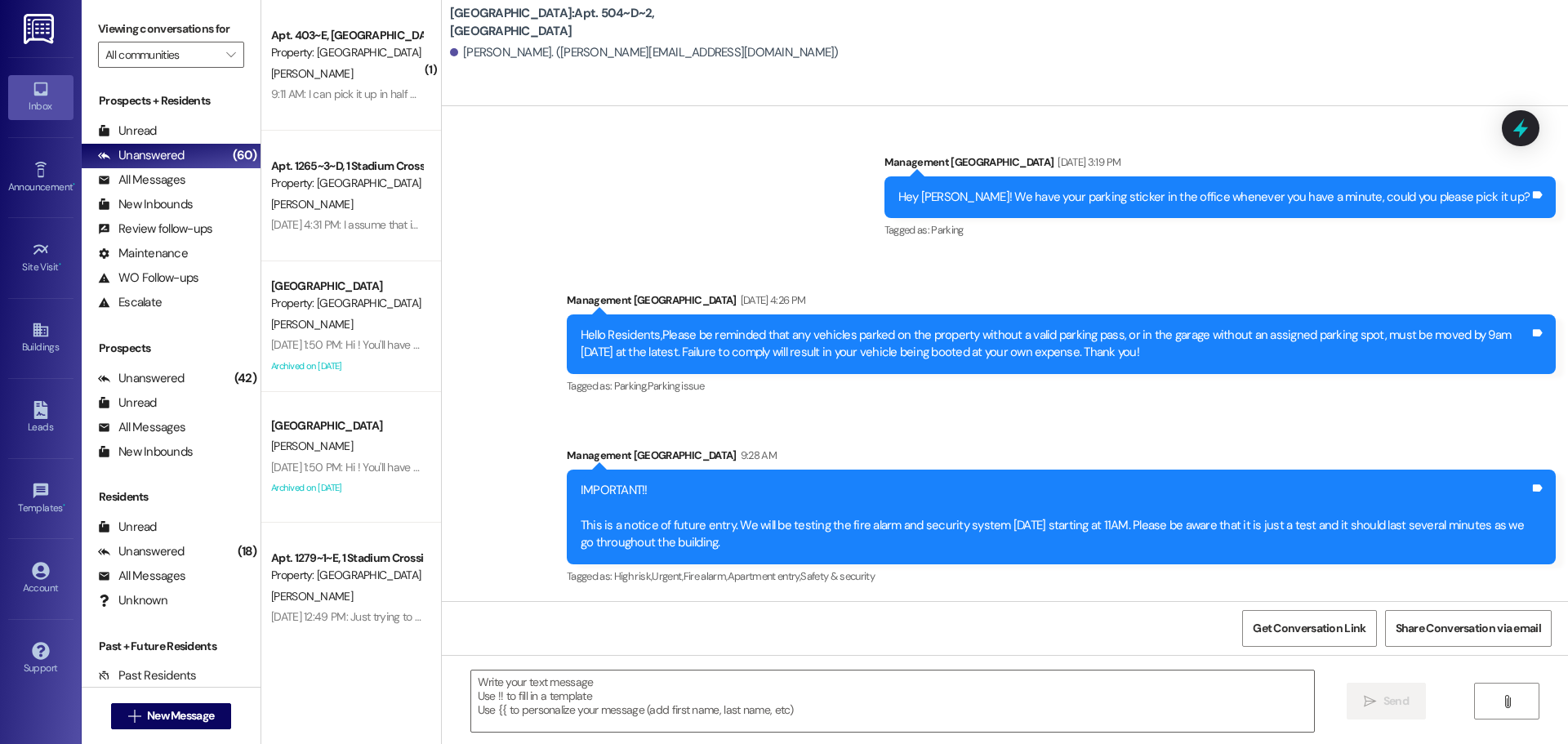
scroll to position [254, 0]
click at [782, 716] on textarea at bounding box center [893, 700] width 843 height 61
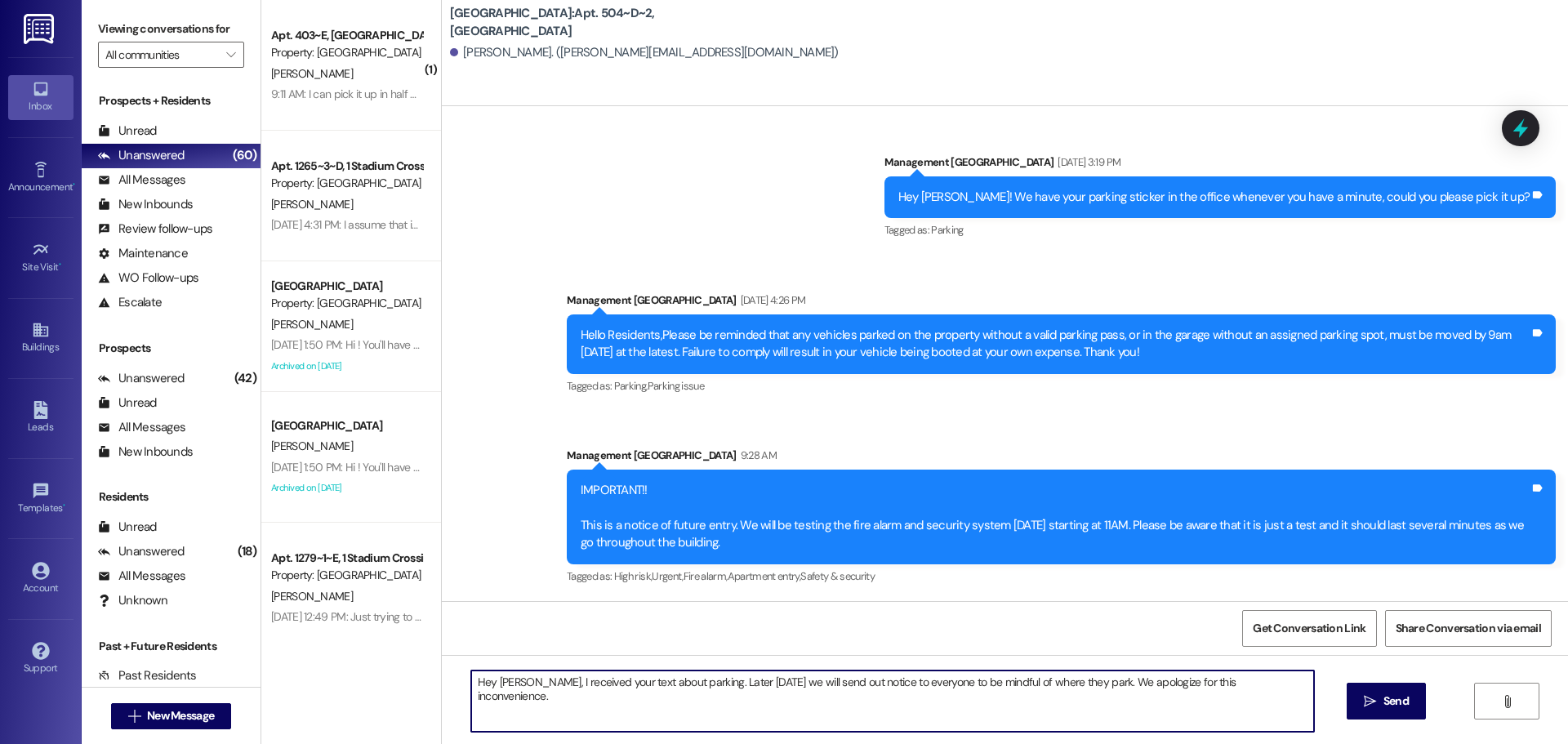
type textarea "Hey [PERSON_NAME], I received your text about parking. Later [DATE] we will sen…"
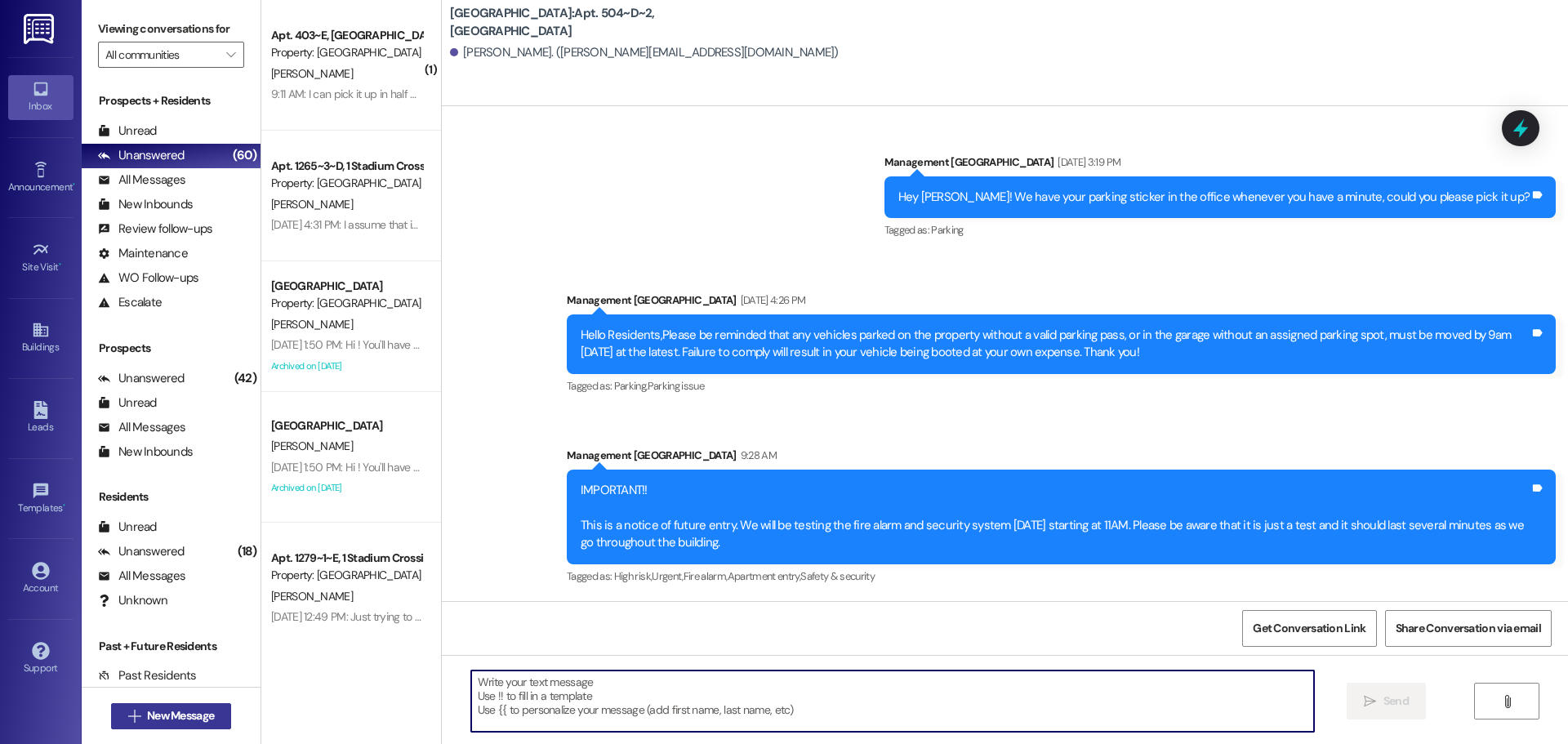
click at [178, 710] on span "New Message" at bounding box center [180, 716] width 67 height 17
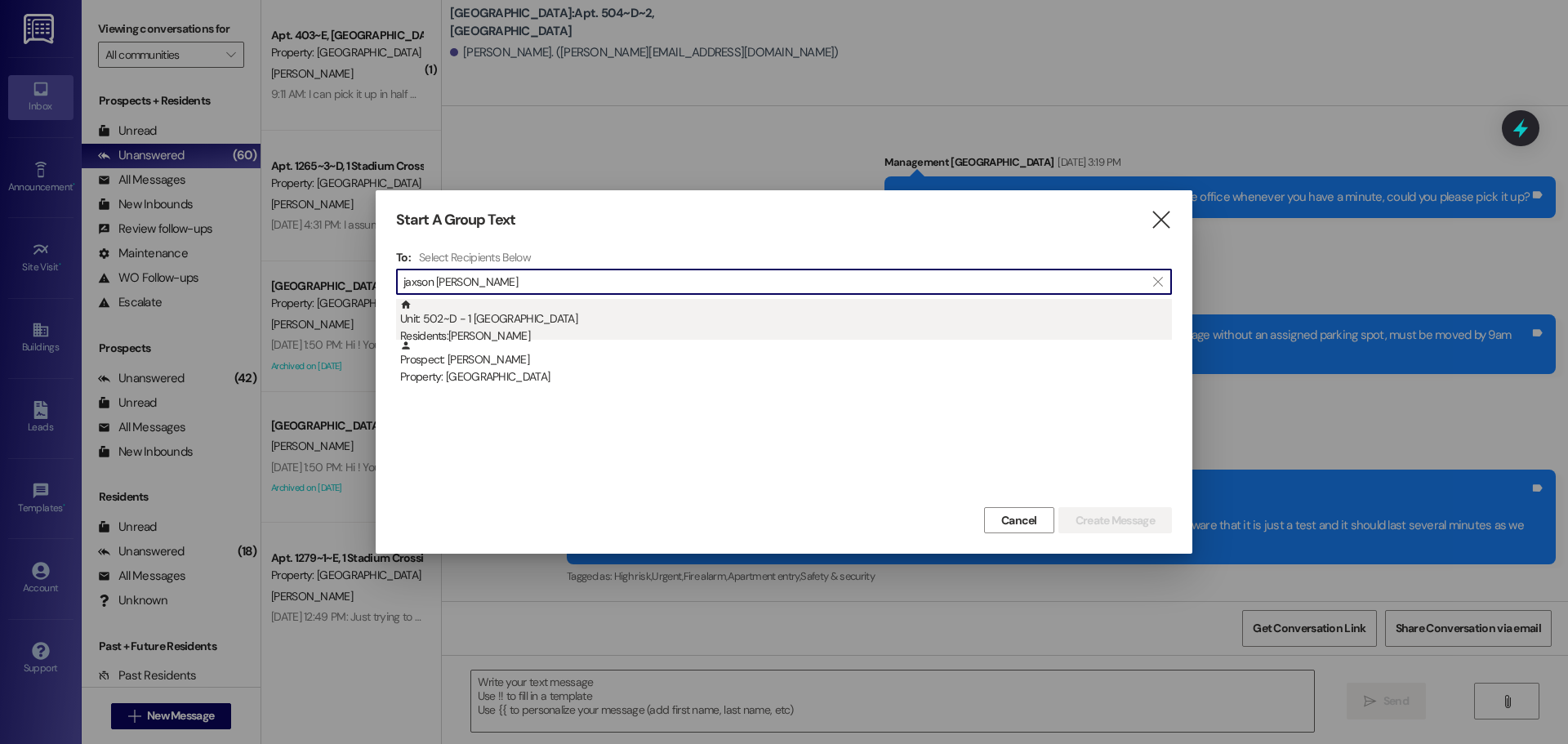
type input "jaxson [PERSON_NAME]"
click at [580, 332] on div "Residents: [PERSON_NAME]" at bounding box center [786, 336] width 772 height 17
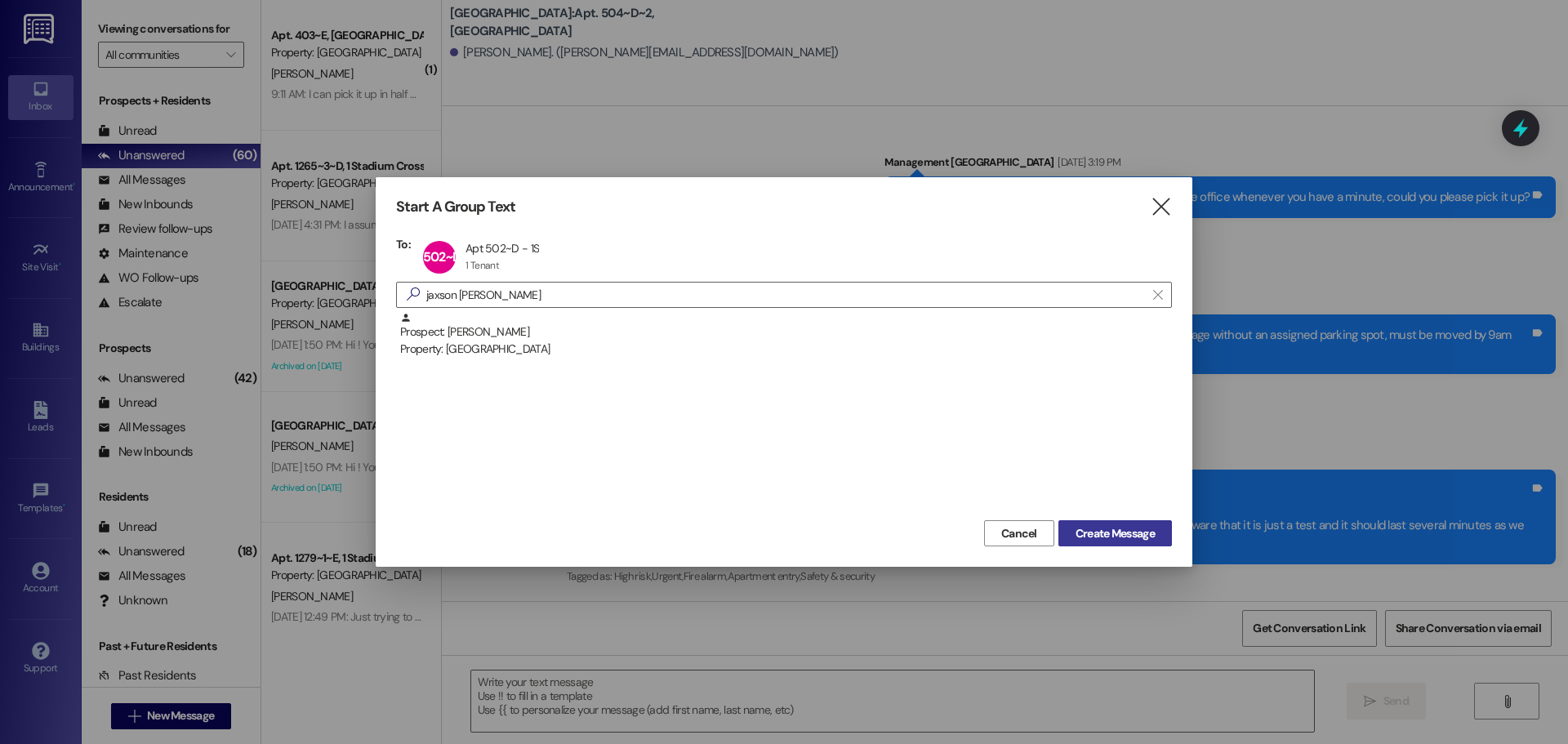
click at [1113, 537] on span "Create Message" at bounding box center [1115, 533] width 79 height 17
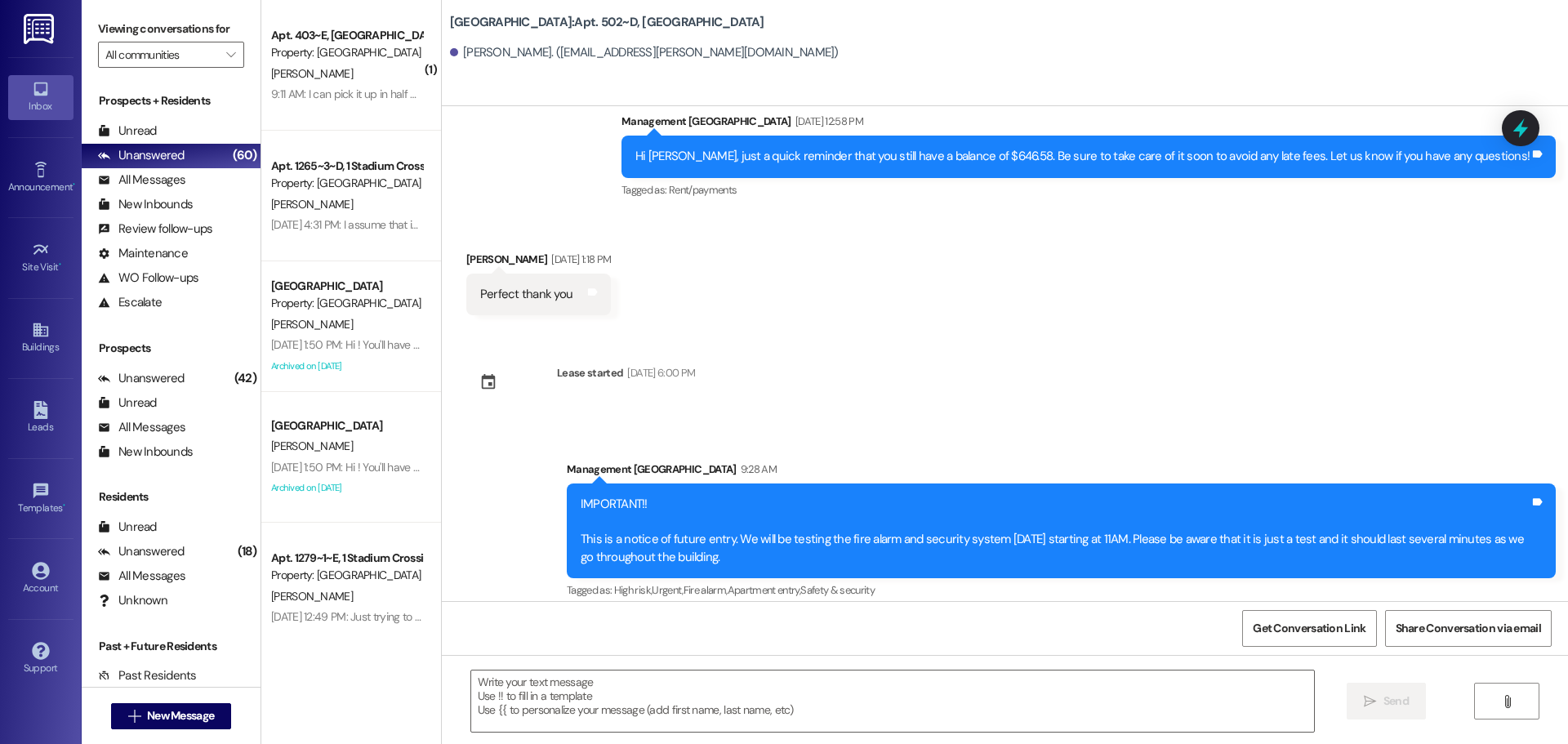
scroll to position [4624, 0]
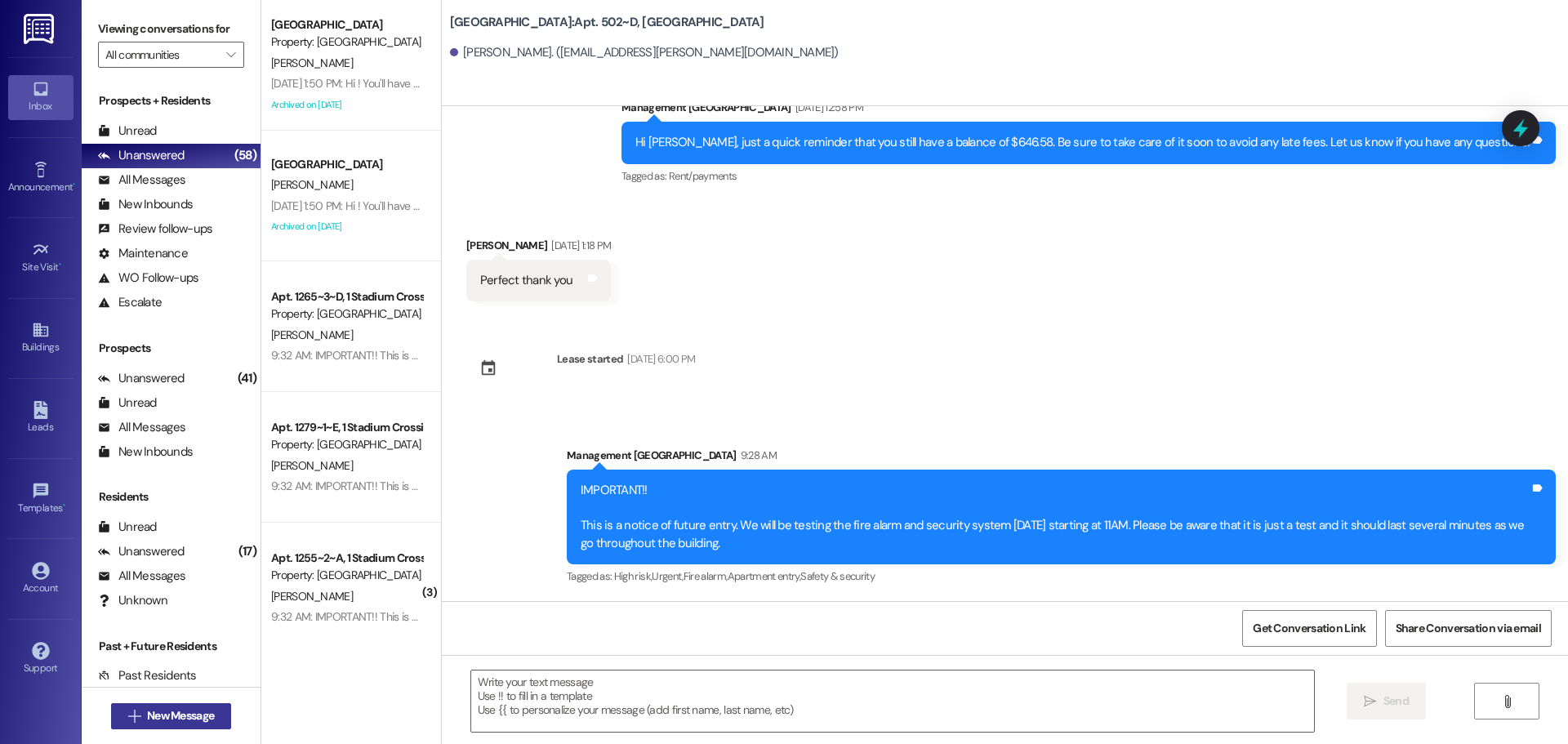
click at [136, 707] on button " New Message" at bounding box center [171, 716] width 121 height 26
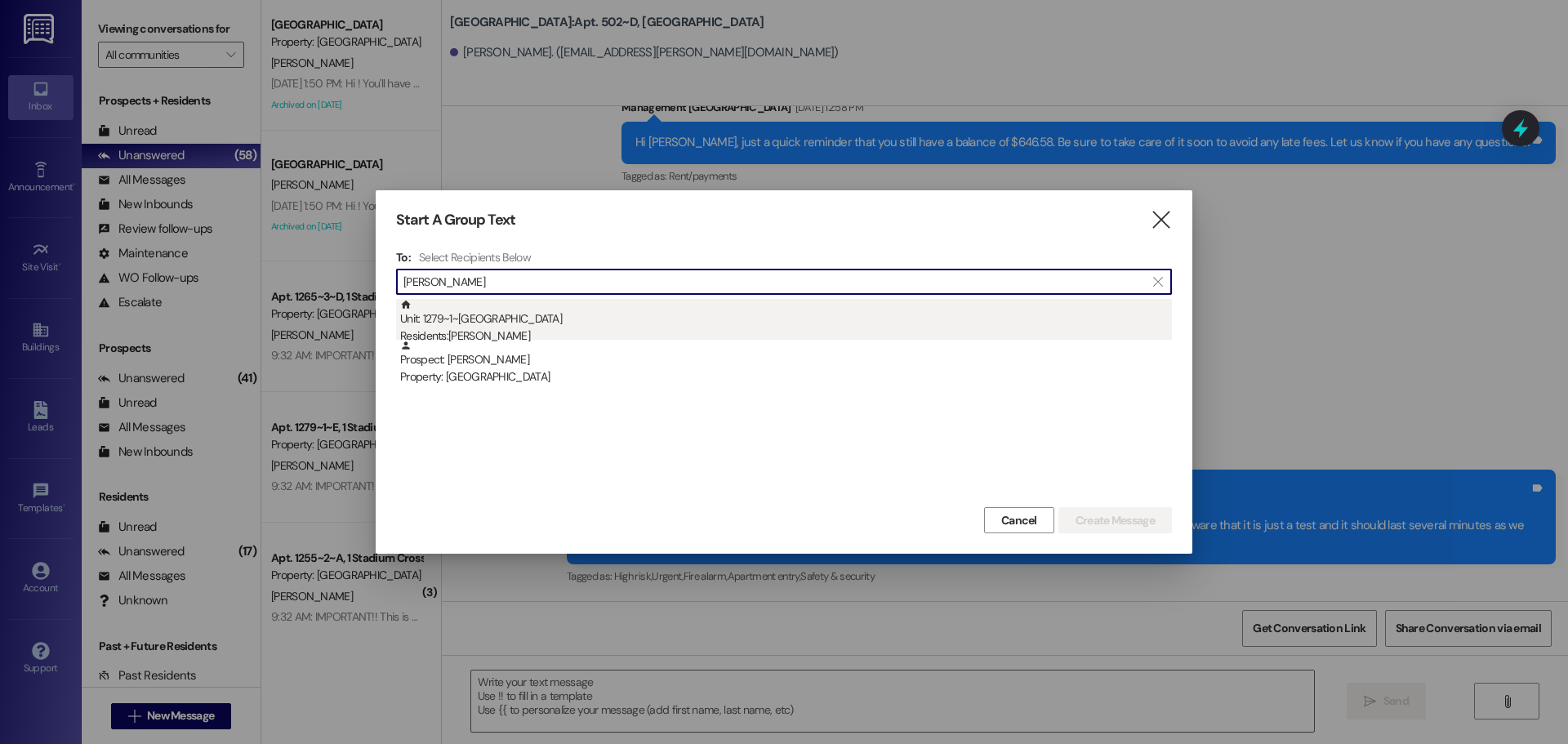
type input "[PERSON_NAME]"
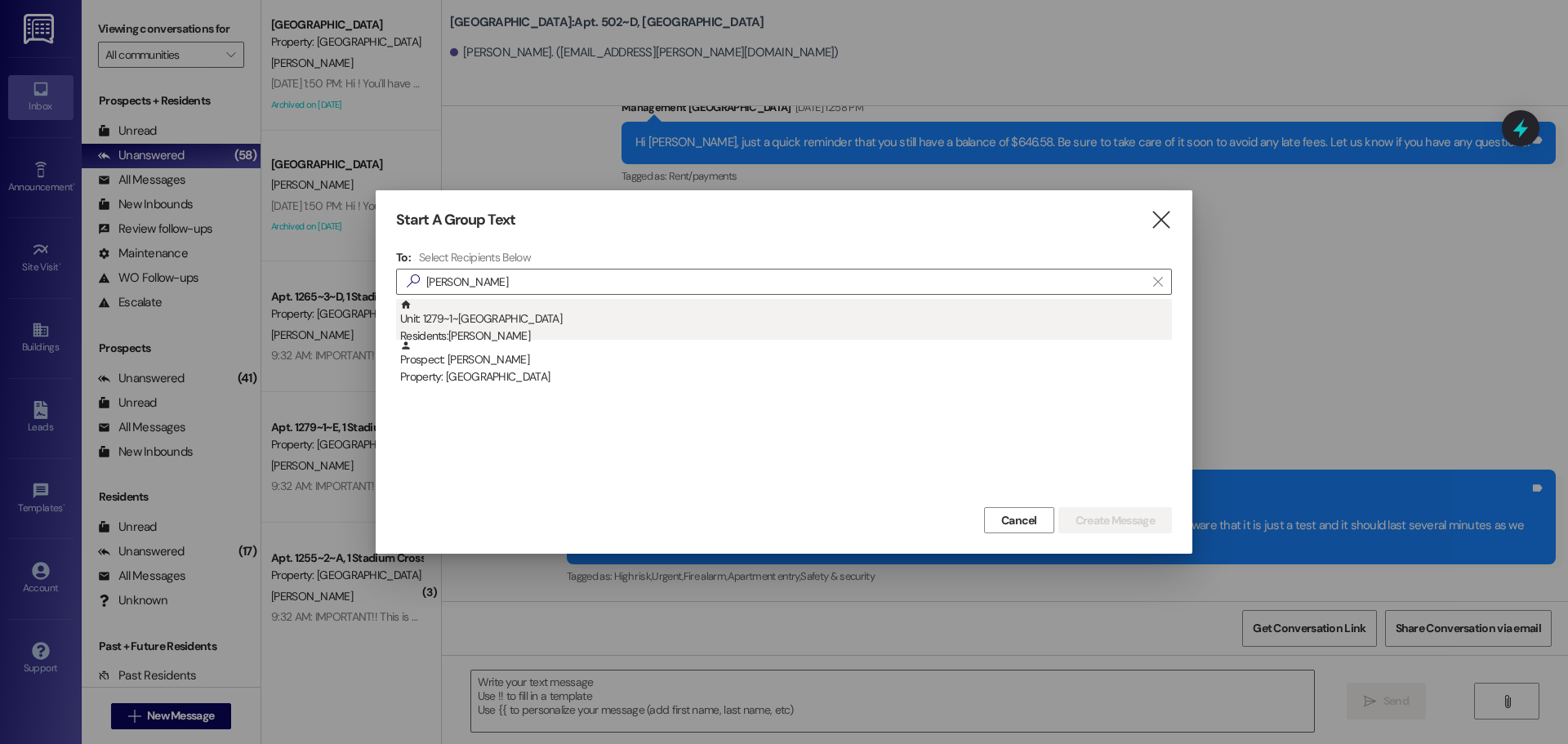
click at [736, 333] on div "Residents: [PERSON_NAME]" at bounding box center [786, 336] width 772 height 17
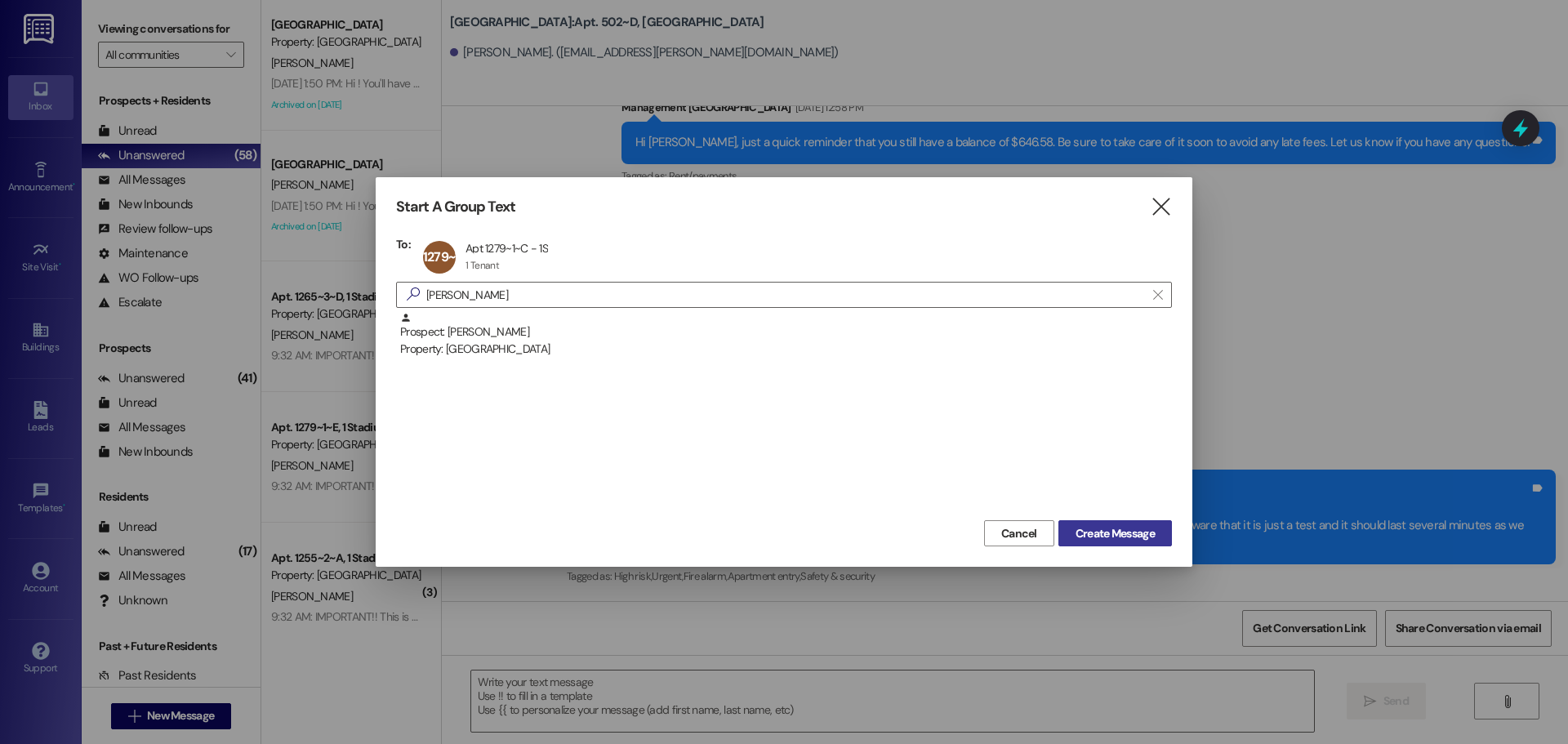
click at [1096, 525] on span "Create Message" at bounding box center [1115, 533] width 79 height 17
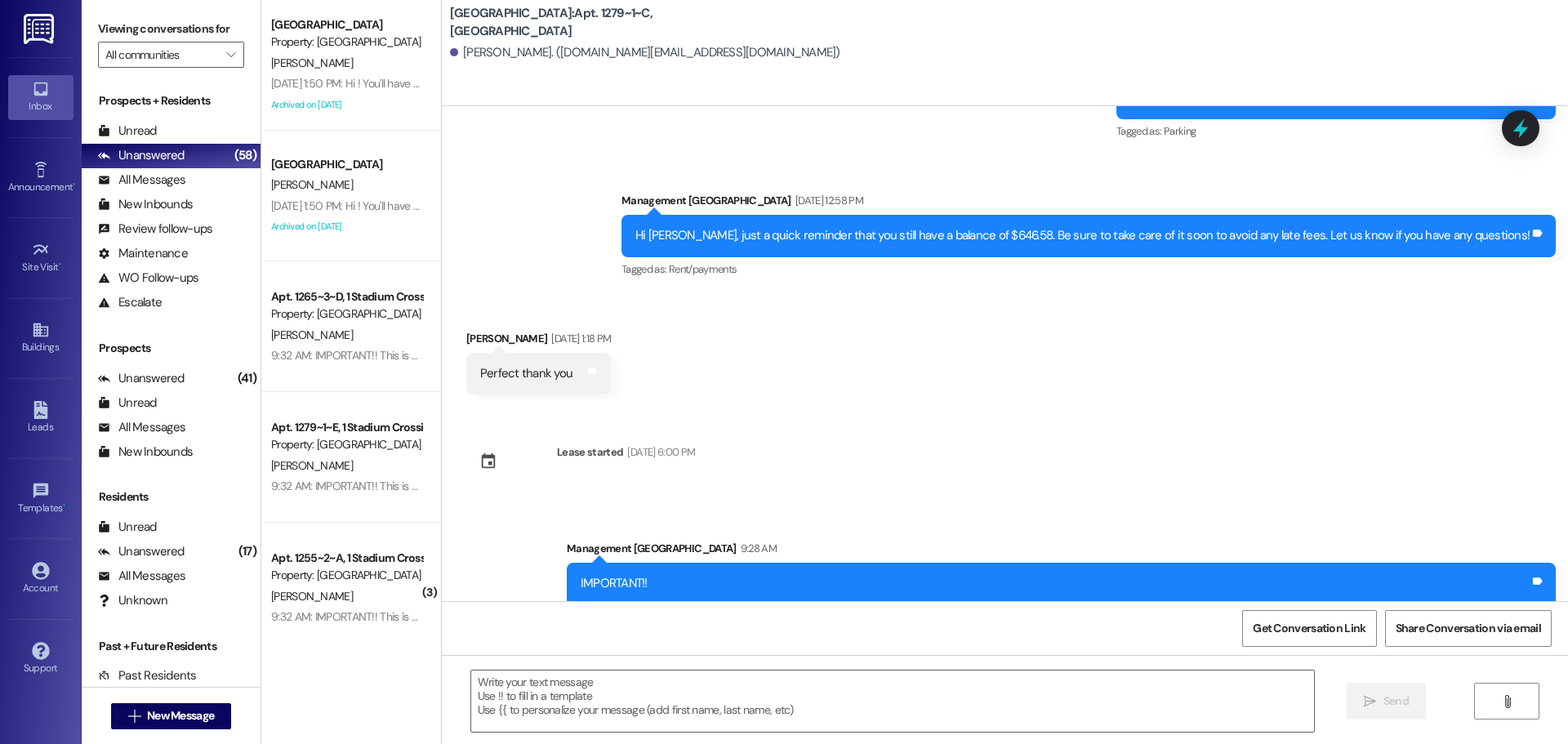
click at [994, 737] on div " Send " at bounding box center [1004, 716] width 1127 height 122
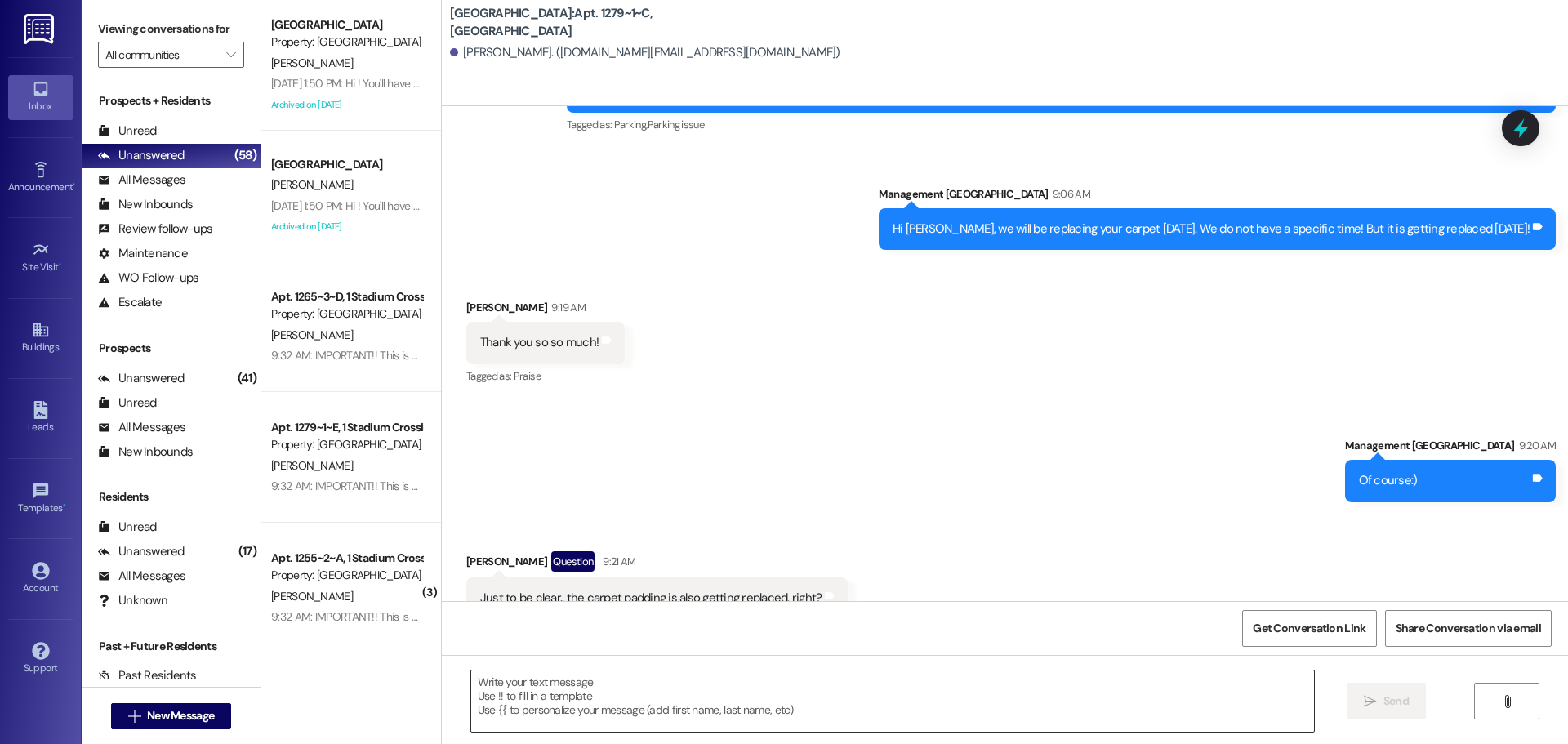
scroll to position [5641, 0]
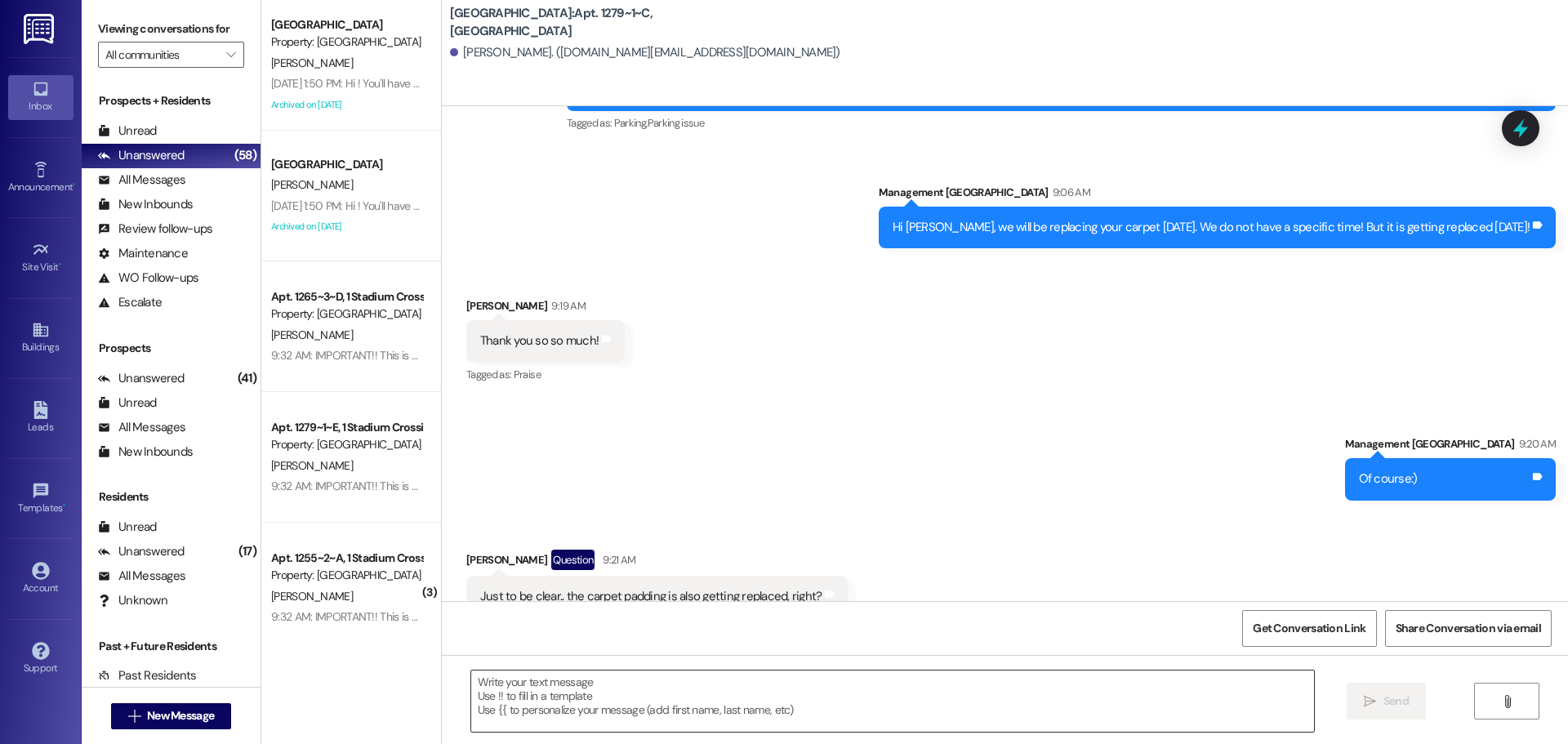
click at [1012, 687] on textarea at bounding box center [893, 700] width 843 height 61
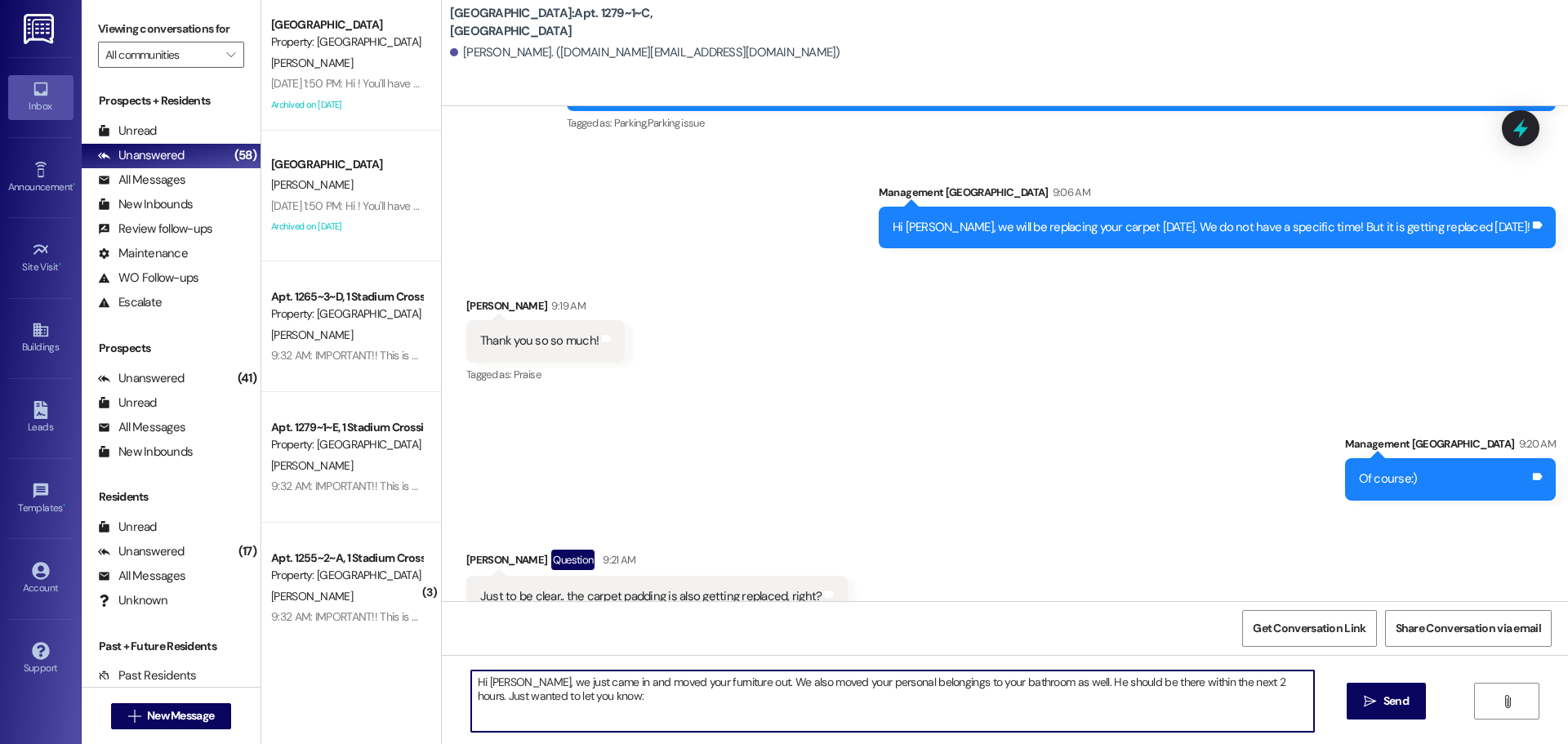
type textarea "Hi [PERSON_NAME], we just came in and moved your furniture out. We also moved y…"
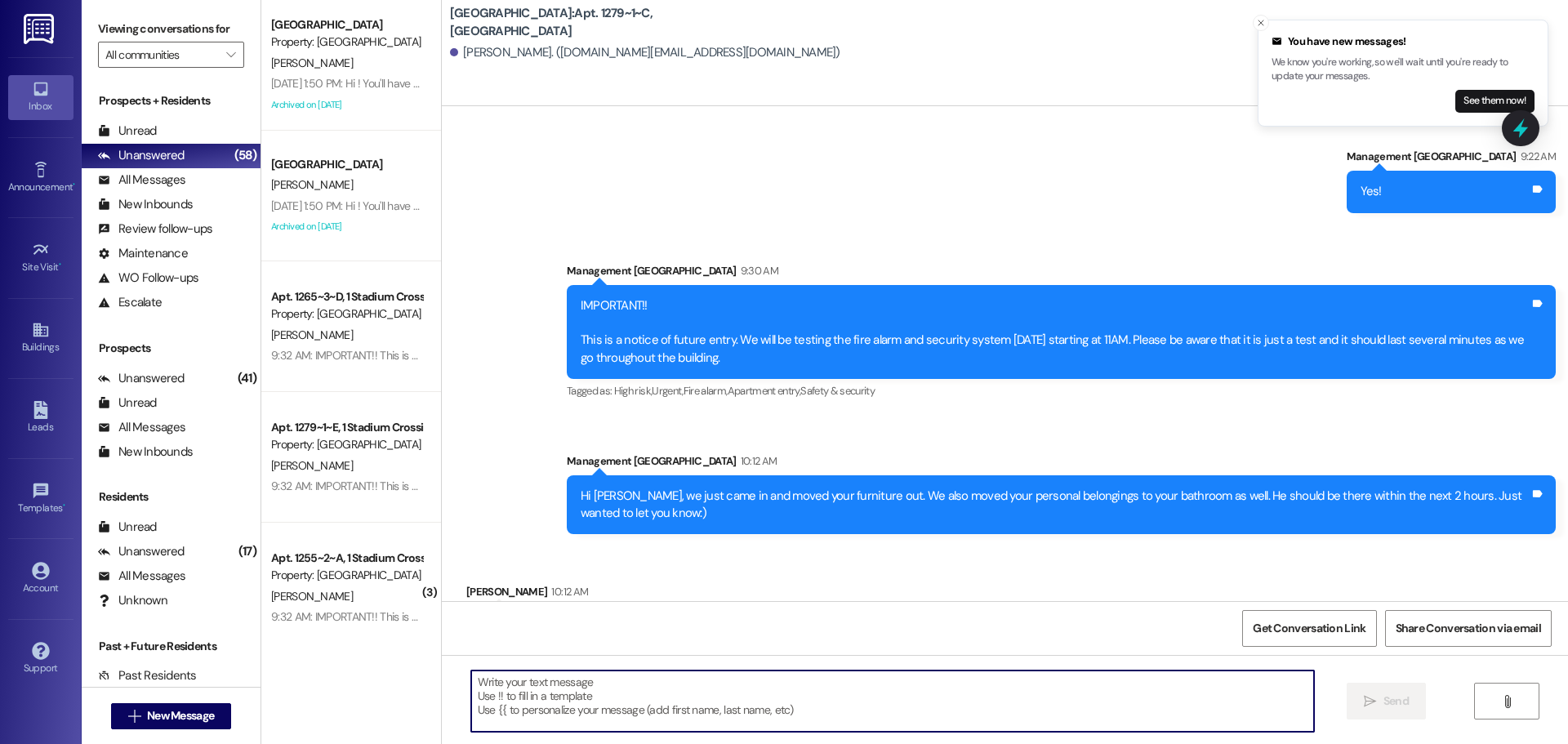
scroll to position [6191, 0]
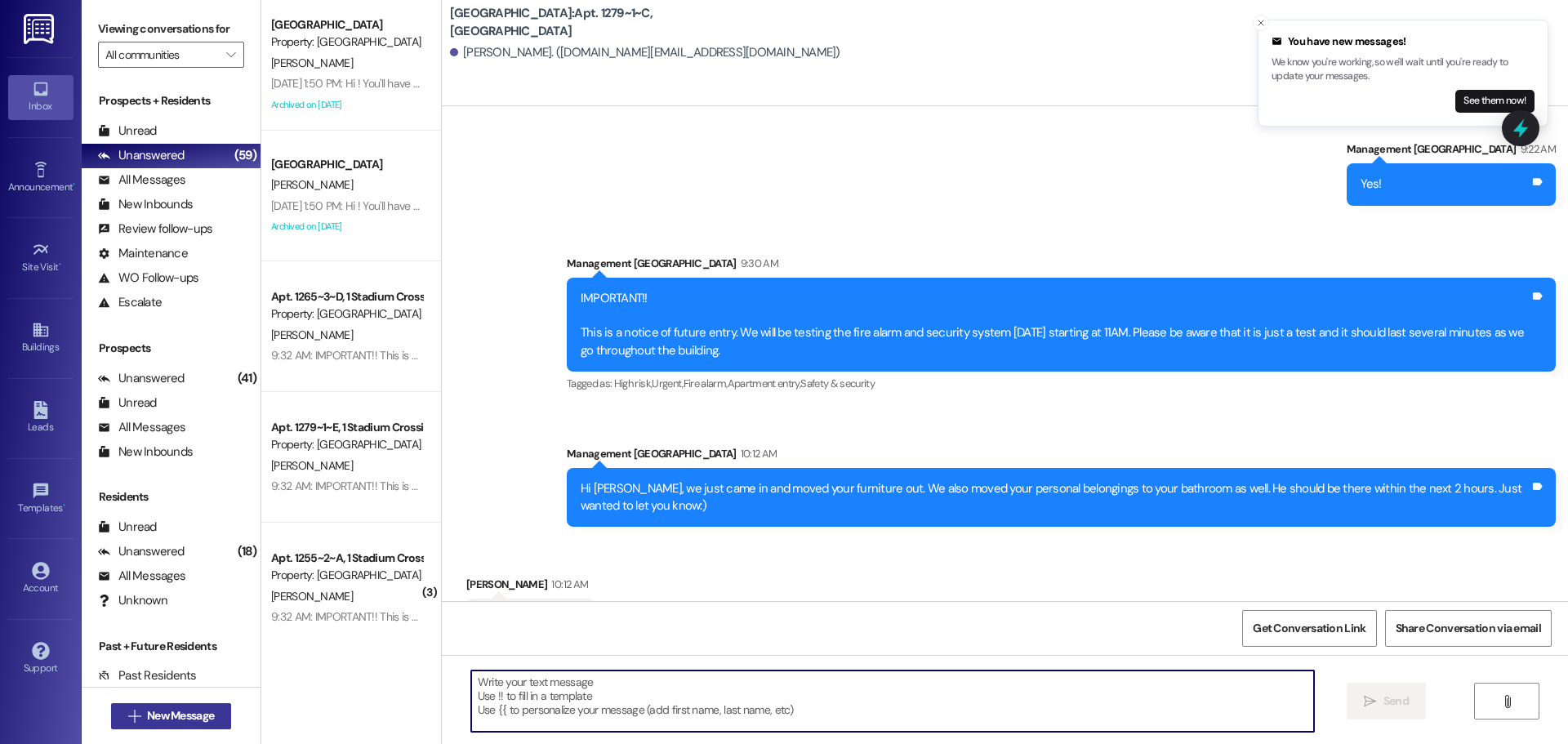
click at [175, 715] on span "New Message" at bounding box center [180, 716] width 67 height 17
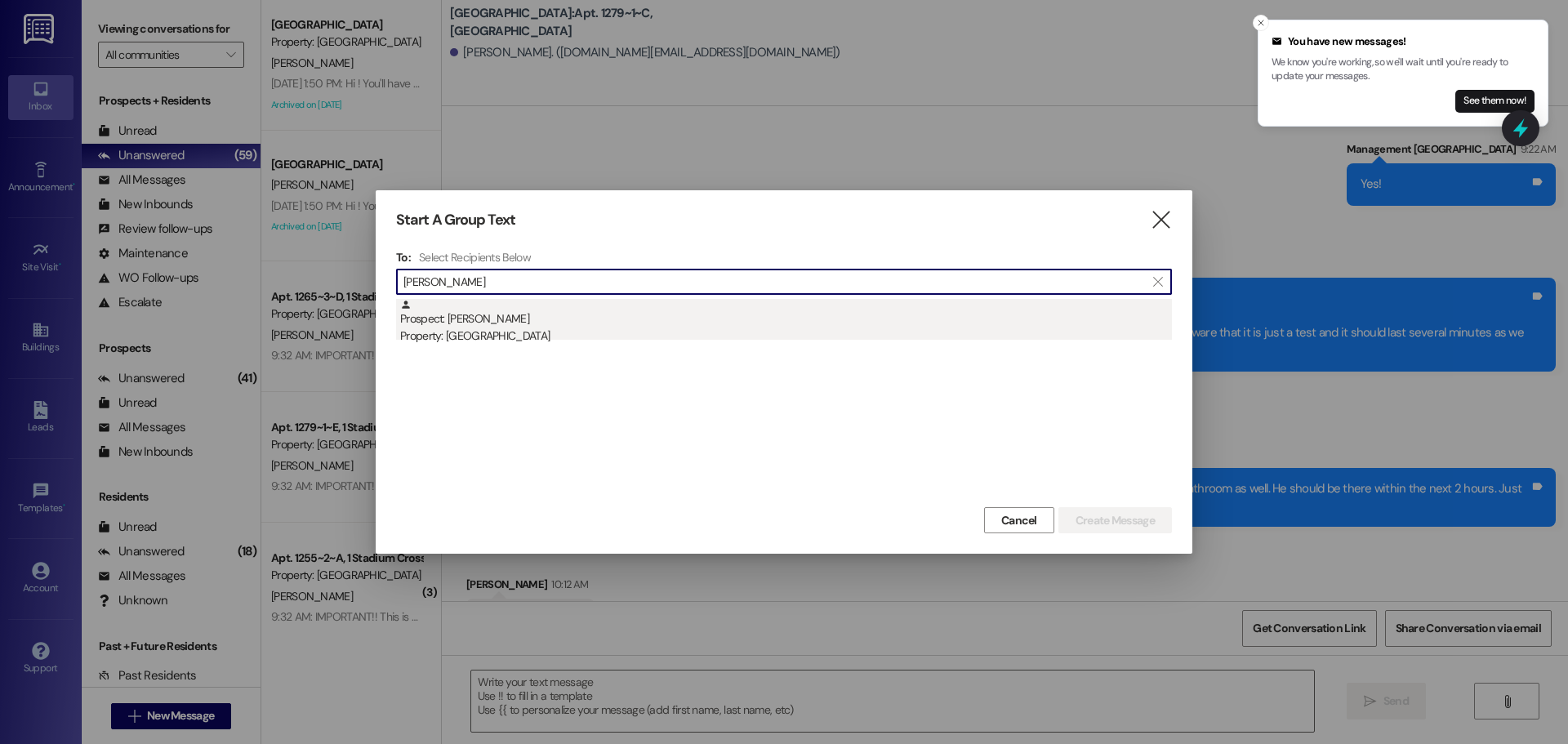
type input "[PERSON_NAME]"
click at [658, 336] on div "Property: [GEOGRAPHIC_DATA]" at bounding box center [786, 336] width 772 height 17
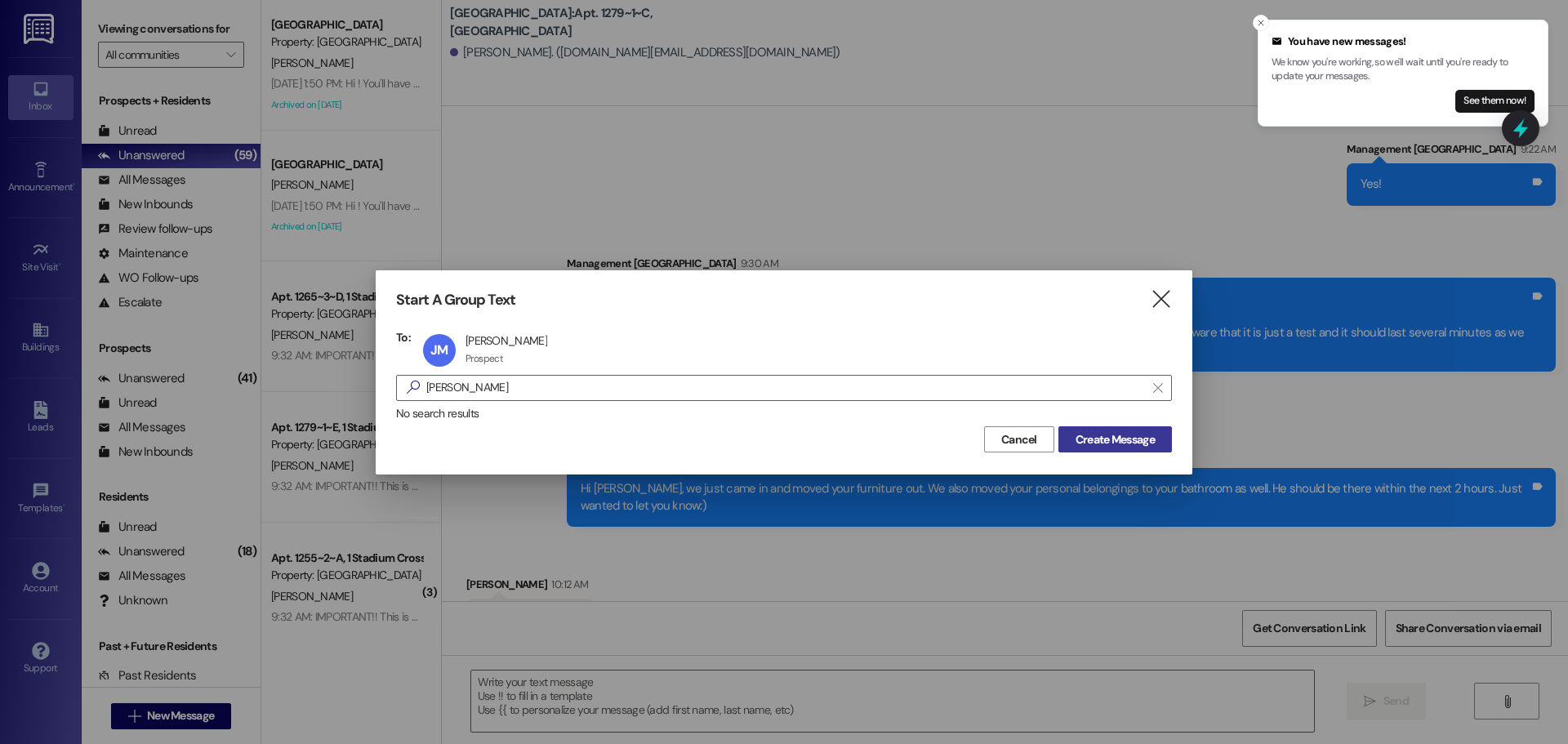
click at [1123, 436] on span "Create Message" at bounding box center [1115, 439] width 79 height 17
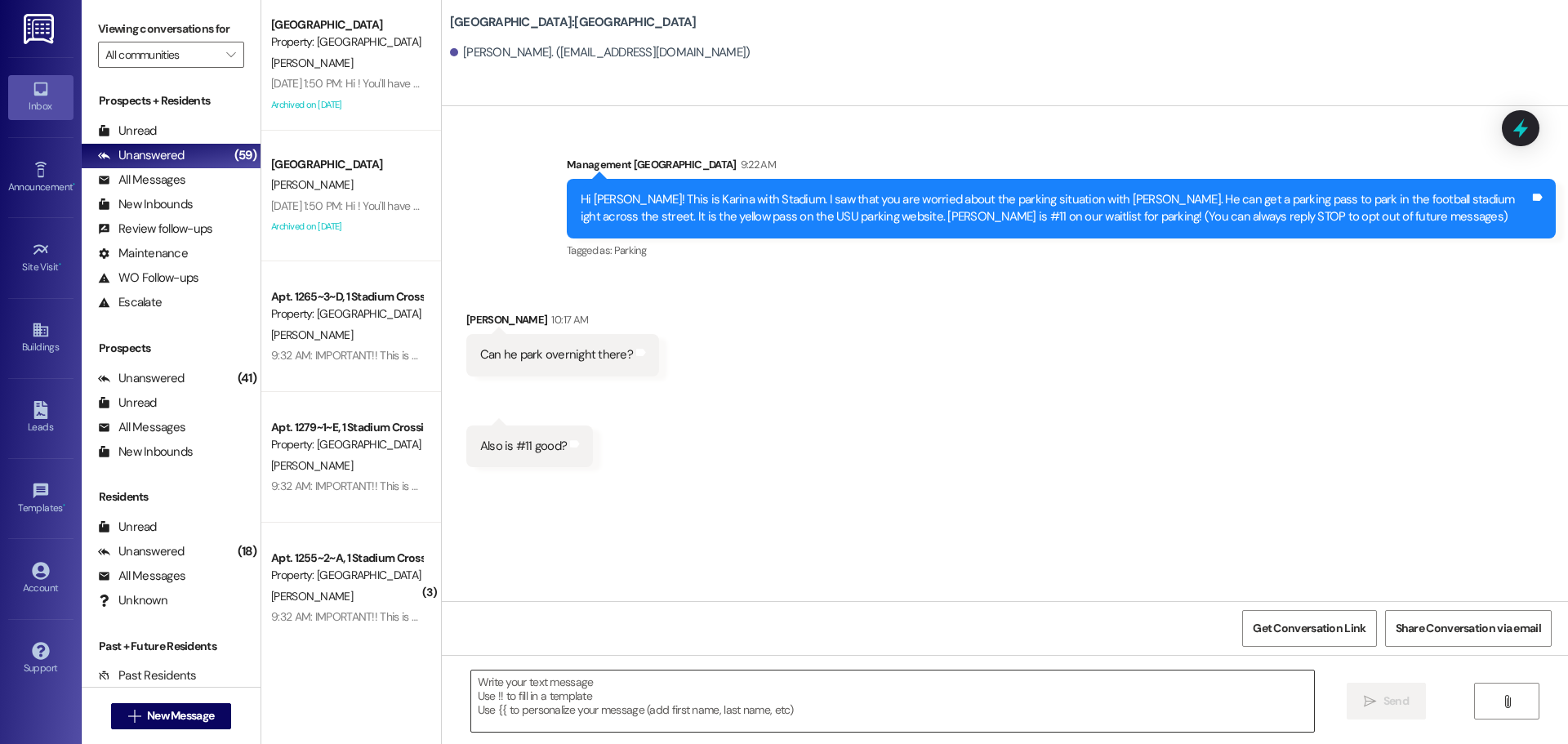
scroll to position [0, 0]
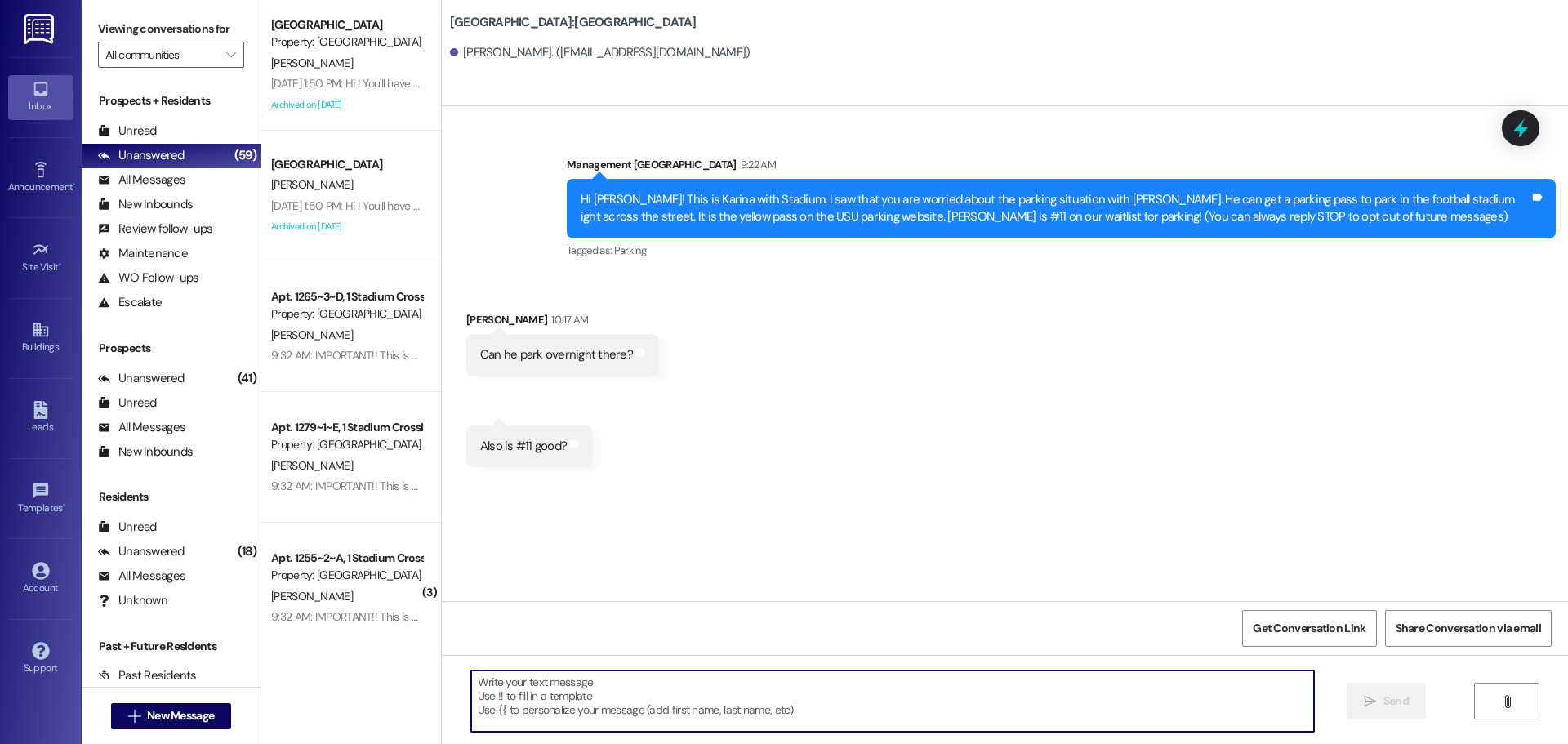
click at [938, 690] on textarea at bounding box center [893, 700] width 843 height 61
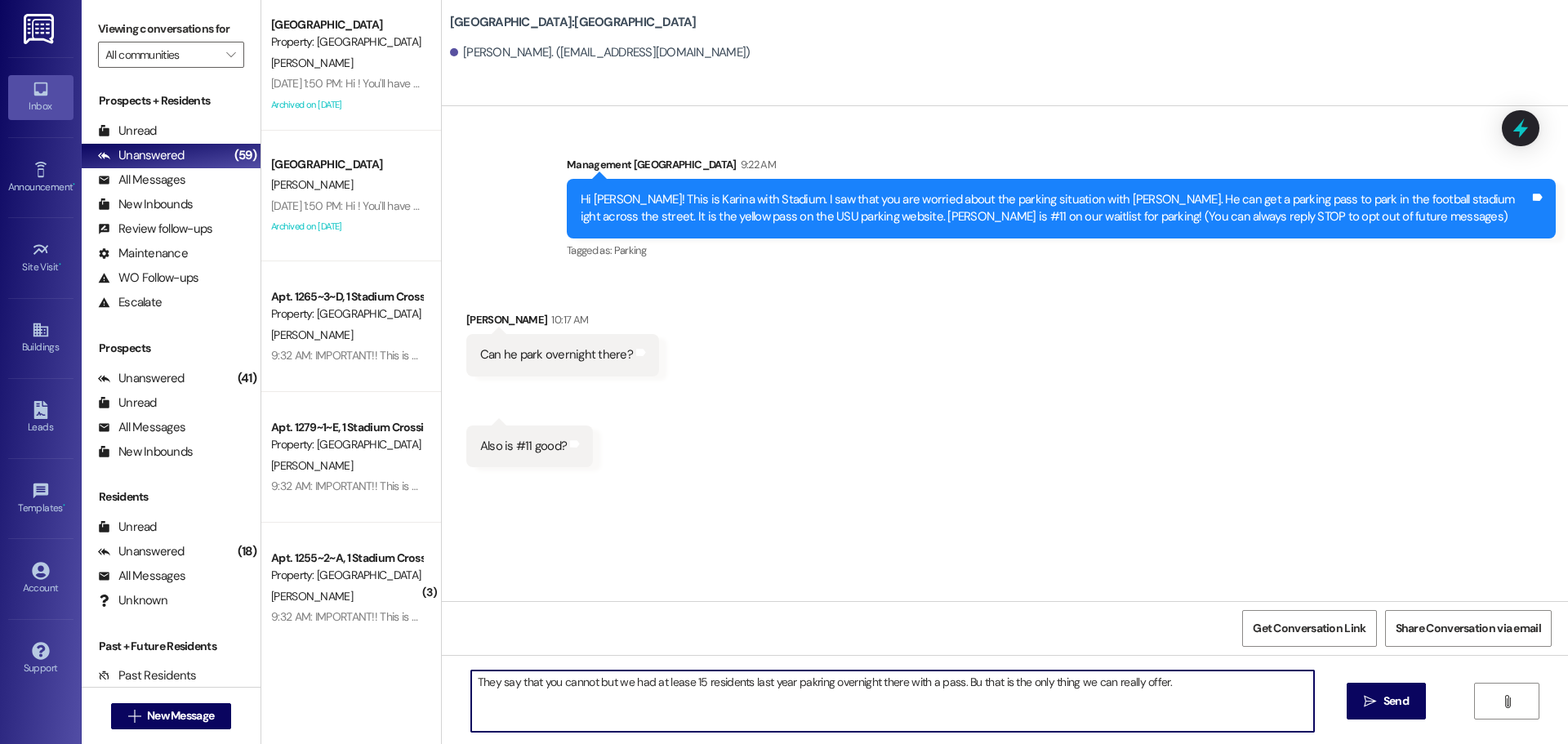
click at [810, 683] on textarea "They say that you cannot but we had at lease 15 residents last year pakring ove…" at bounding box center [893, 700] width 843 height 61
click at [970, 693] on textarea "They say that you cannot but we had at lease 15 residents last year parking ove…" at bounding box center [893, 700] width 843 height 61
click at [1155, 692] on textarea "They say that you cannot but we had at lease 15 residents last year parking ove…" at bounding box center [893, 700] width 843 height 61
click at [983, 678] on textarea "They say that you cannot but we had at lease 15 residents last year parking ove…" at bounding box center [893, 700] width 843 height 61
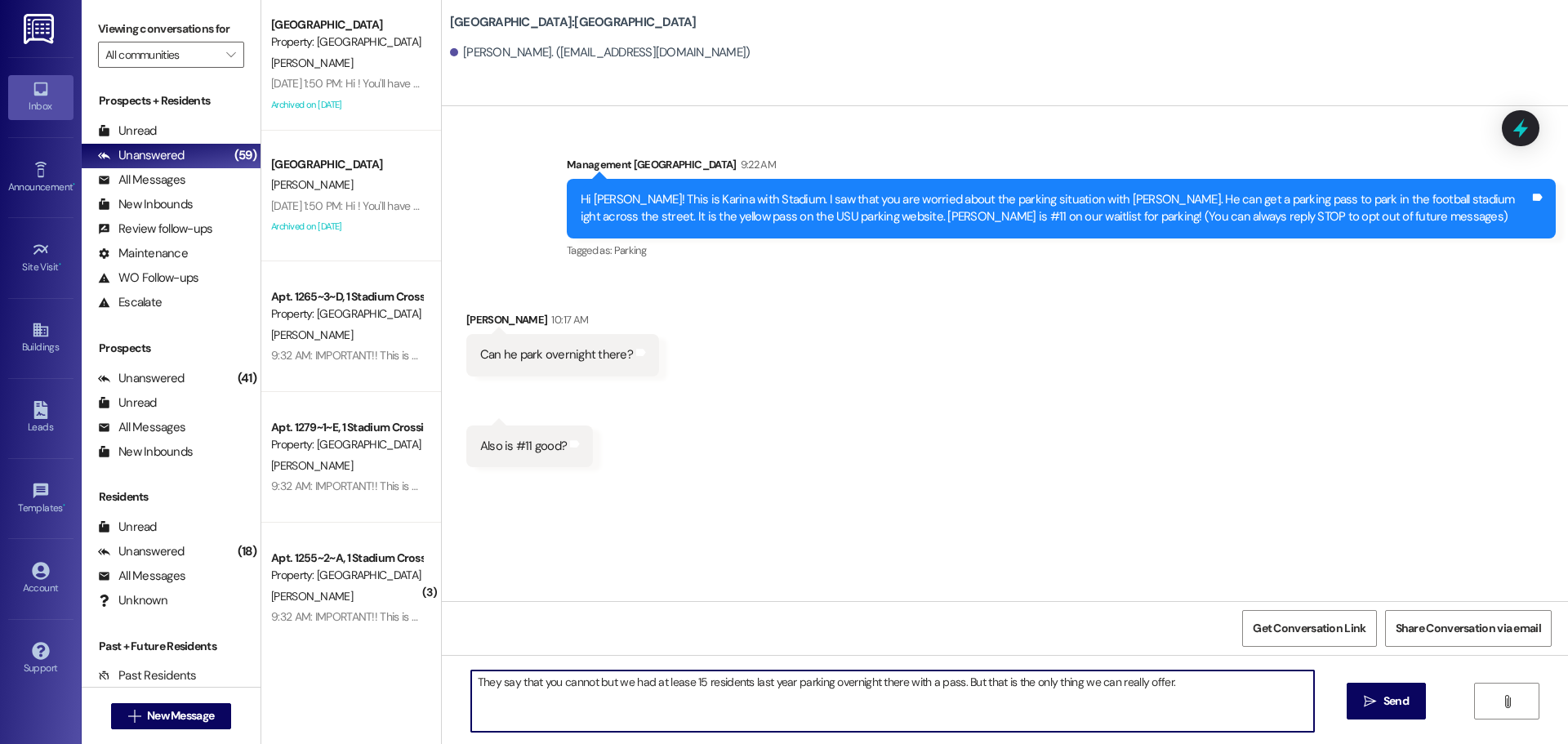
click at [983, 678] on textarea "They say that you cannot but we had at lease 15 residents last year parking ove…" at bounding box center [893, 700] width 843 height 61
click at [1294, 677] on textarea "They say that you cannot but we had at lease 15 residents last year parking ove…" at bounding box center [893, 700] width 843 height 61
type textarea "They say that you cannot but we had at lease 15 residents last year parking ove…"
click at [1396, 709] on span "Send" at bounding box center [1397, 700] width 26 height 17
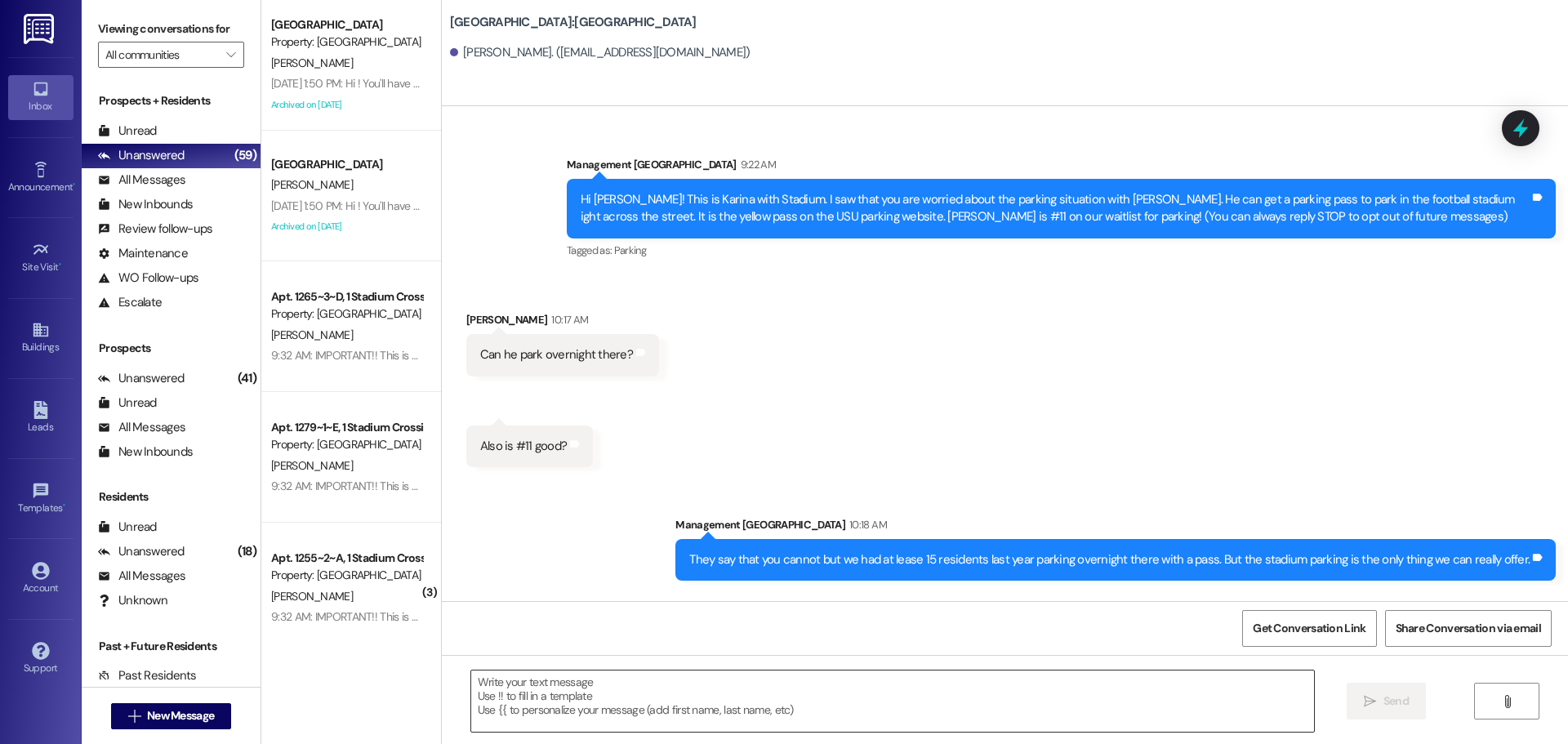
click at [826, 710] on textarea at bounding box center [893, 700] width 843 height 61
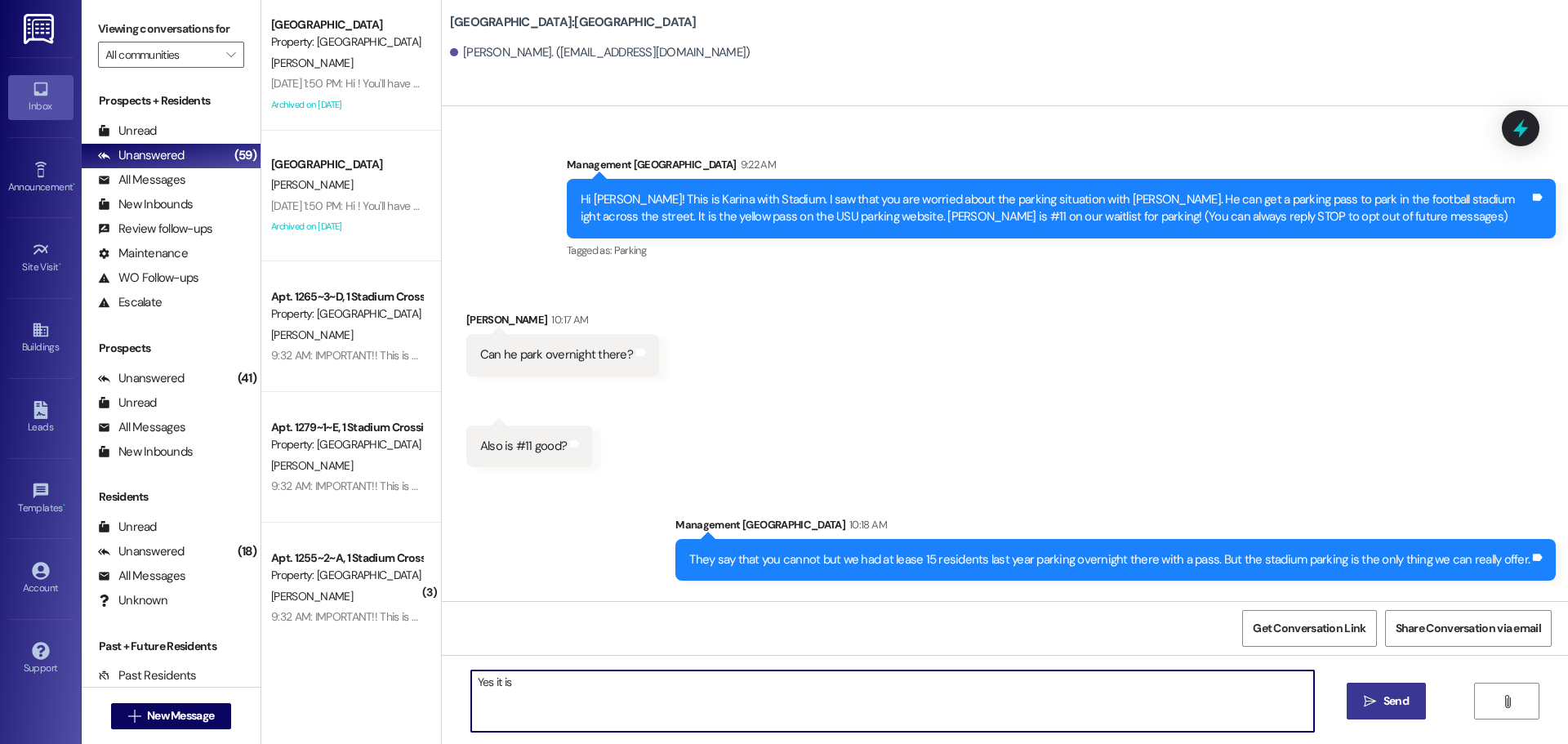
type textarea "Yes it is!"
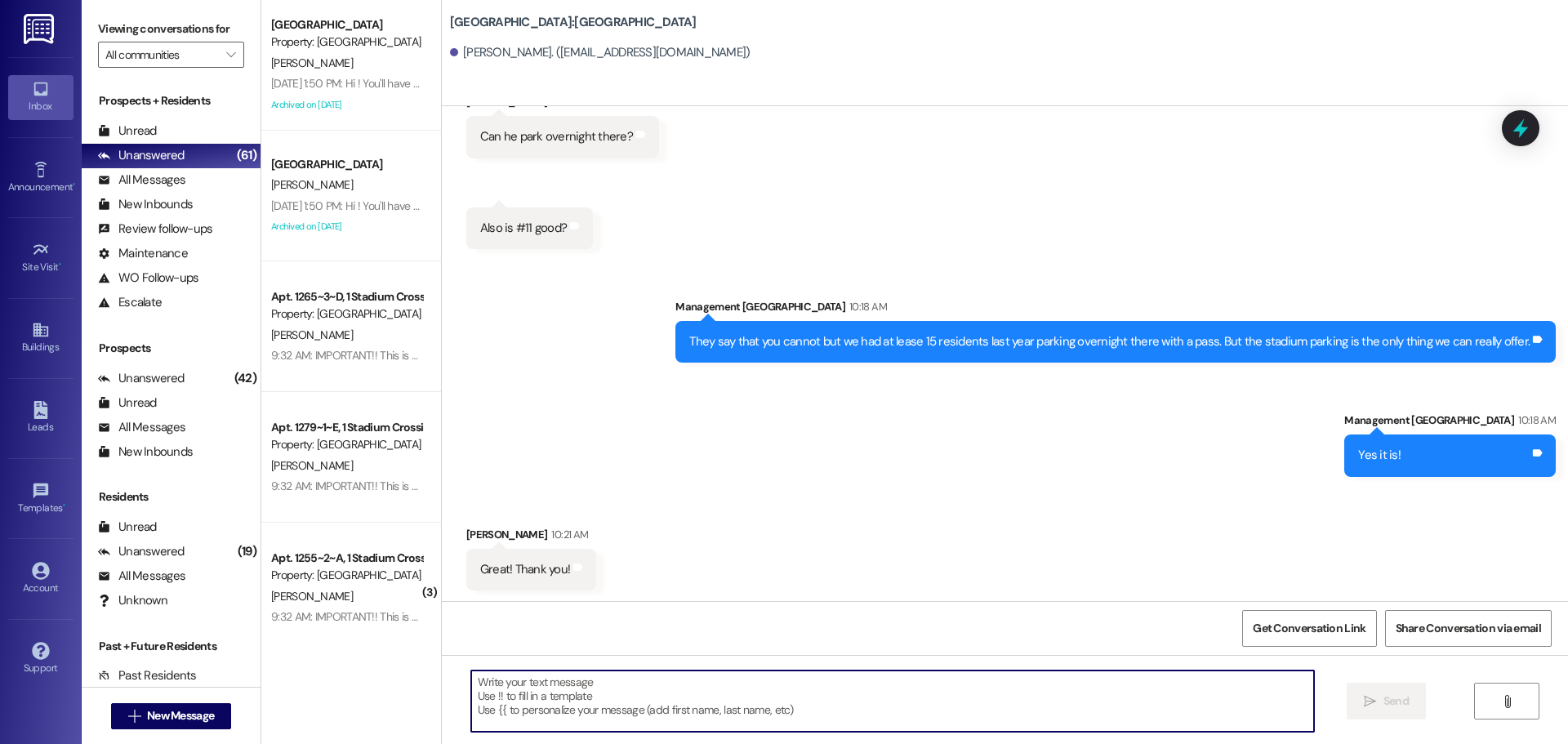
scroll to position [220, 0]
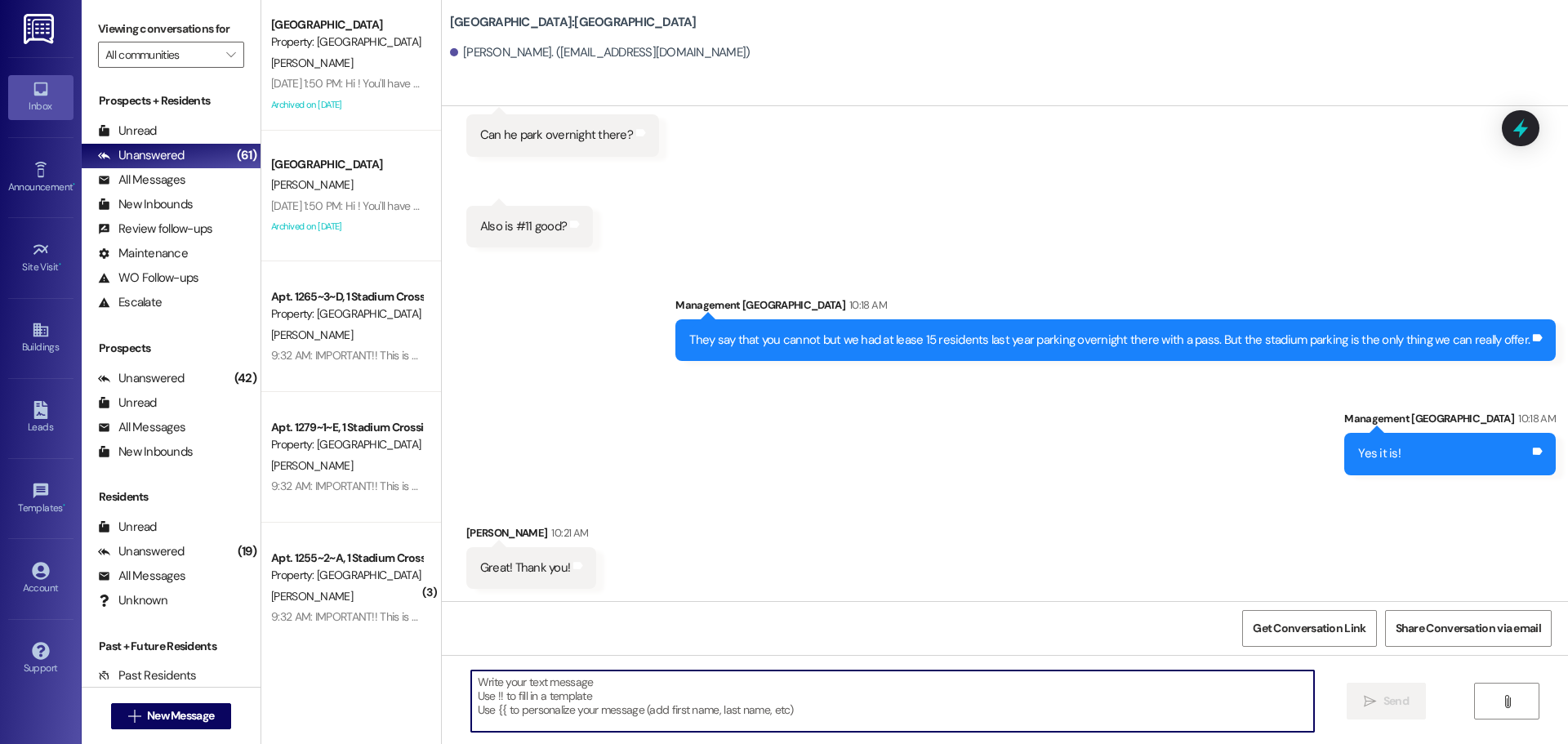
click at [826, 710] on textarea at bounding box center [893, 700] width 843 height 61
